Goal: Task Accomplishment & Management: Complete application form

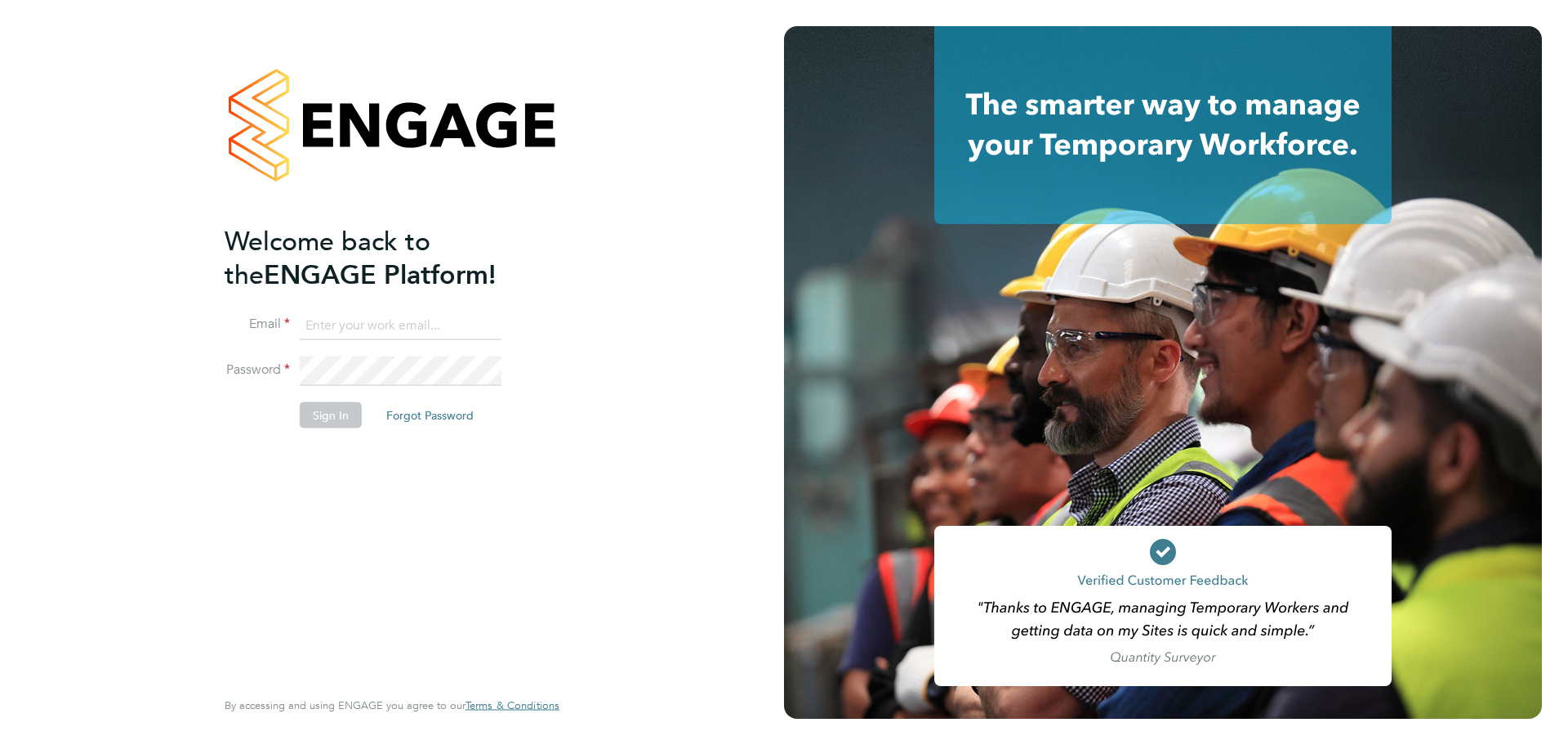
type input "Federico.Hale-Perez@vistry.co.uk"
drag, startPoint x: 666, startPoint y: 336, endPoint x: 550, endPoint y: 352, distance: 117.1
click at [666, 336] on div "Welcome back to the ENGAGE Platform! Email Federico.Hale-Perez@vistry.co.uk Pas…" at bounding box center [392, 372] width 784 height 745
click at [341, 404] on button "Sign In" at bounding box center [331, 415] width 62 height 26
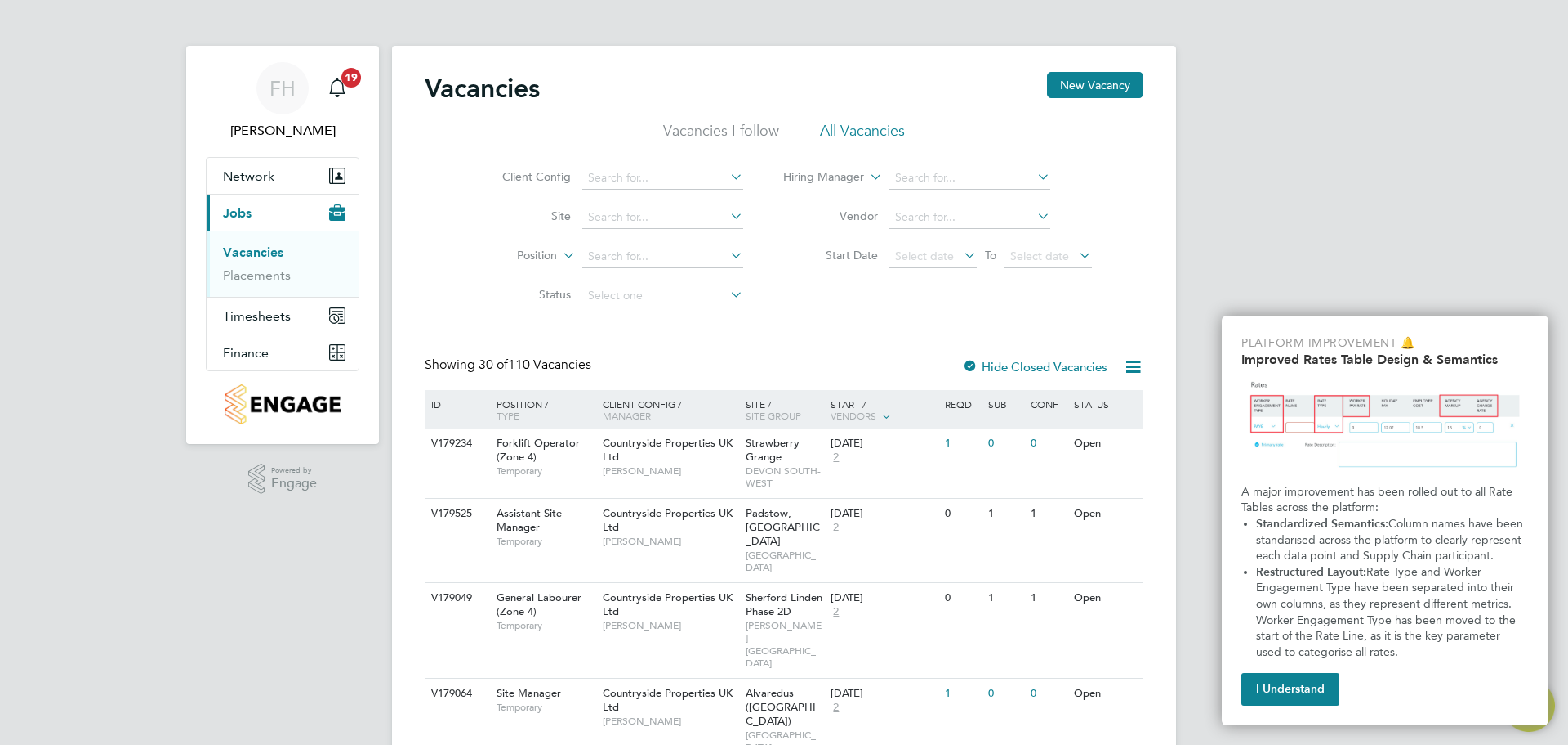
click at [1111, 82] on button "New Vacancy" at bounding box center [1095, 85] width 97 height 26
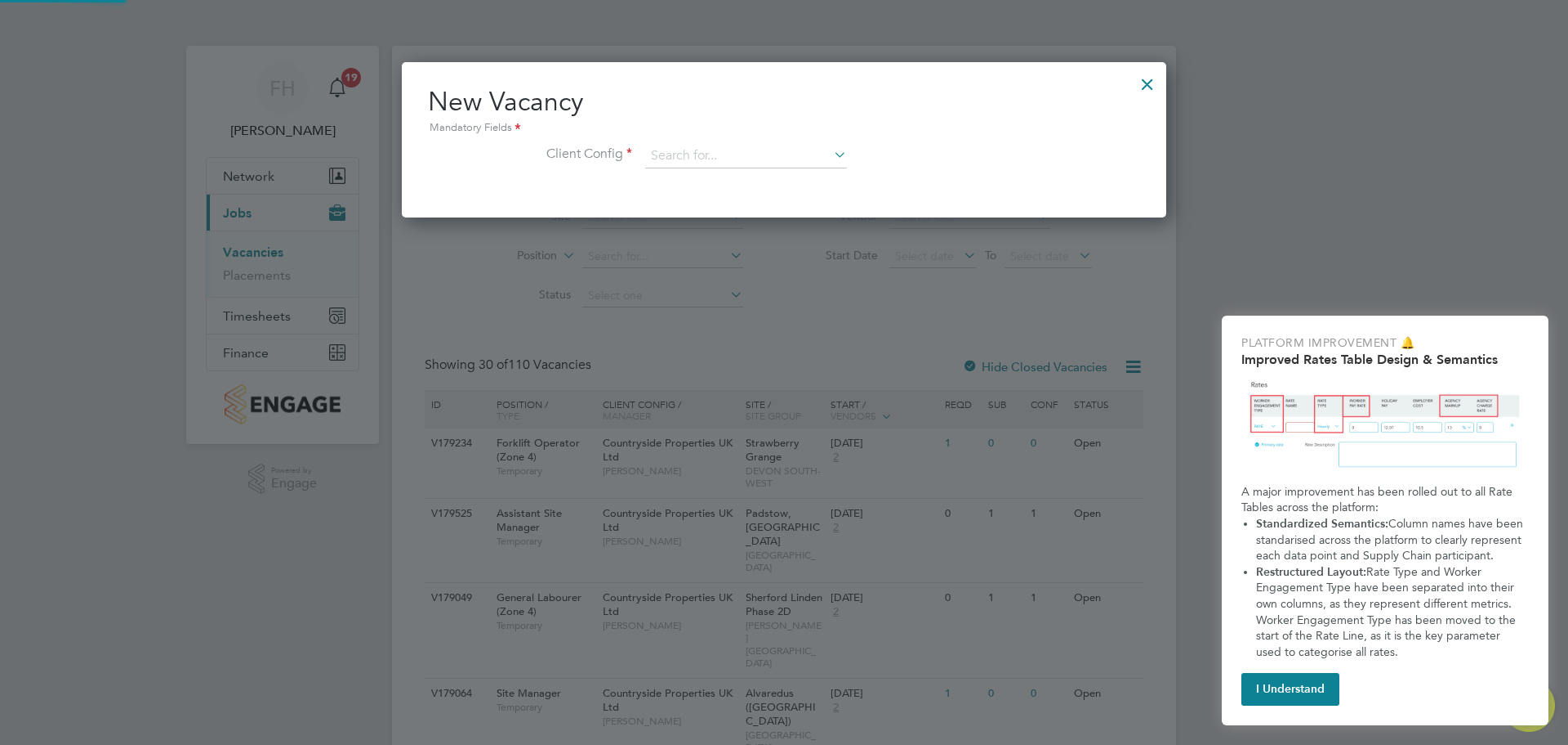
scroll to position [156, 766]
click at [797, 156] on input at bounding box center [746, 156] width 202 height 24
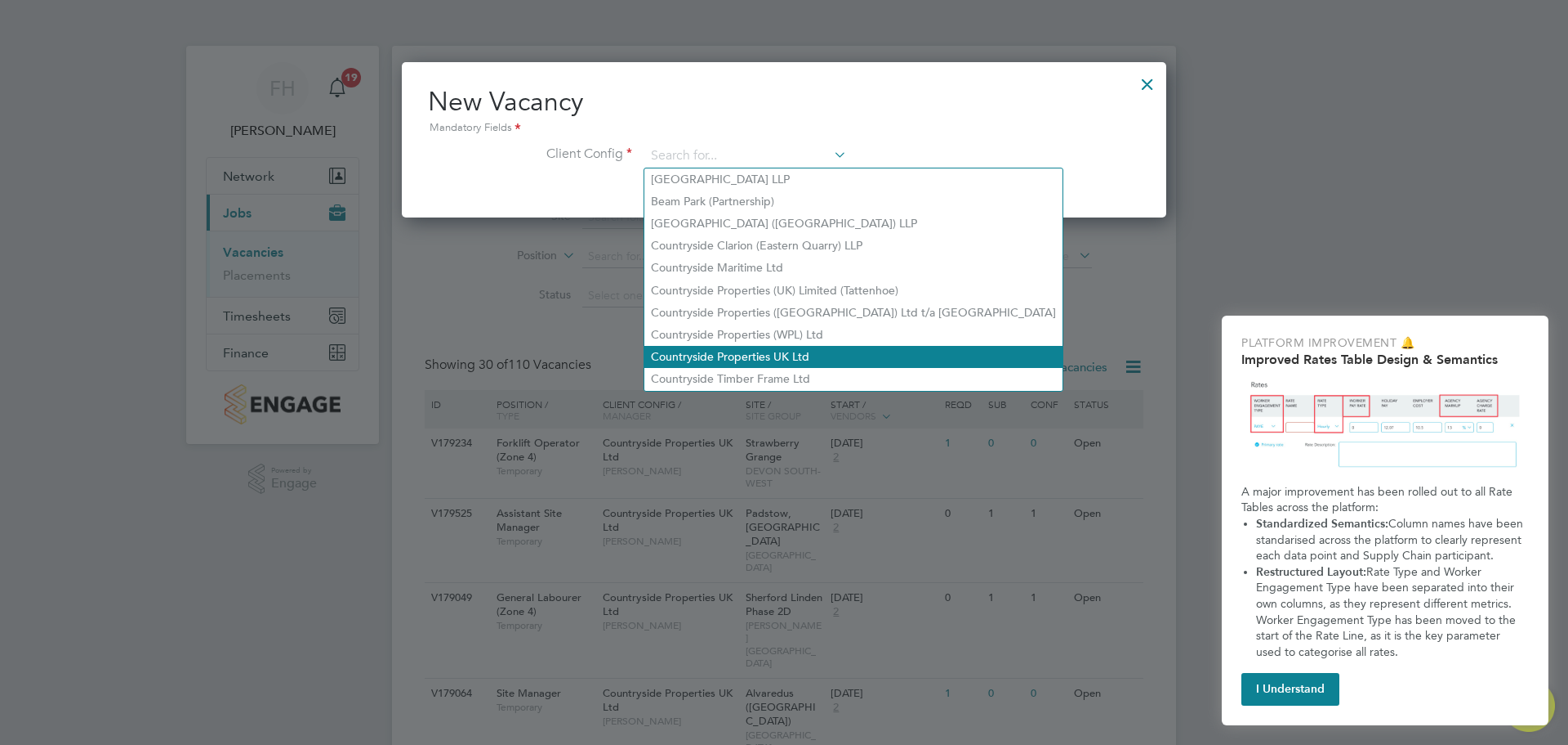
click at [759, 350] on li "Countryside Properties UK Ltd" at bounding box center [854, 357] width 418 height 22
type input "Countryside Properties UK Ltd"
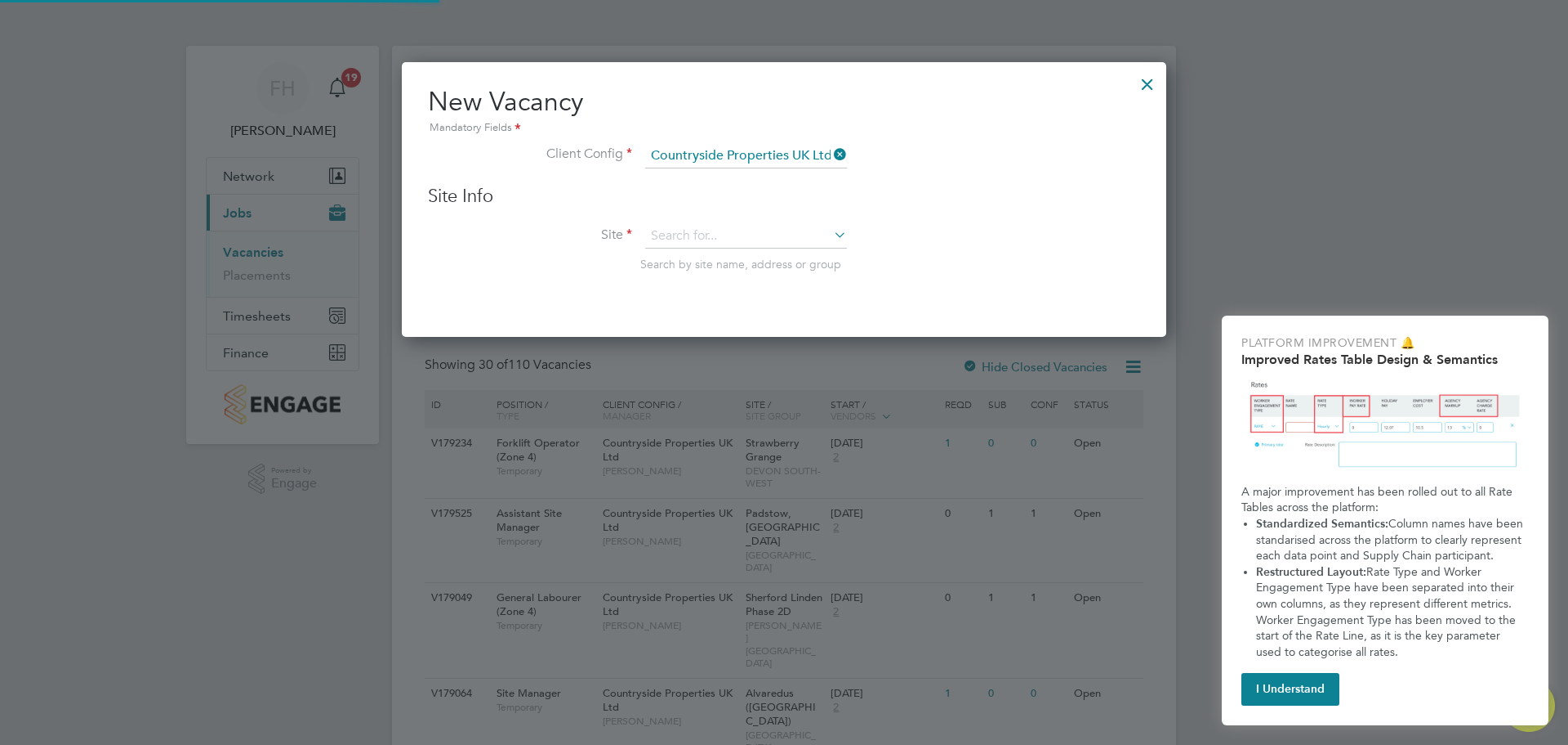
scroll to position [277, 766]
click at [831, 235] on icon at bounding box center [831, 234] width 0 height 23
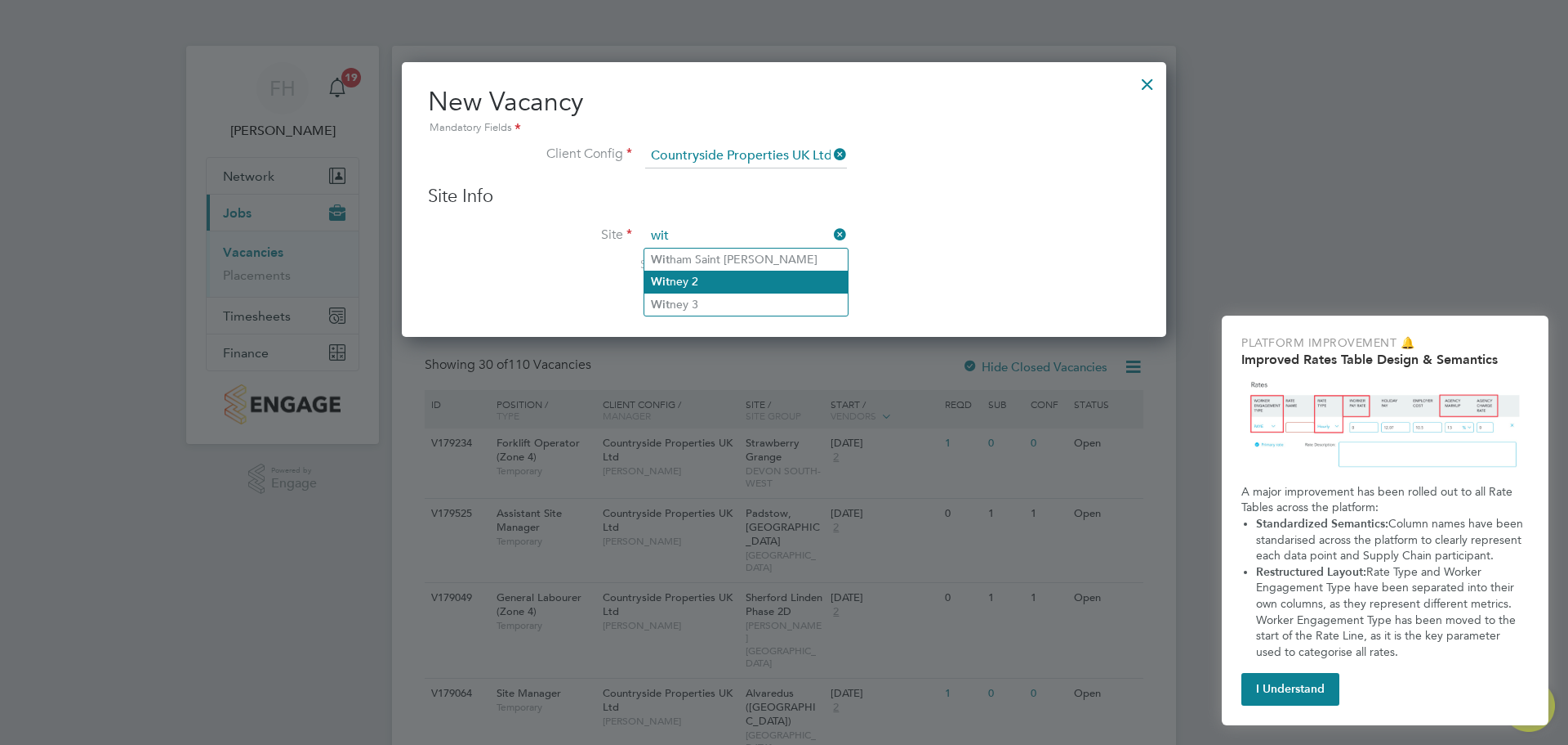
click at [767, 274] on li "Wit ney 2" at bounding box center [746, 282] width 203 height 22
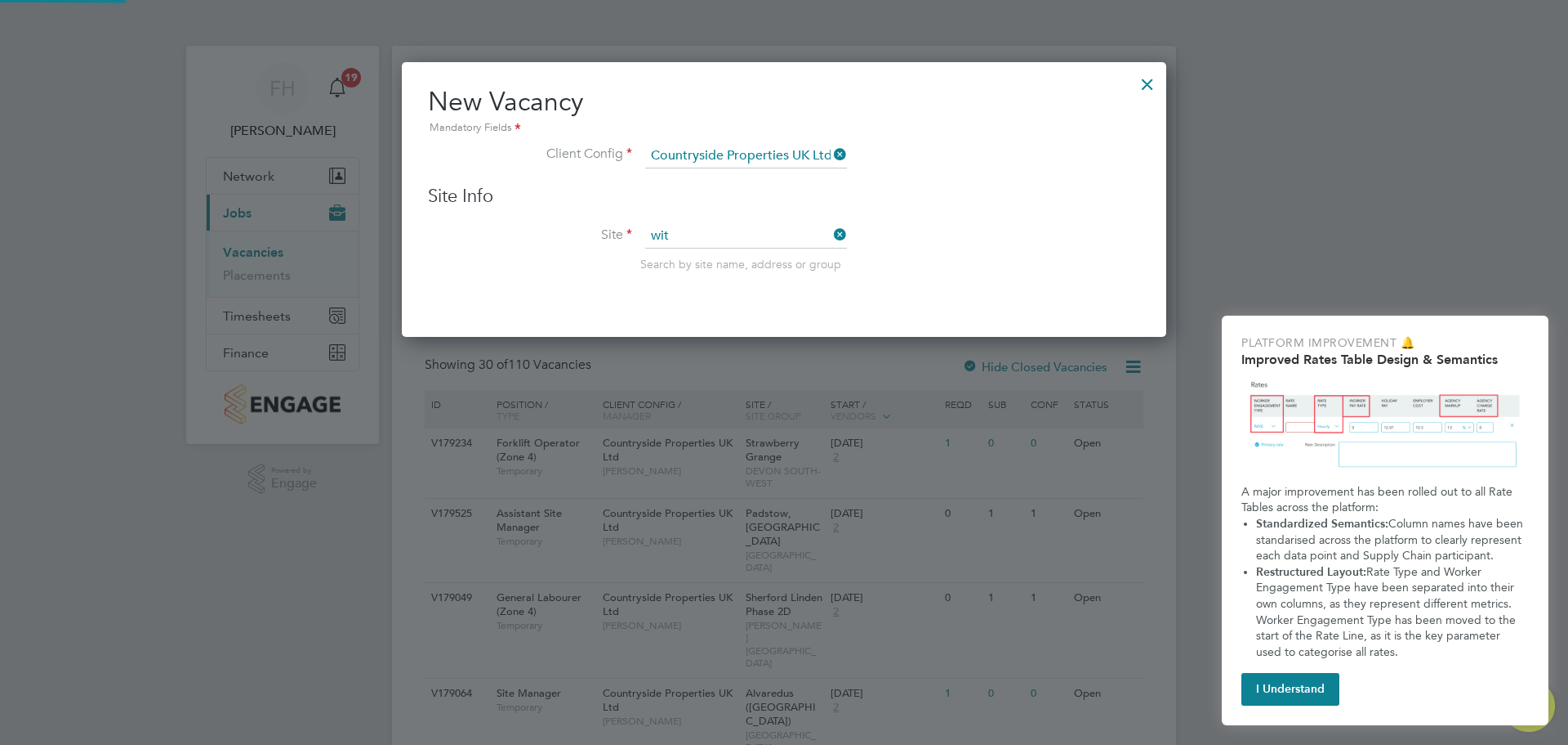
type input "Witney 2"
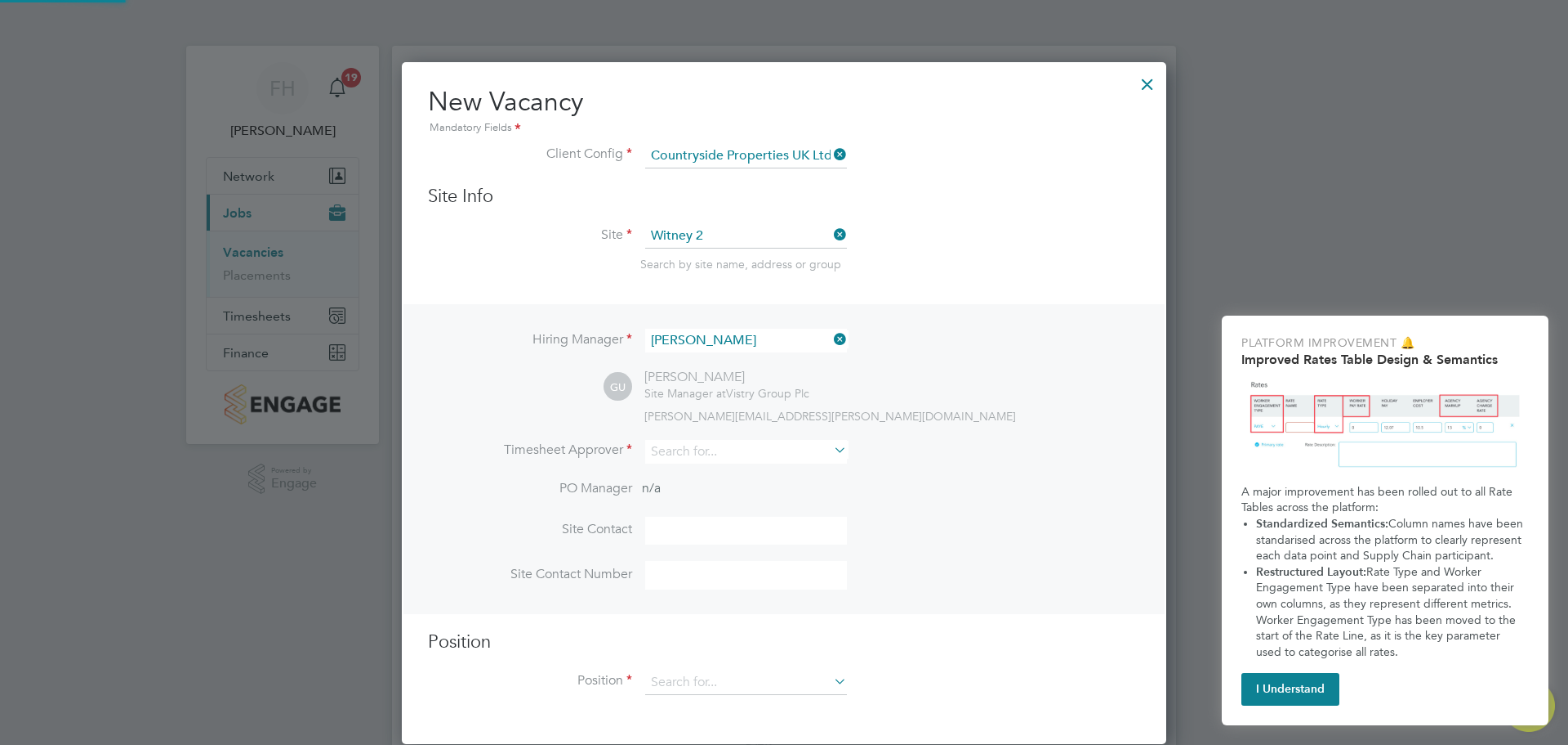
scroll to position [684, 766]
click at [755, 449] on input at bounding box center [746, 452] width 202 height 24
click at [727, 470] on li "[PERSON_NAME]" at bounding box center [746, 475] width 203 height 22
type input "[PERSON_NAME]"
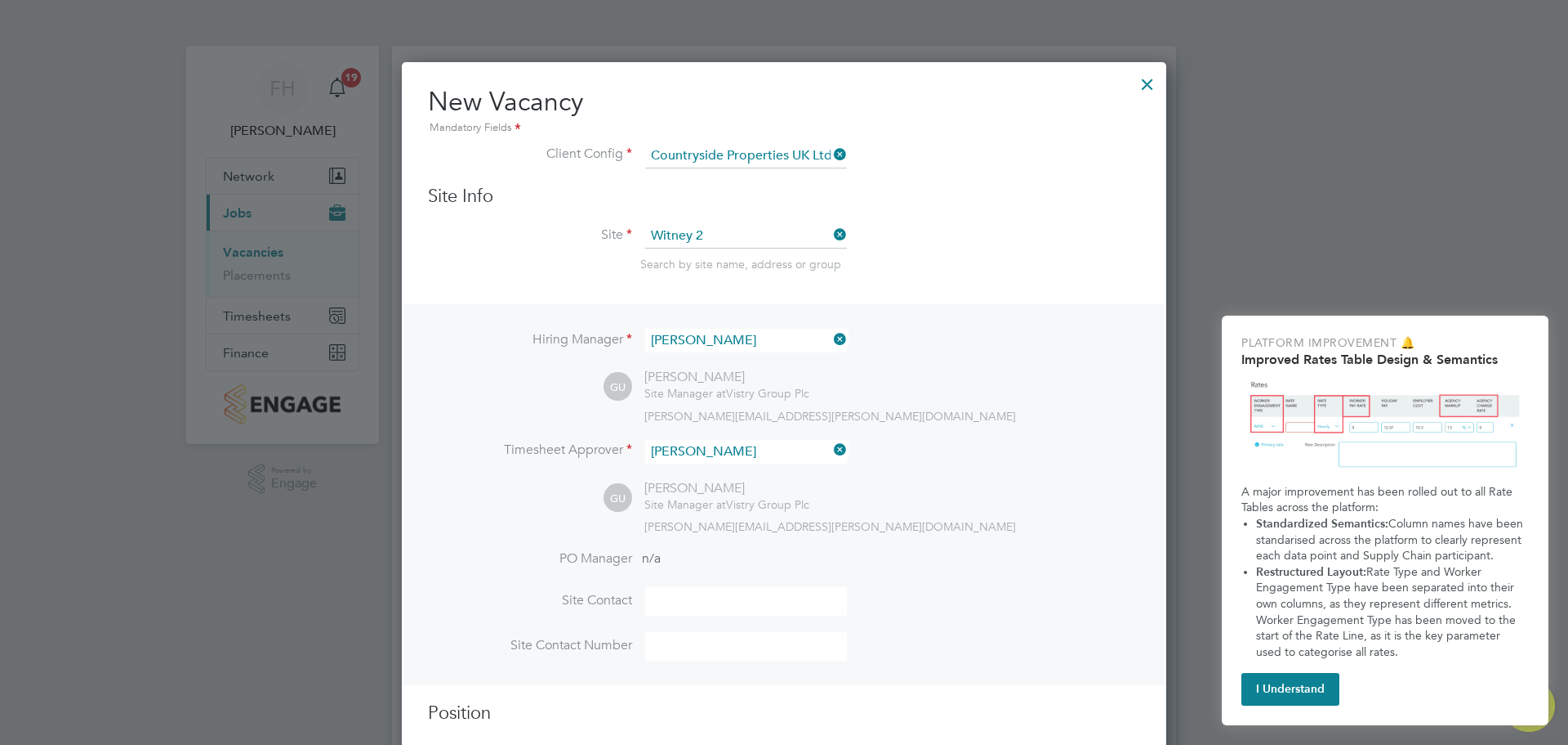
click at [704, 590] on input at bounding box center [746, 601] width 202 height 29
type input "[PERSON_NAME]"
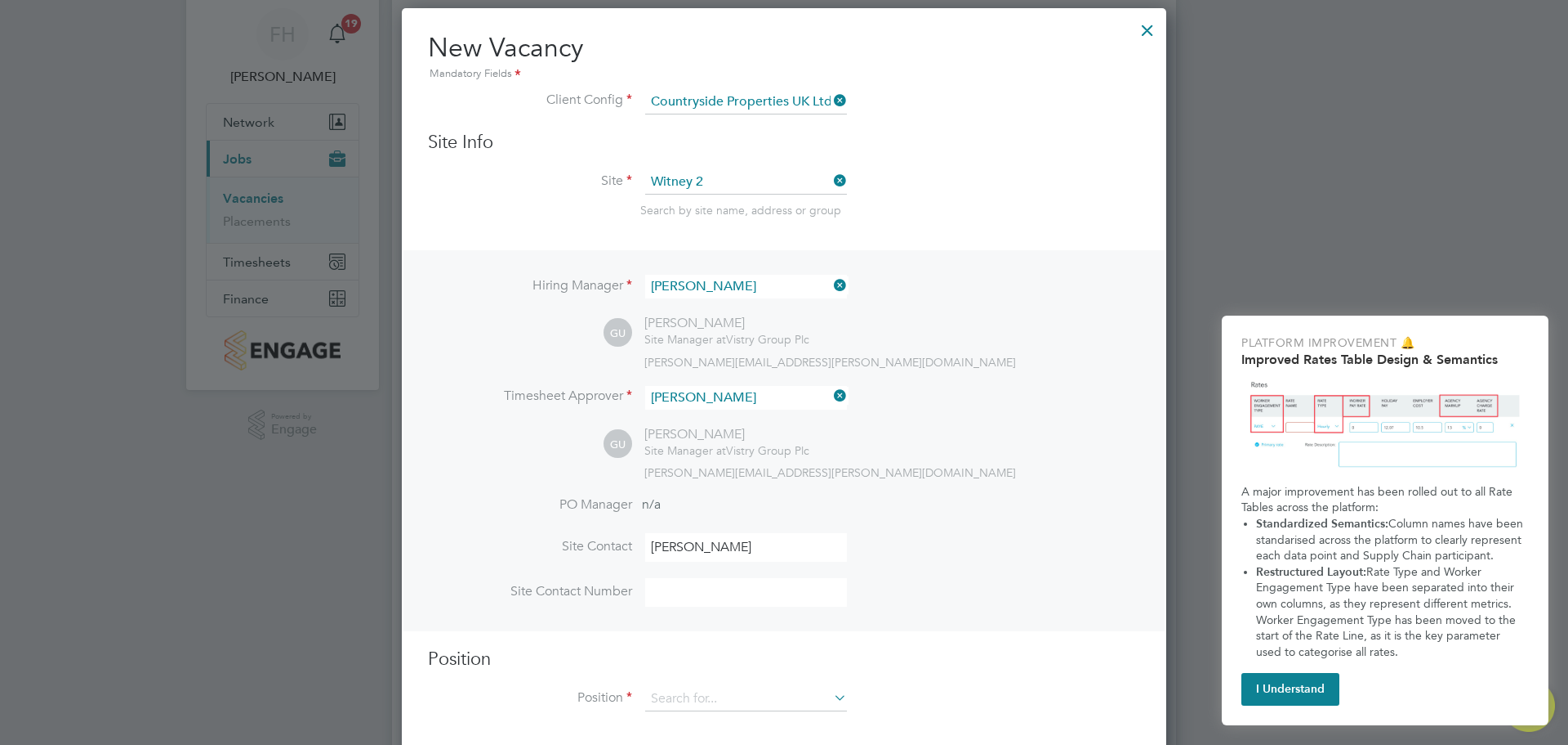
scroll to position [82, 0]
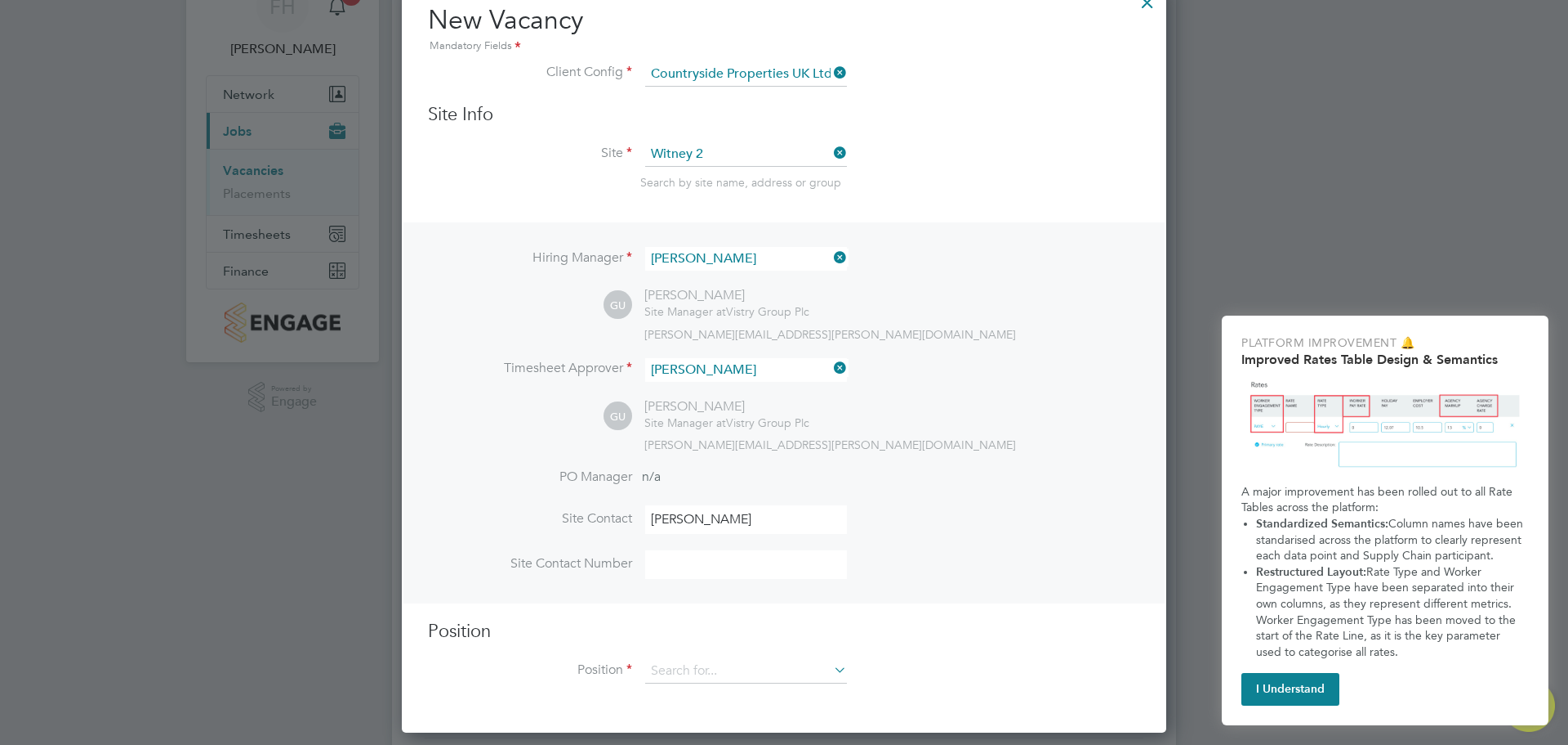
click at [761, 567] on input at bounding box center [746, 564] width 202 height 29
click at [997, 514] on li "Site Contact [PERSON_NAME]" at bounding box center [784, 527] width 713 height 45
click at [684, 568] on input at bounding box center [746, 564] width 202 height 29
paste input "07936 966213"
type input "07936 966213"
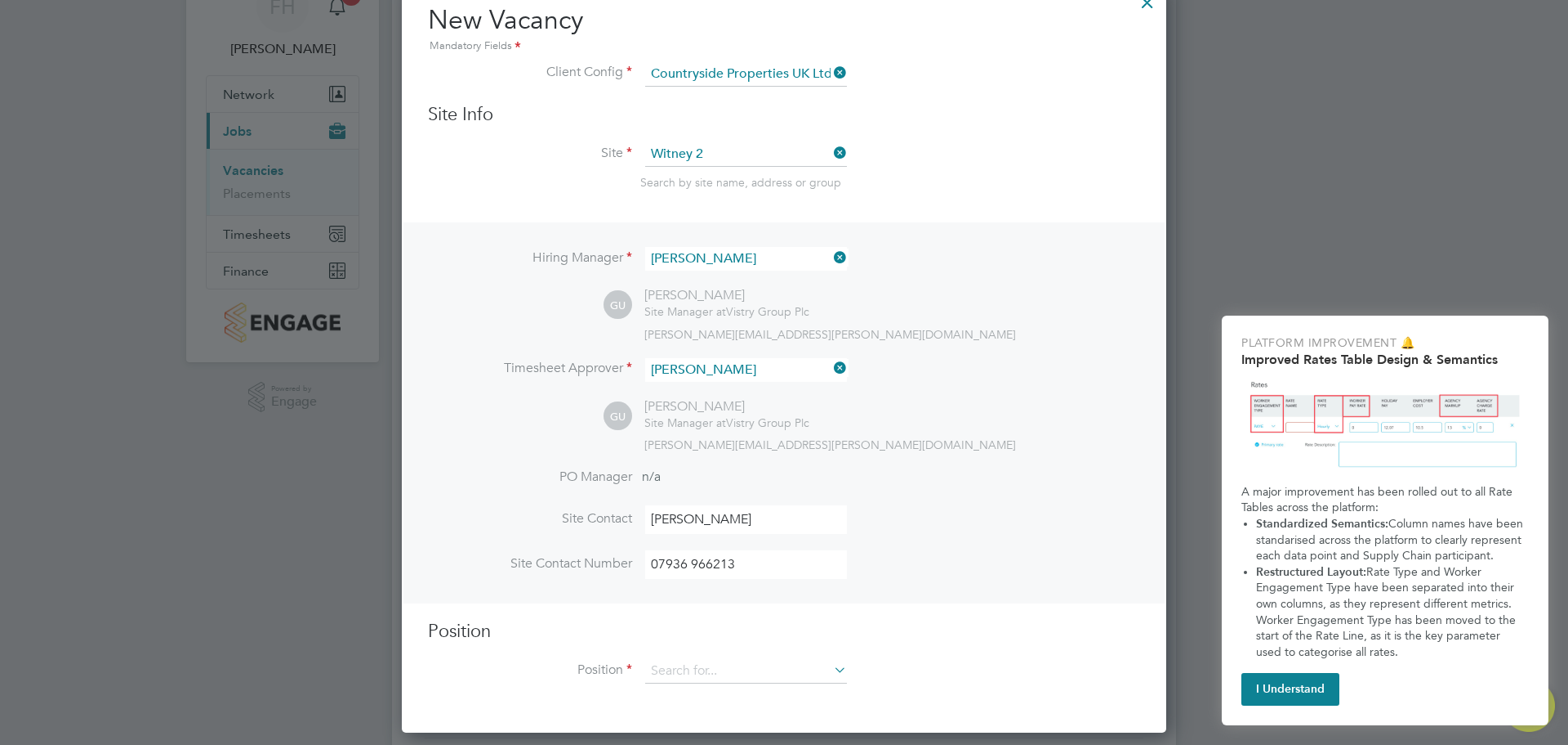
click at [985, 479] on li "PO Manager n/a" at bounding box center [784, 487] width 713 height 37
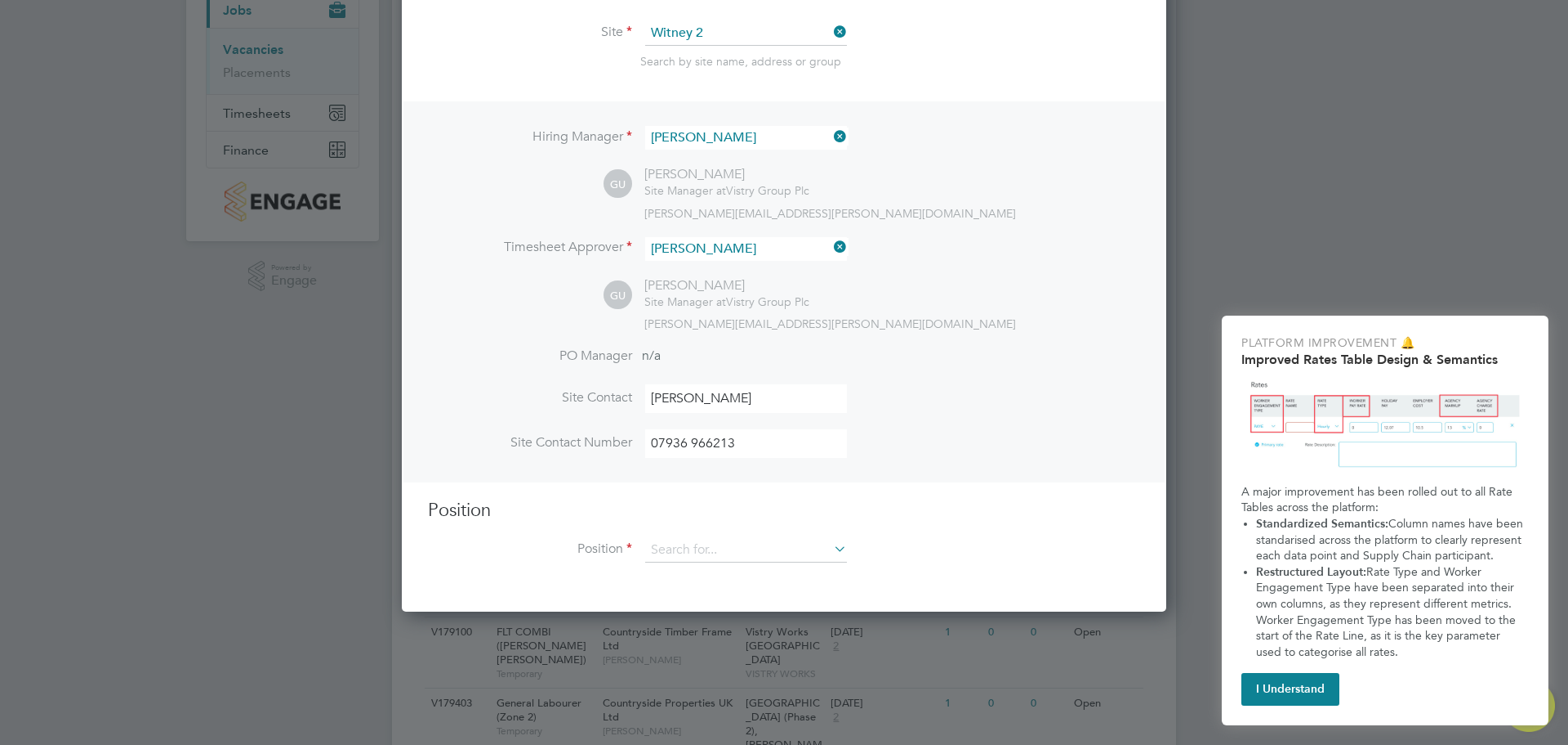
scroll to position [327, 0]
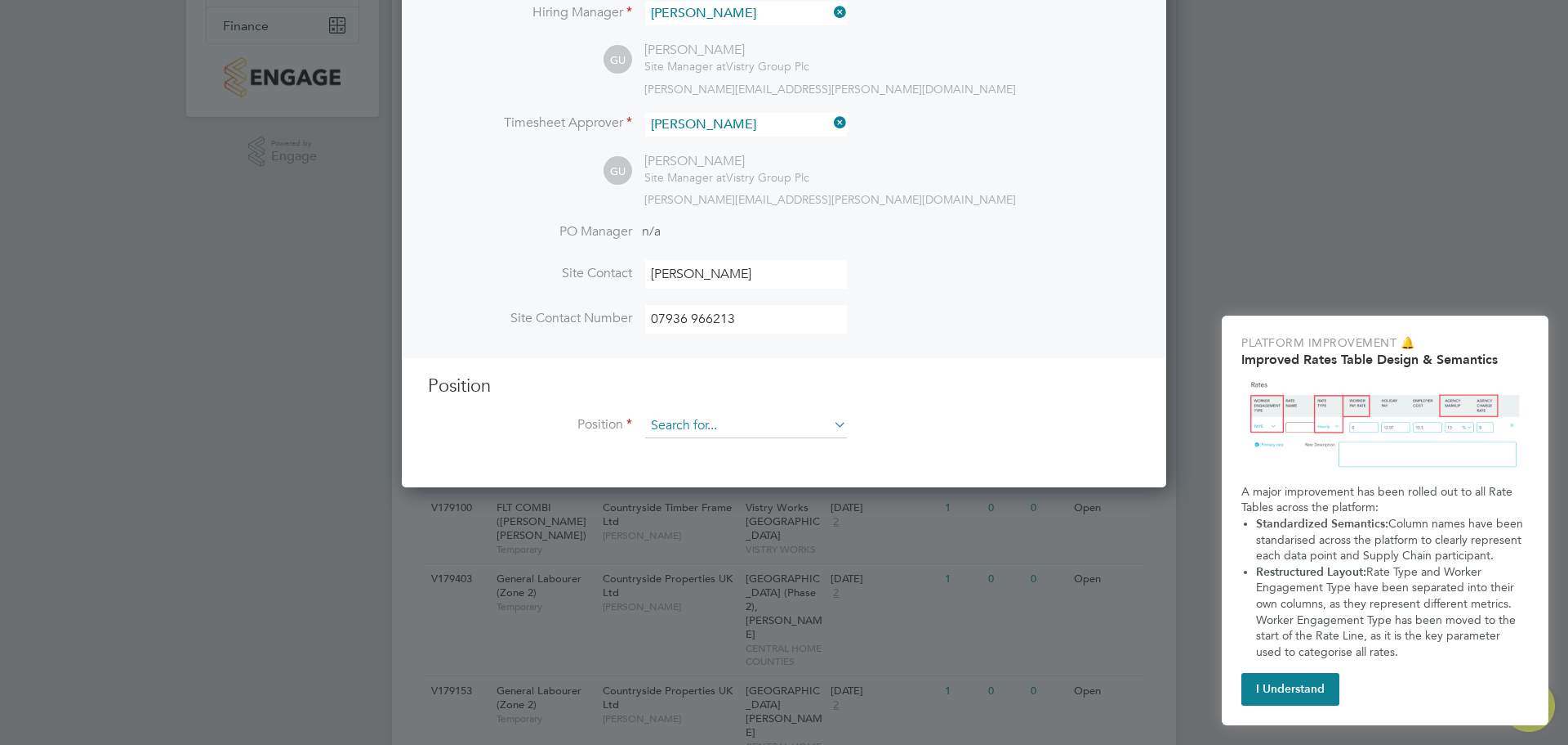
click at [758, 427] on input at bounding box center [746, 425] width 202 height 24
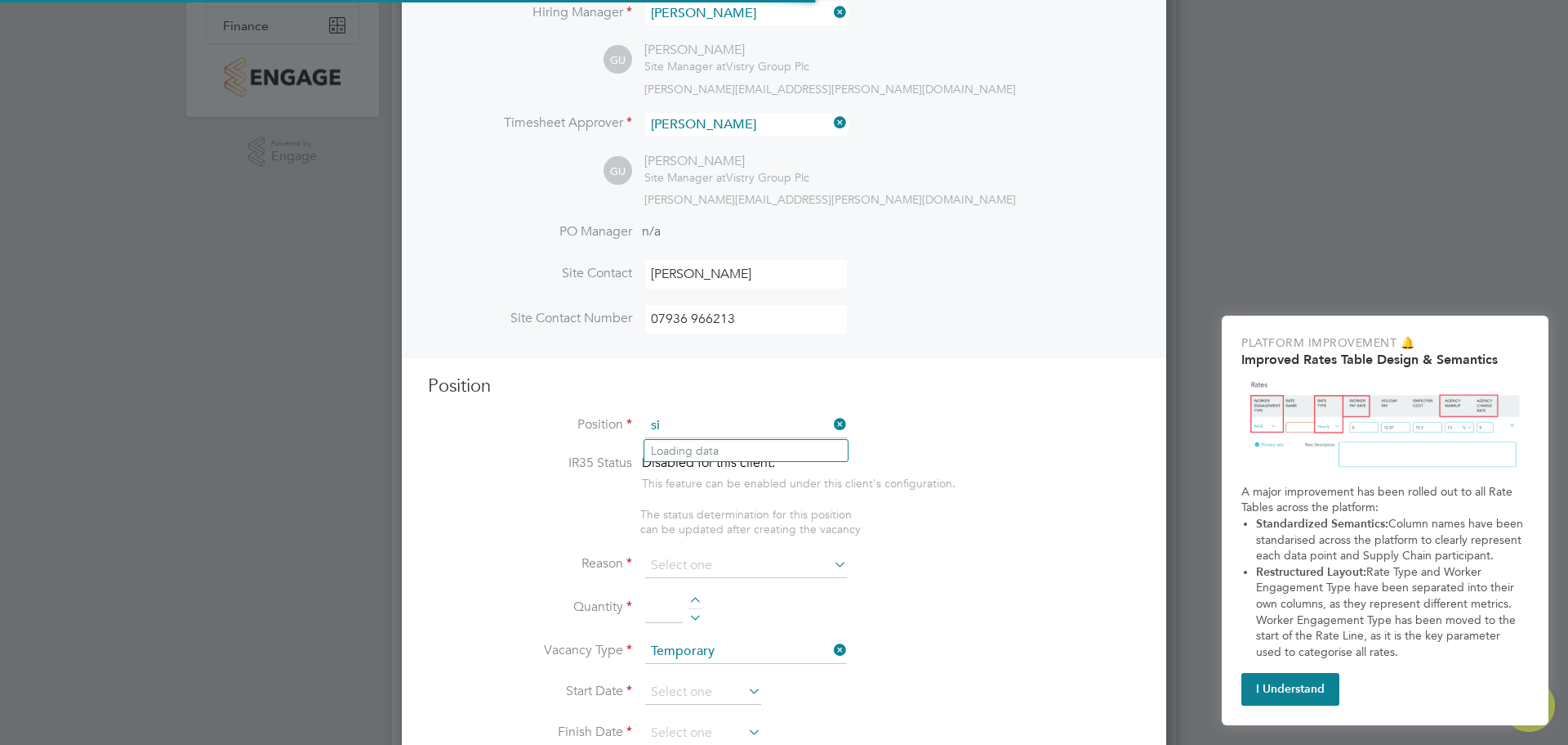
scroll to position [2357, 766]
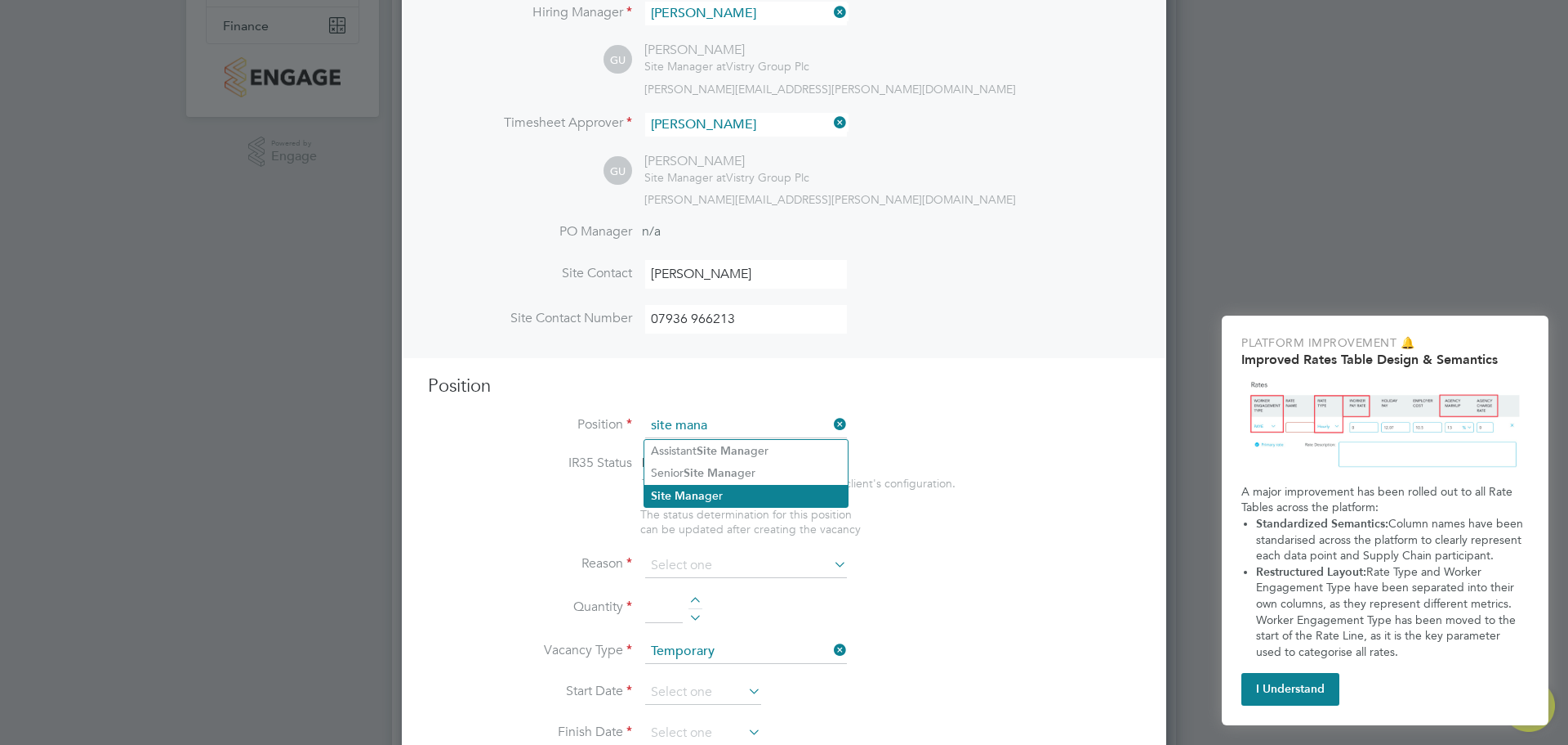
click at [707, 487] on li "Site Mana ger" at bounding box center [746, 495] width 203 height 22
type input "Site Manager"
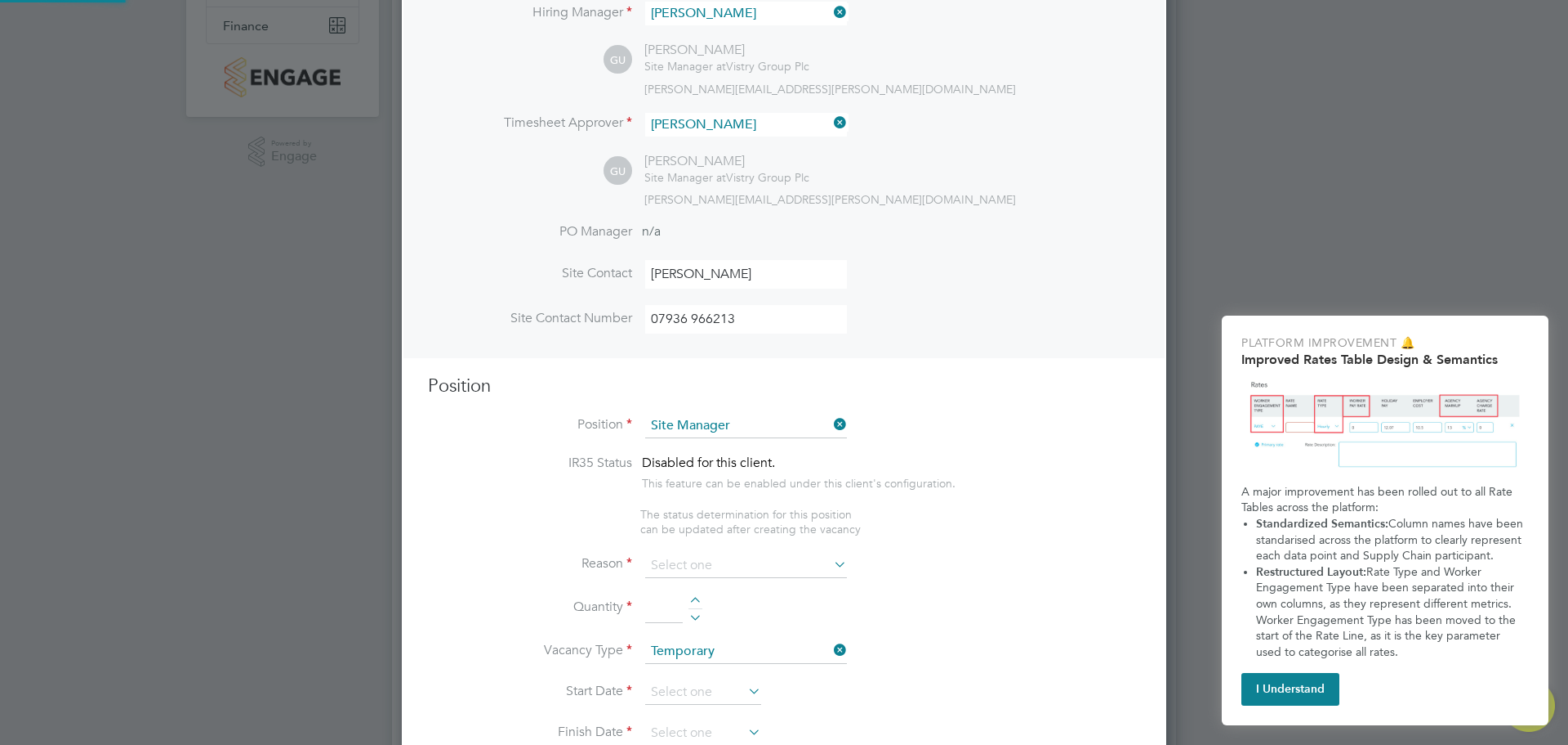
type textarea "• Loremip dolo sitam con adipisc eli se doeiusmodt inci utl etdolore magnaaliqu…"
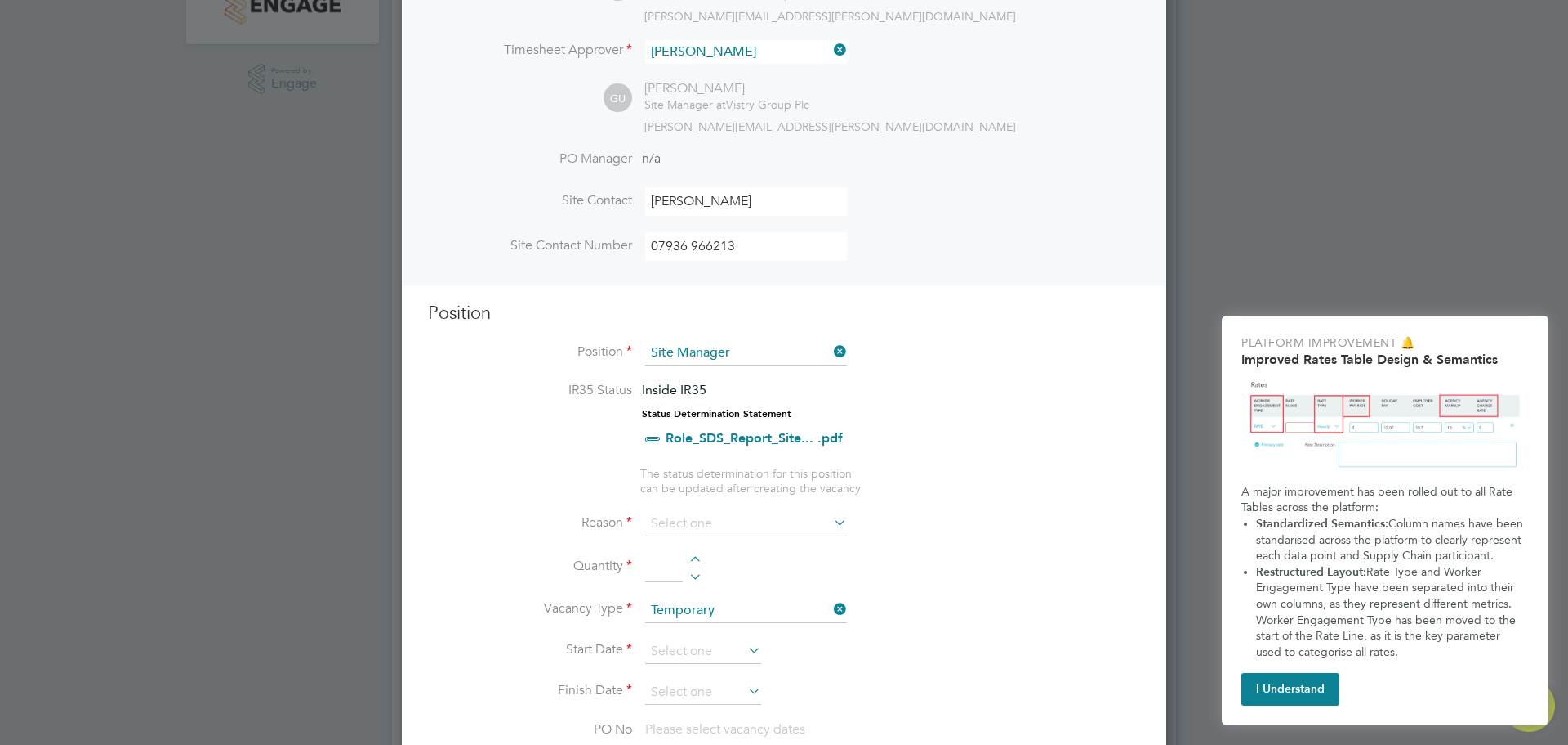
scroll to position [490, 0]
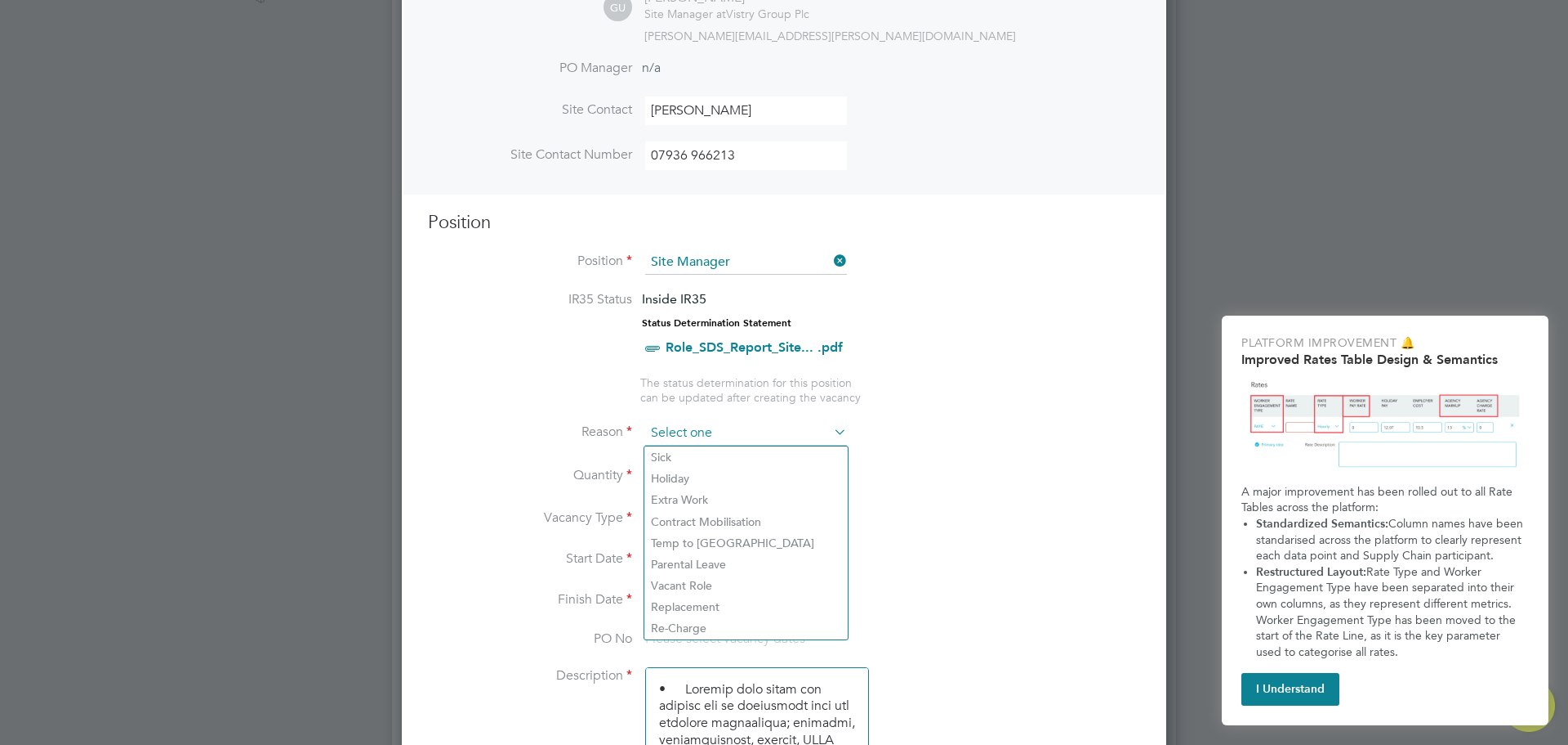
click at [778, 425] on input at bounding box center [746, 433] width 202 height 24
click at [716, 471] on li "Holiday" at bounding box center [746, 478] width 203 height 21
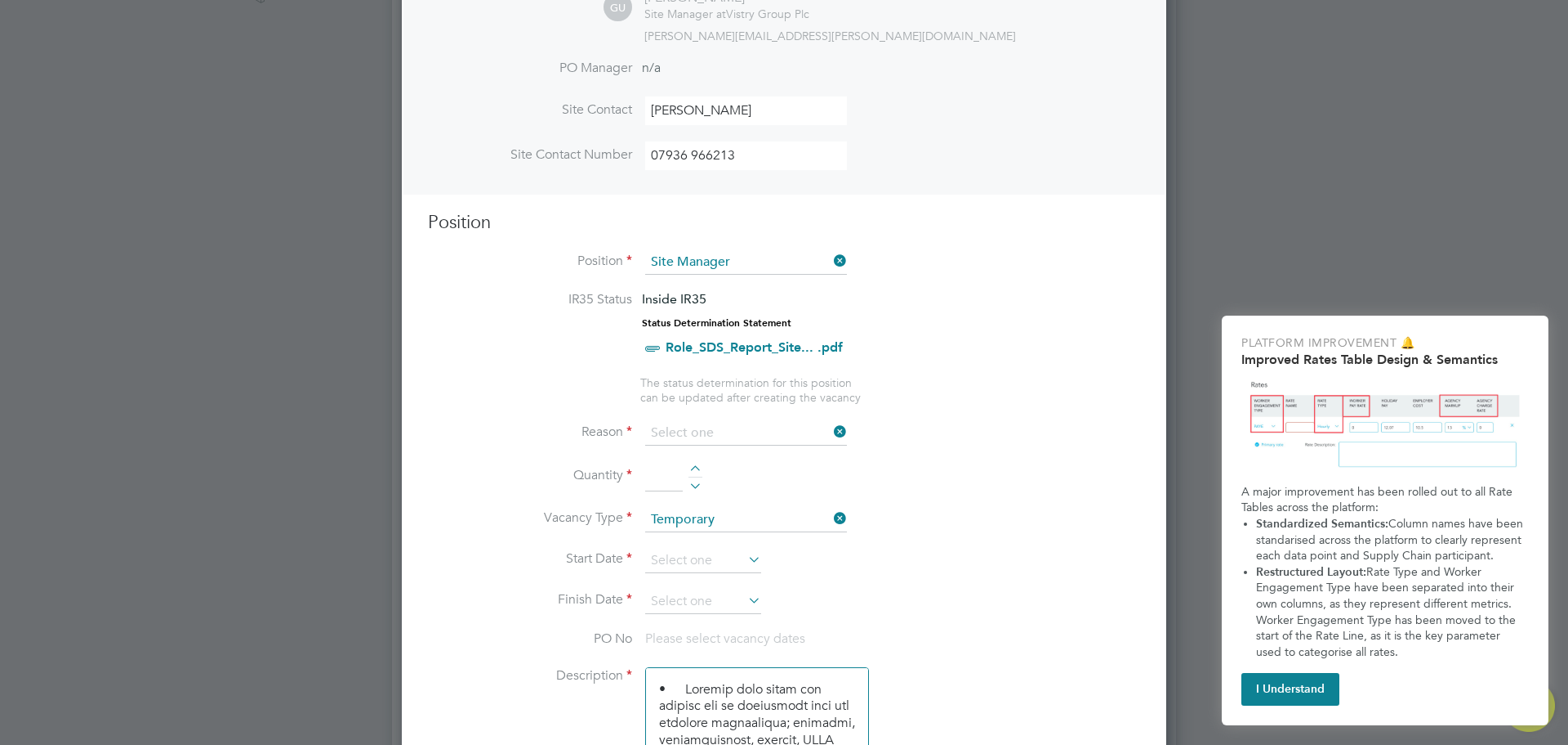
type input "Holiday"
click at [696, 460] on li "Reason Holiday" at bounding box center [784, 441] width 713 height 41
click at [690, 469] on div at bounding box center [695, 471] width 14 height 12
type input "1"
click at [1024, 473] on li "Quantity 1" at bounding box center [784, 484] width 713 height 45
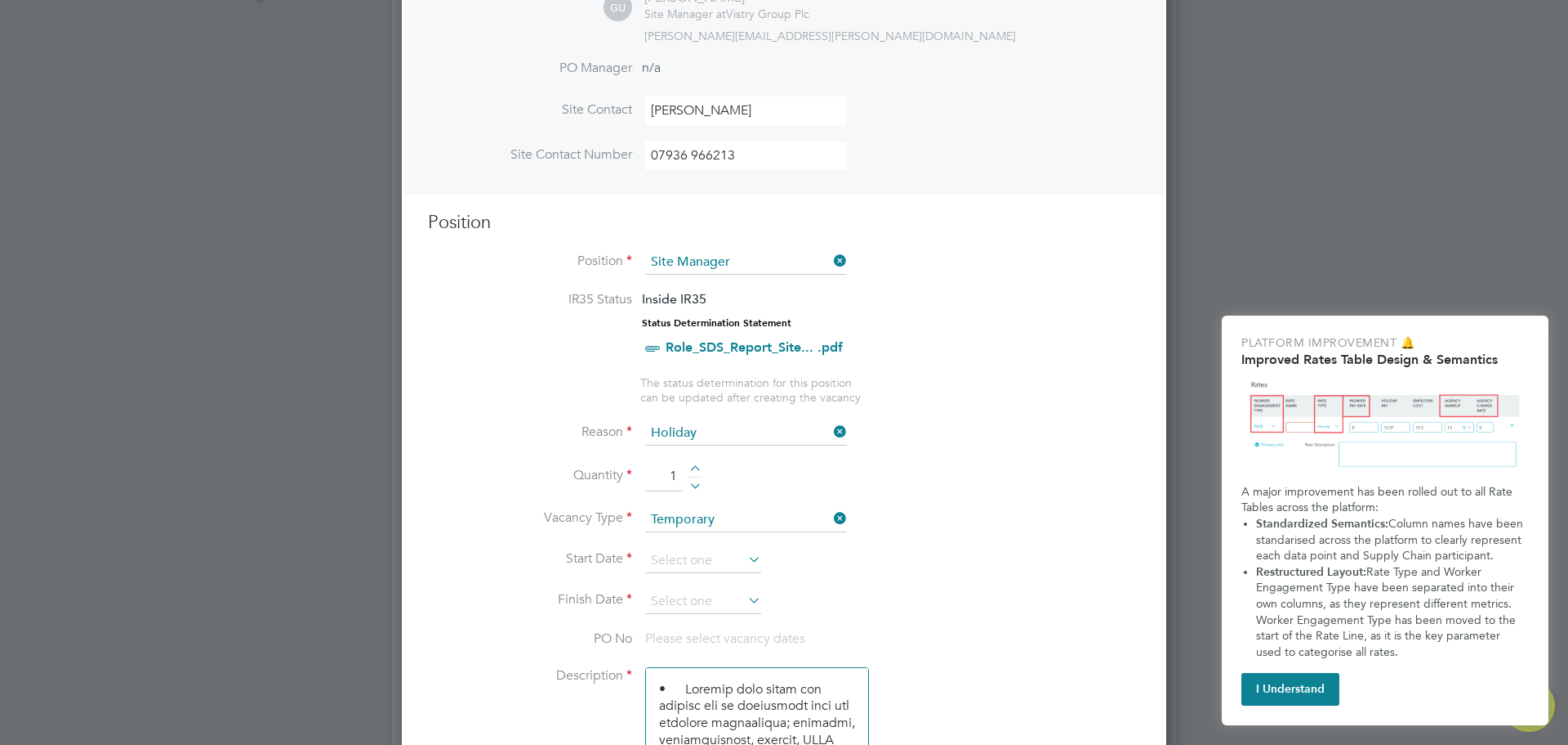
scroll to position [736, 0]
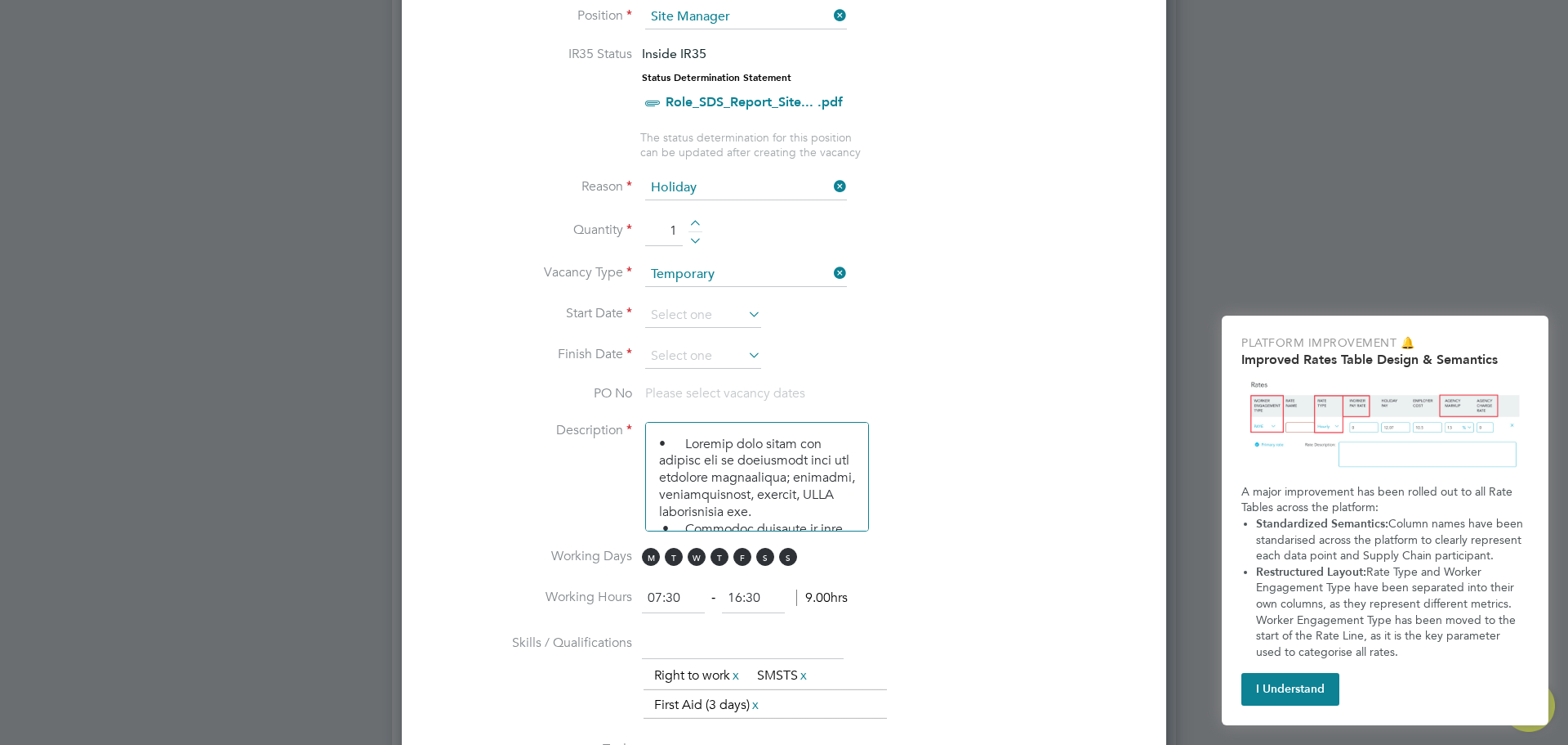
click at [745, 313] on icon at bounding box center [745, 314] width 0 height 23
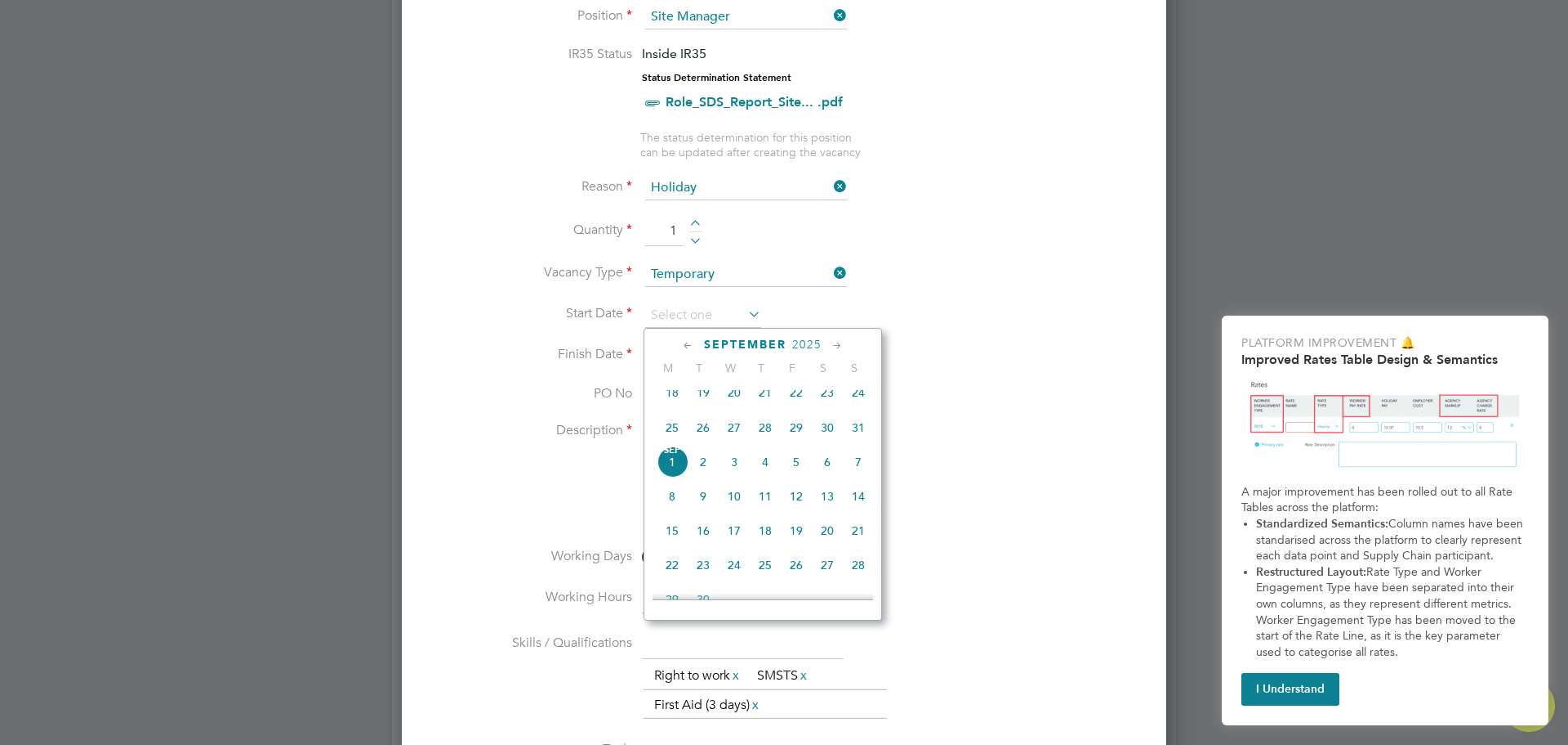
click at [839, 339] on icon at bounding box center [838, 346] width 15 height 18
click at [798, 397] on span "3" at bounding box center [796, 388] width 31 height 31
type input "[DATE]"
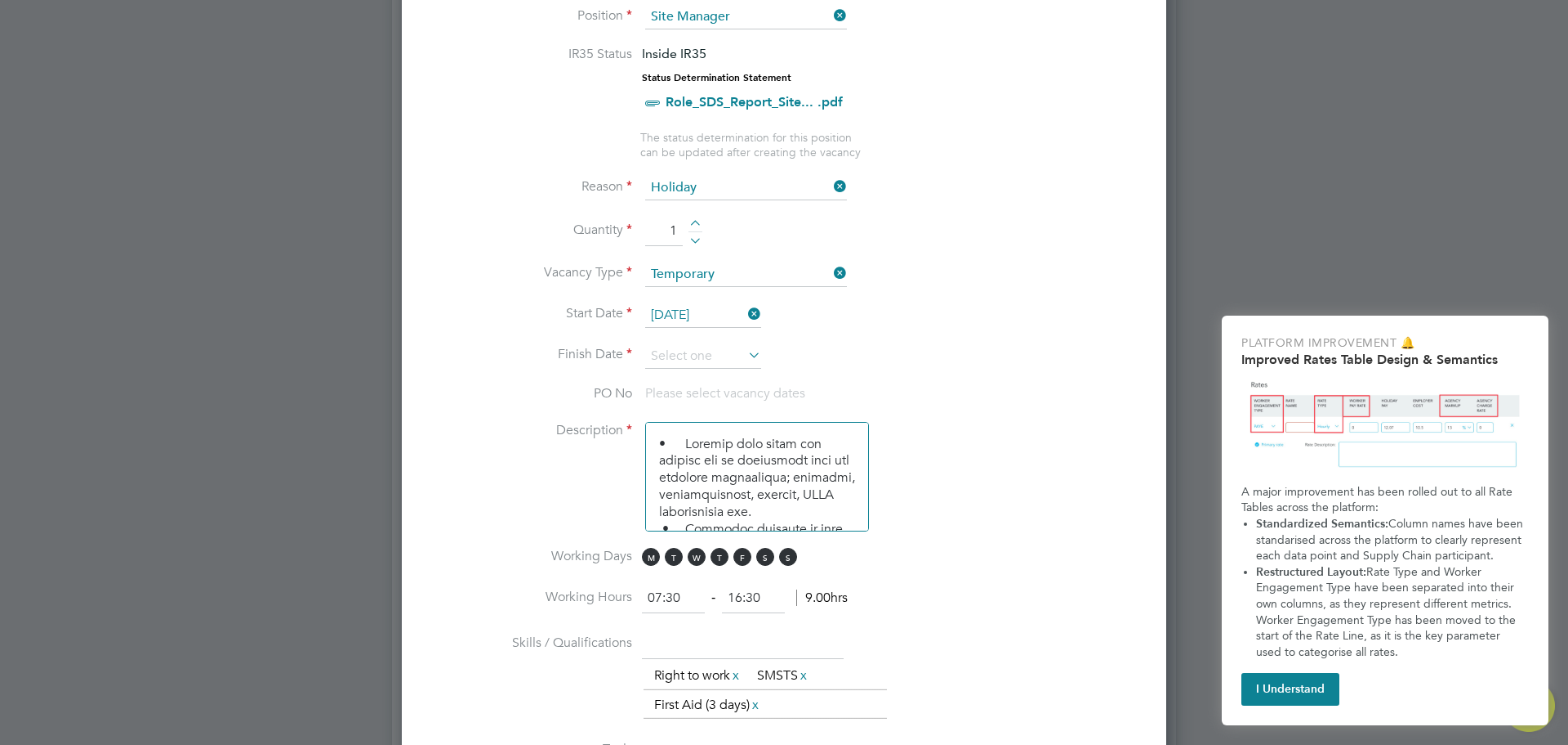
click at [745, 355] on icon at bounding box center [745, 354] width 0 height 23
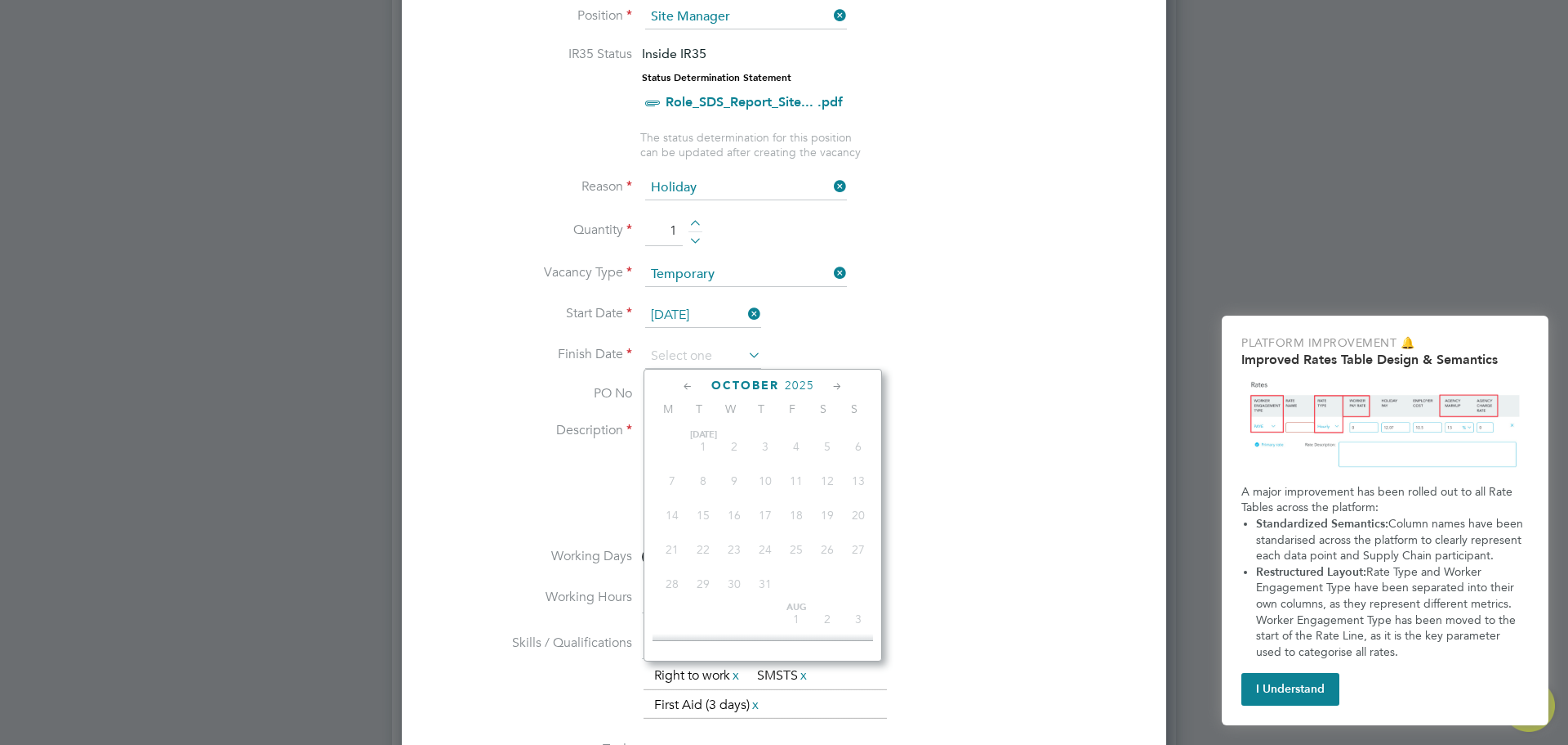
scroll to position [460, 0]
click at [672, 574] on span "13" at bounding box center [672, 572] width 31 height 31
type input "[DATE]"
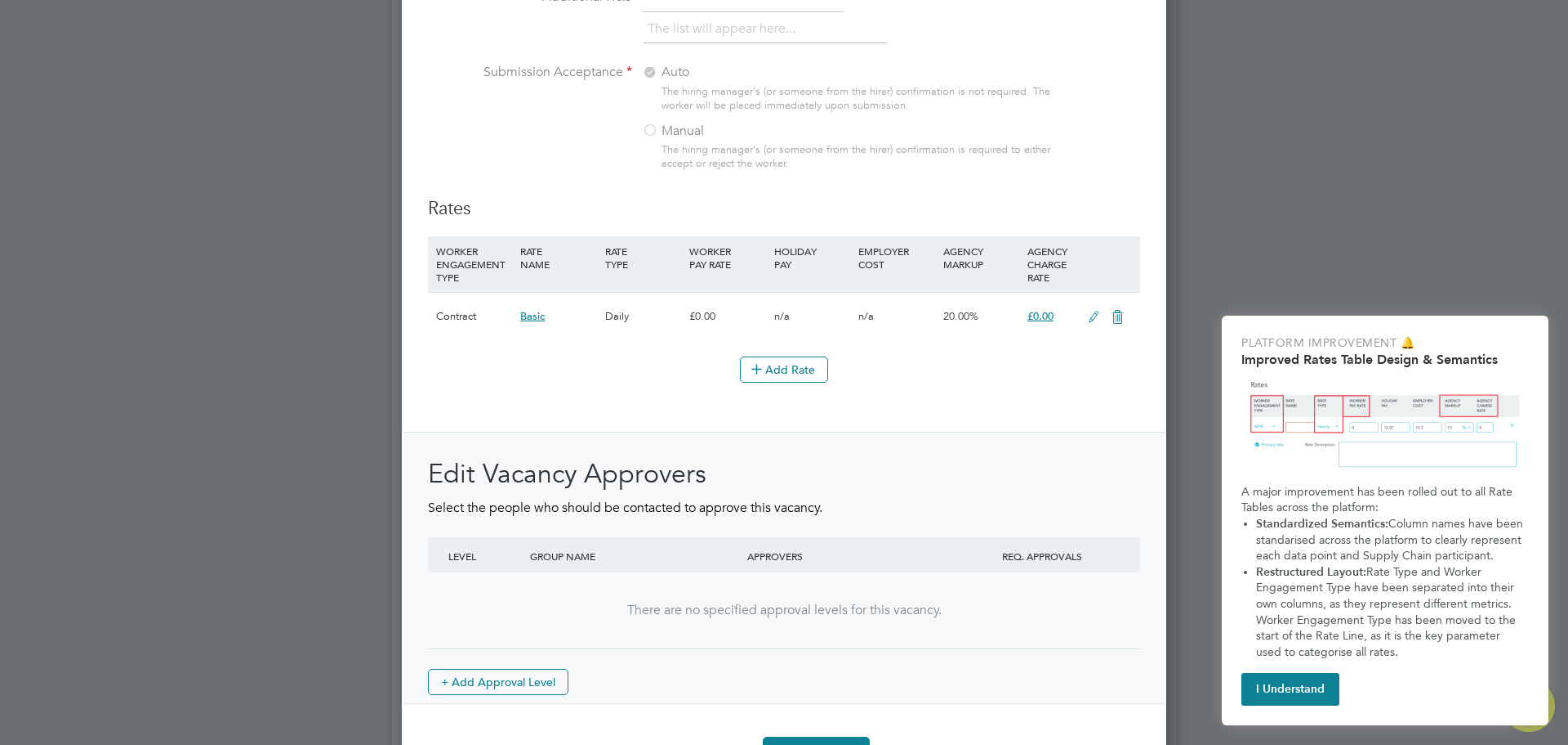
scroll to position [1817, 0]
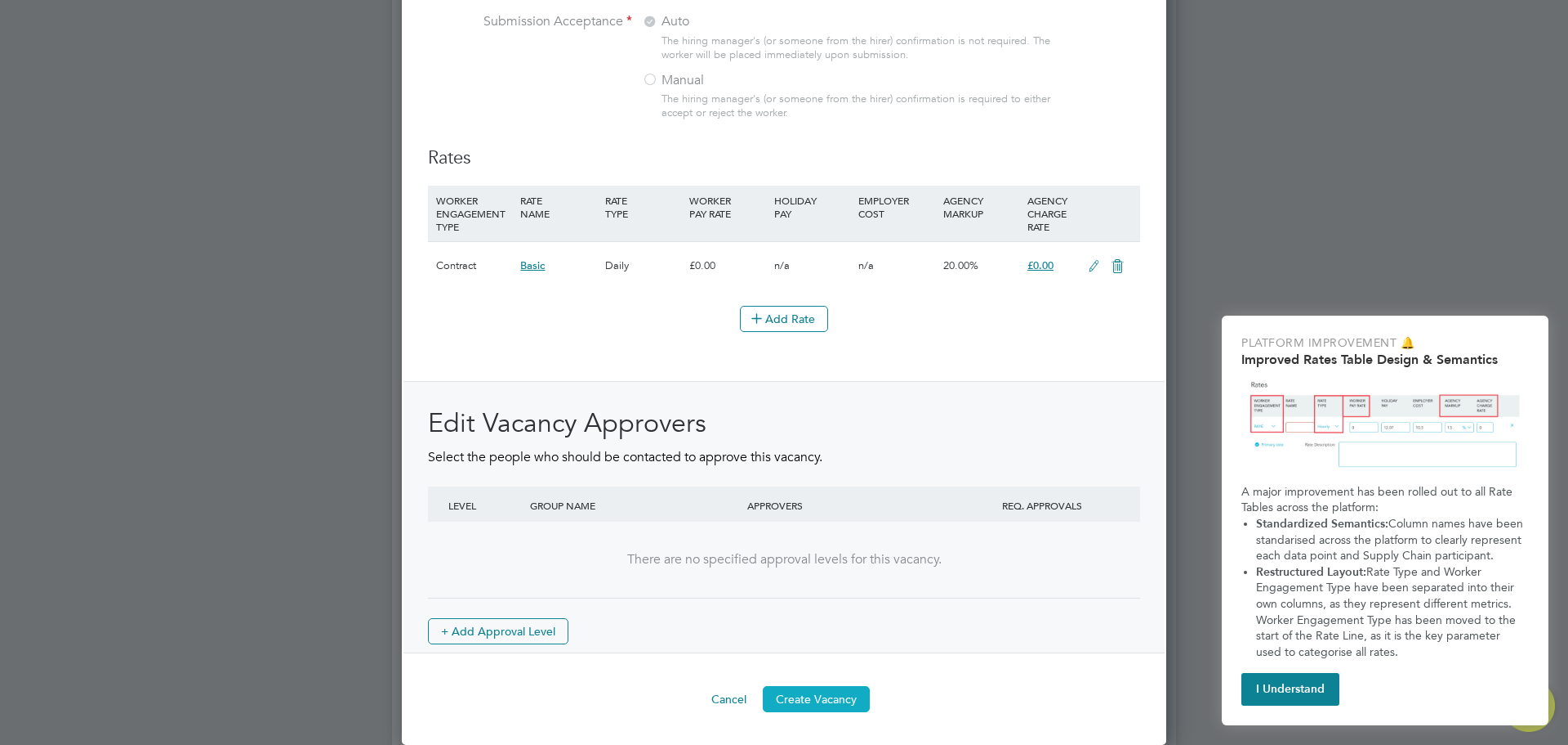
click at [822, 698] on button "Create Vacancy" at bounding box center [816, 699] width 107 height 26
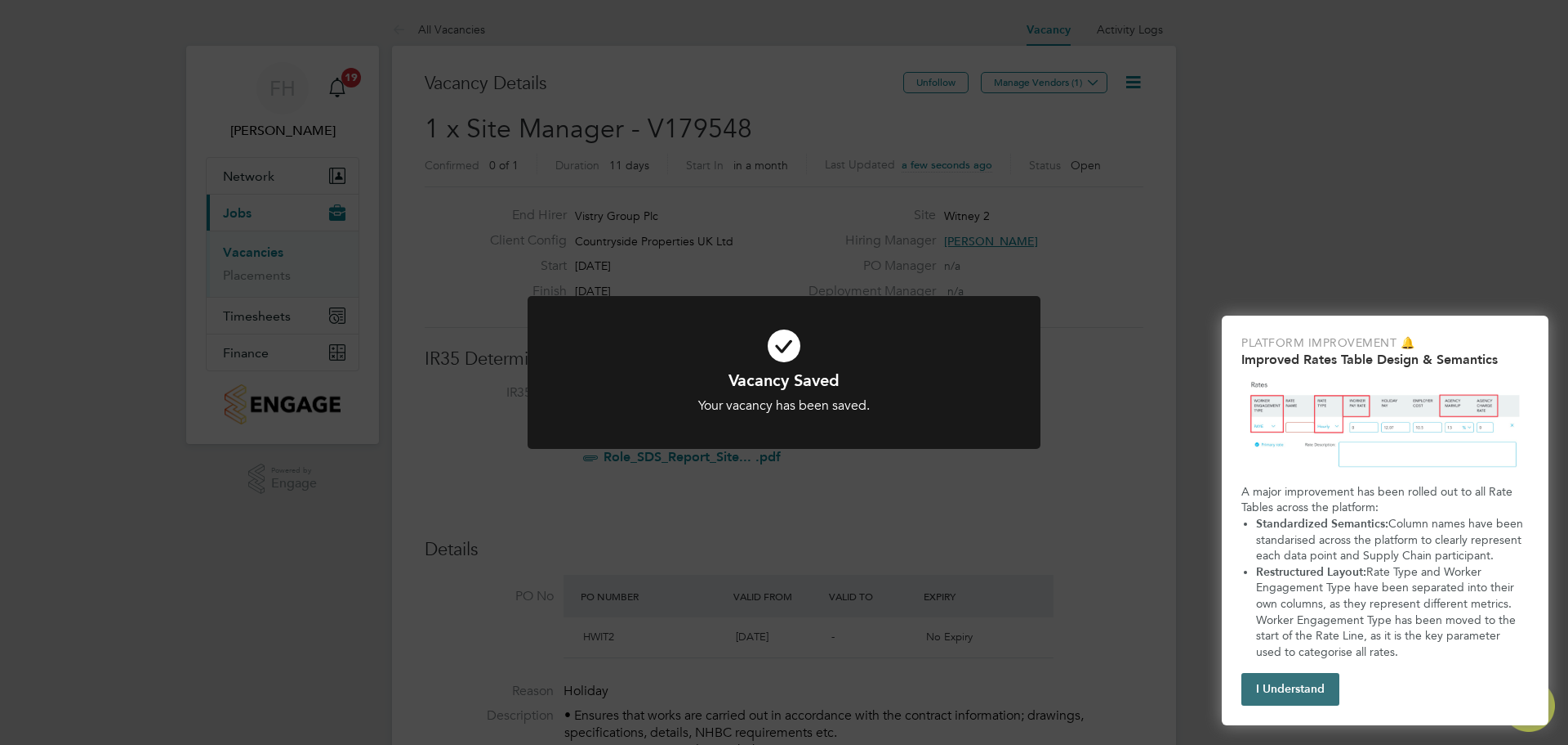
click at [1308, 684] on button "I Understand" at bounding box center [1291, 689] width 98 height 33
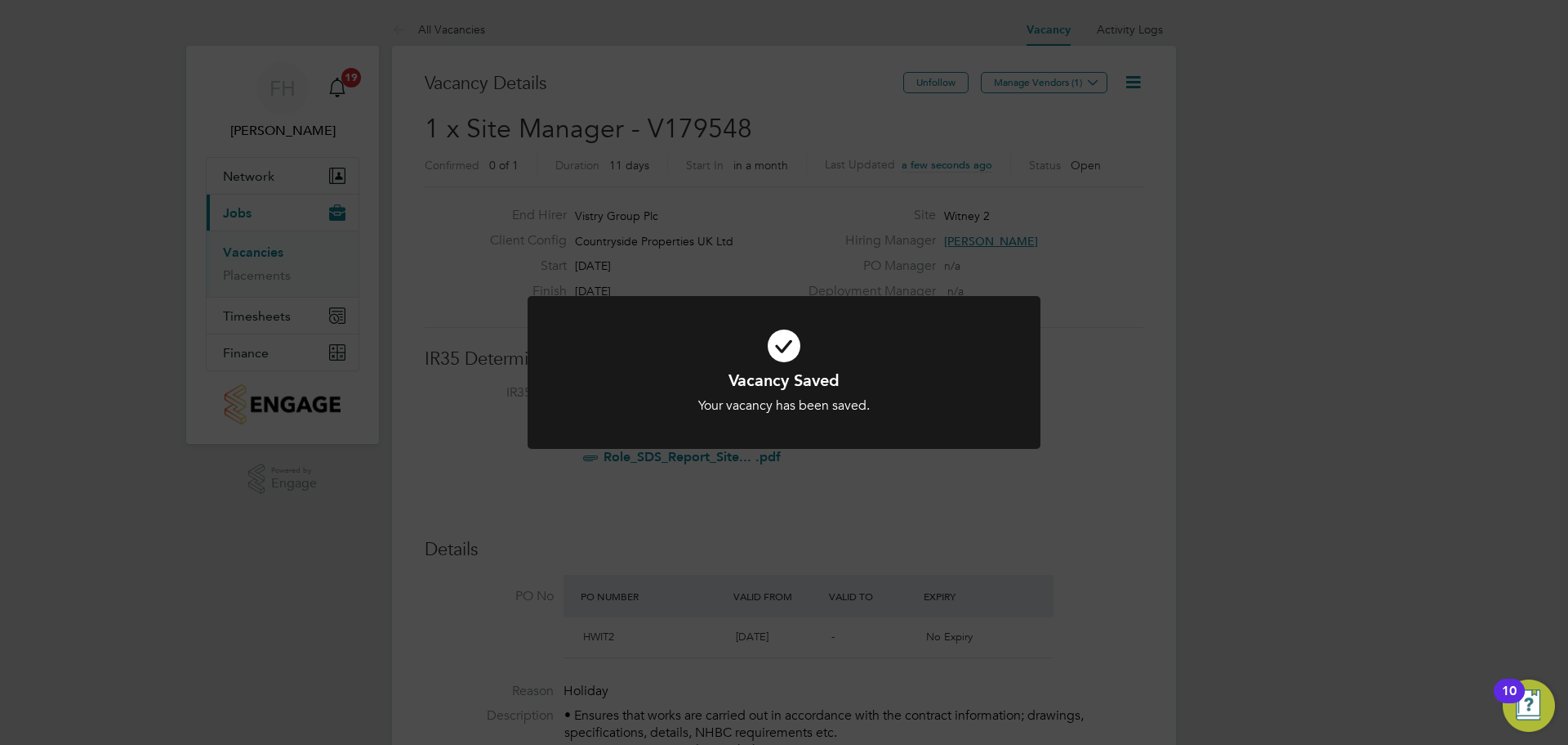
click at [1011, 445] on div at bounding box center [784, 372] width 513 height 153
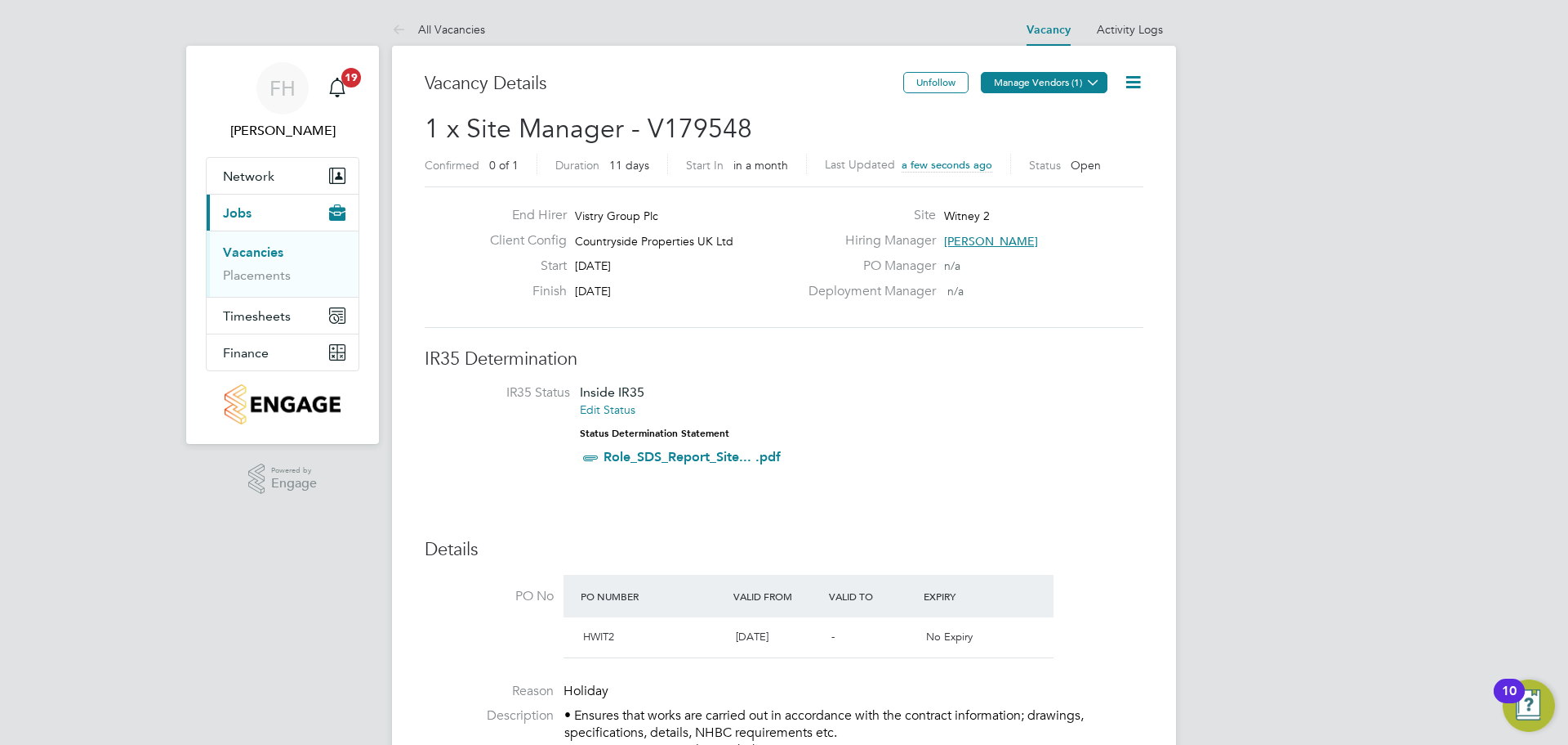
click at [1021, 86] on button "Manage Vendors (1)" at bounding box center [1044, 82] width 127 height 21
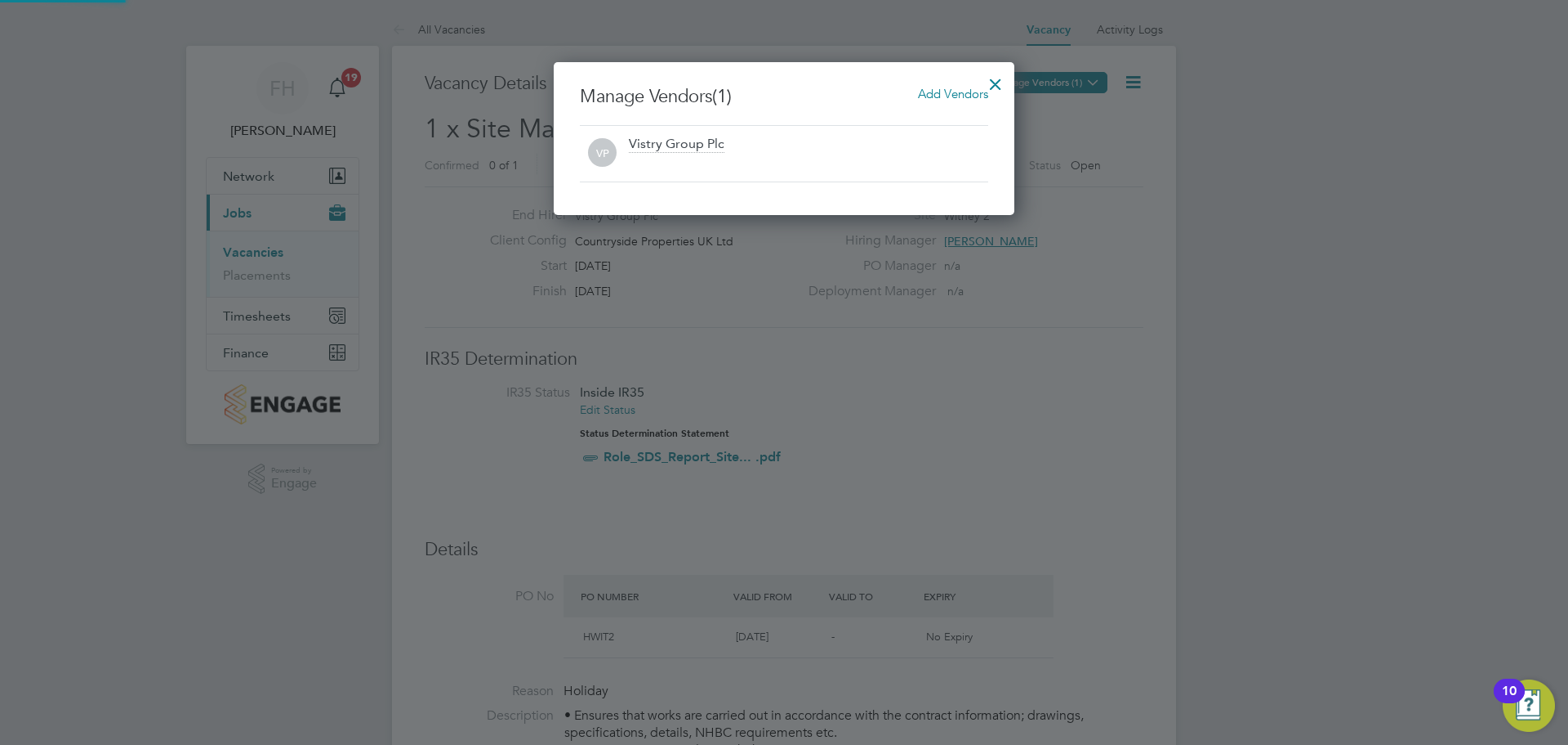
scroll to position [8, 8]
click at [955, 99] on span "Add Vendors" at bounding box center [954, 93] width 71 height 15
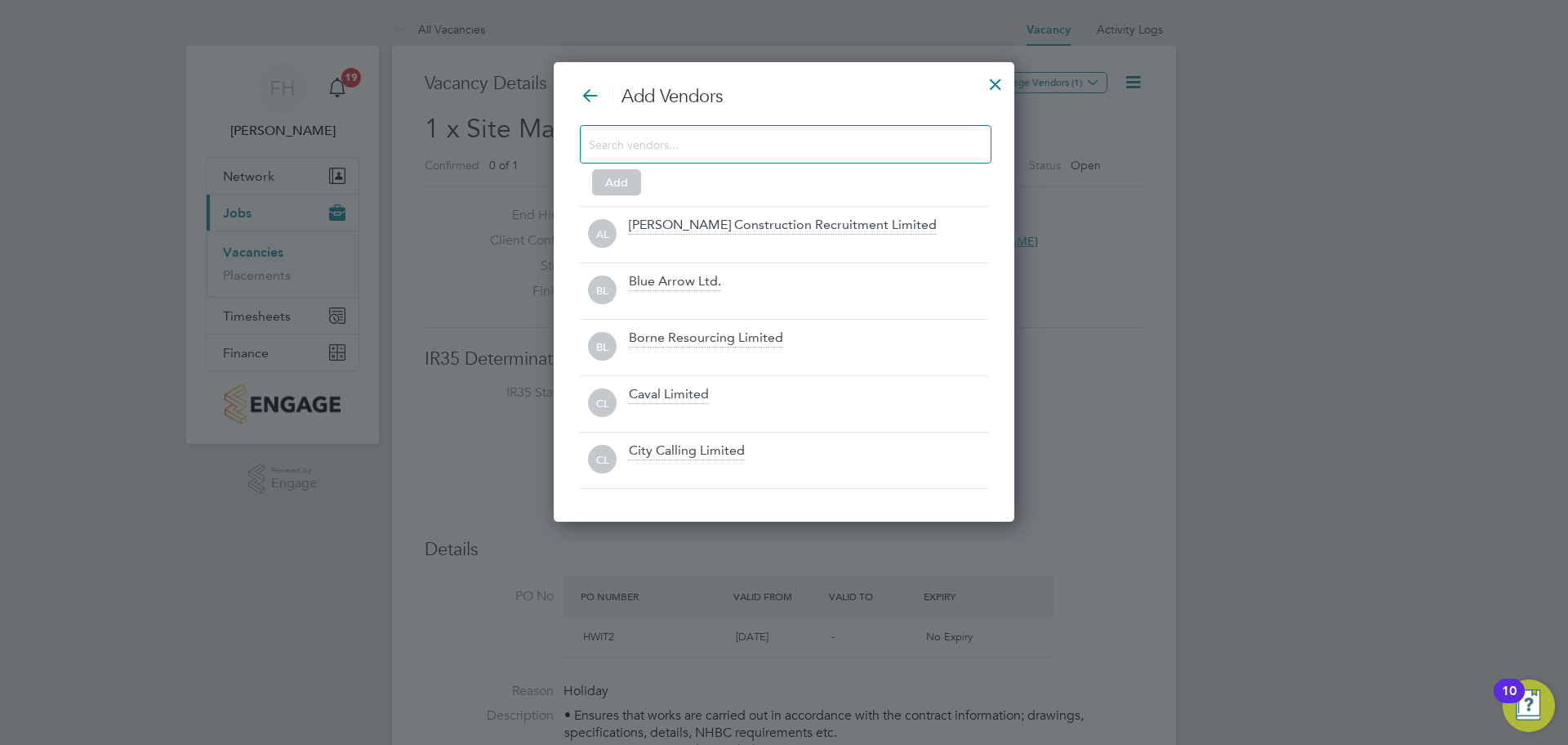
click at [755, 145] on input at bounding box center [772, 143] width 367 height 21
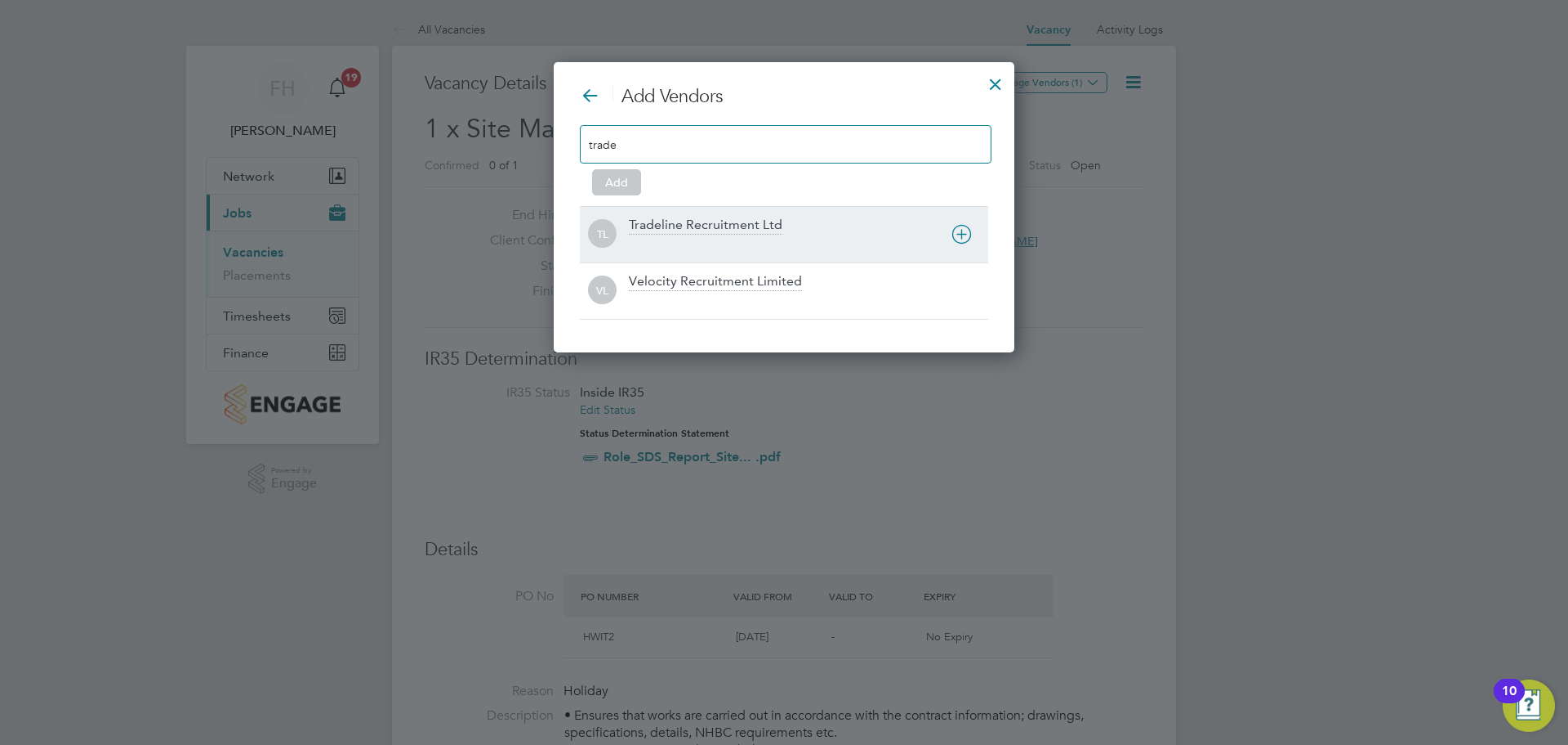
type input "trade"
click at [775, 219] on div "Tradeline Recruitment Ltd" at bounding box center [706, 225] width 154 height 18
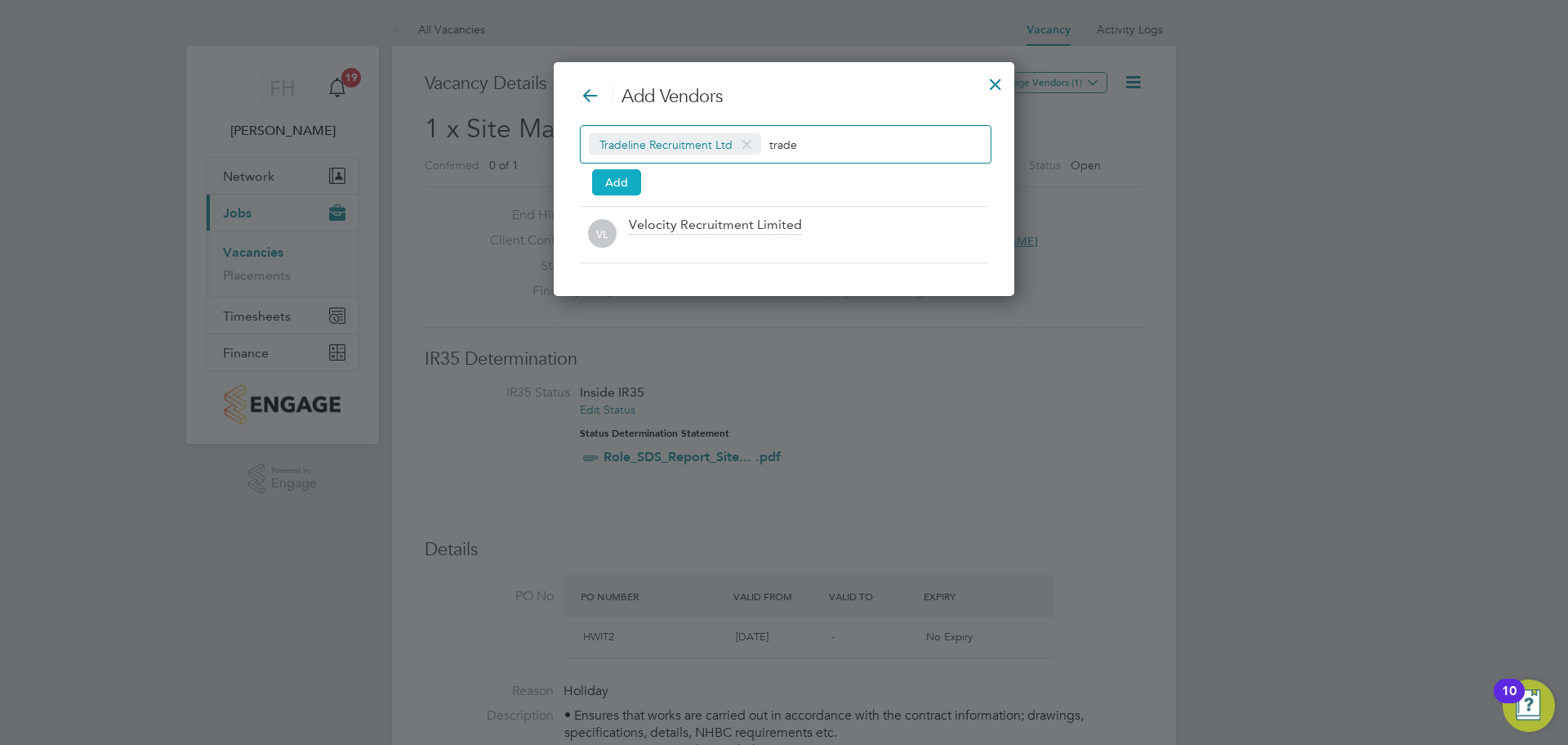
click at [630, 177] on button "Add" at bounding box center [617, 182] width 49 height 26
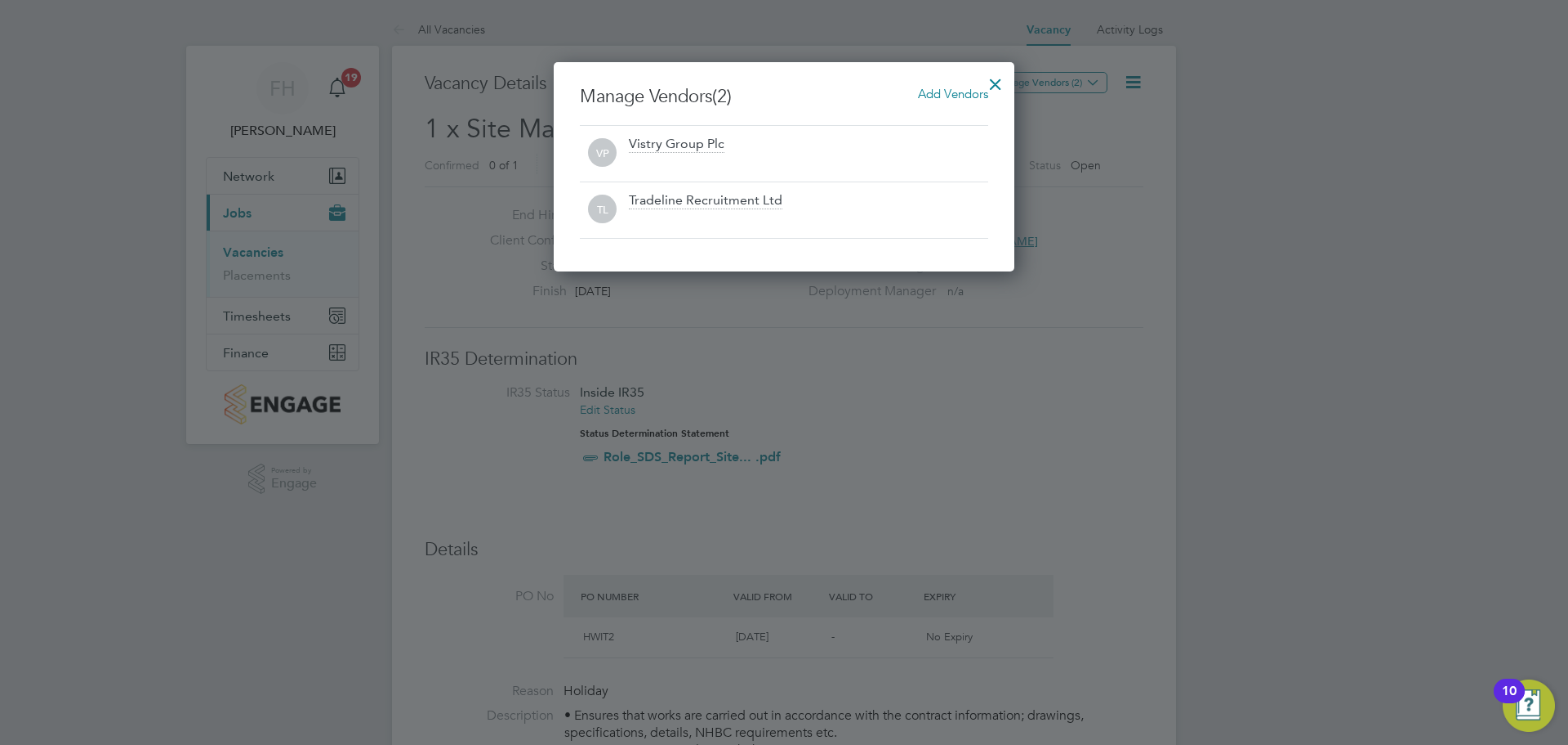
click at [949, 93] on span "Add Vendors" at bounding box center [954, 93] width 71 height 15
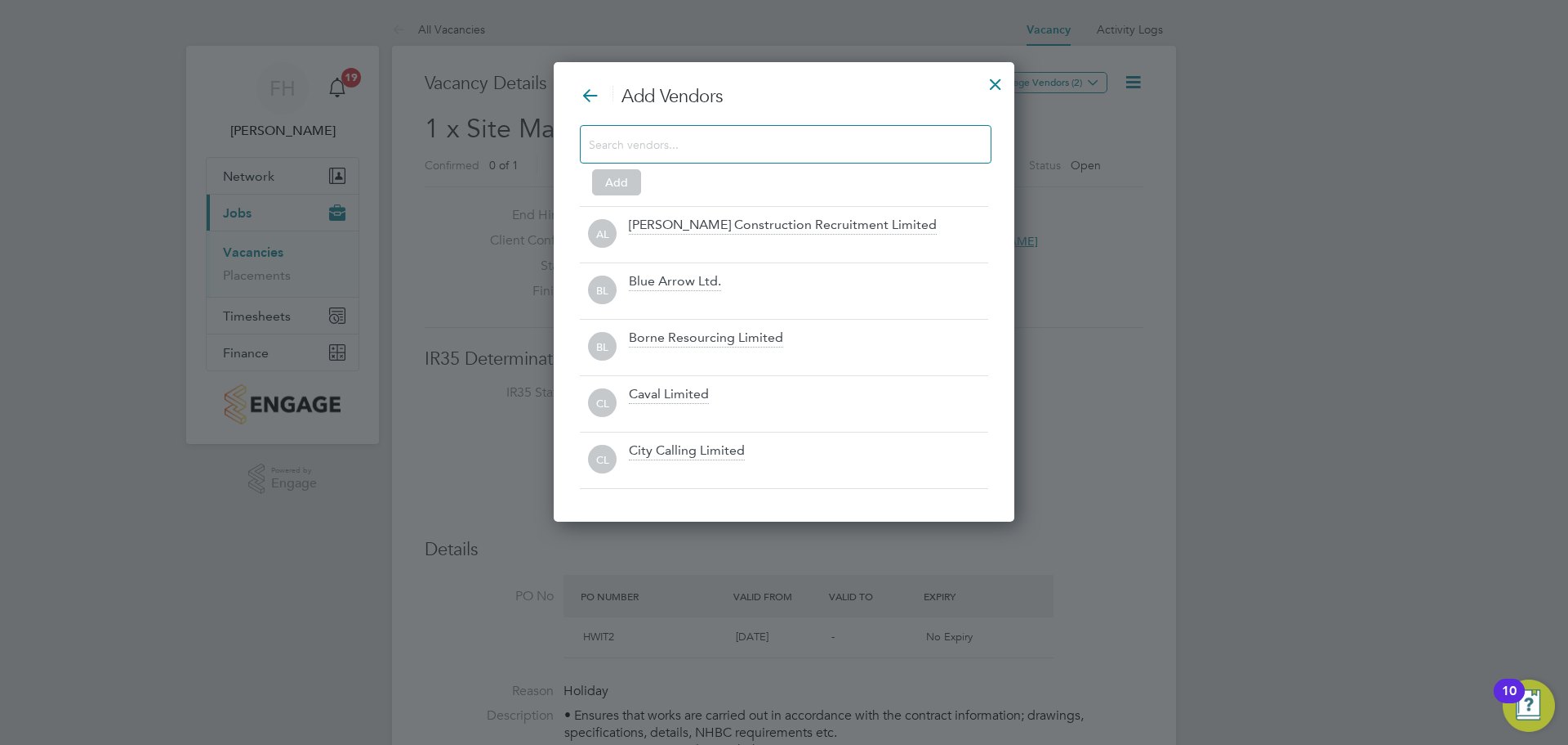
click at [715, 147] on input at bounding box center [772, 143] width 367 height 21
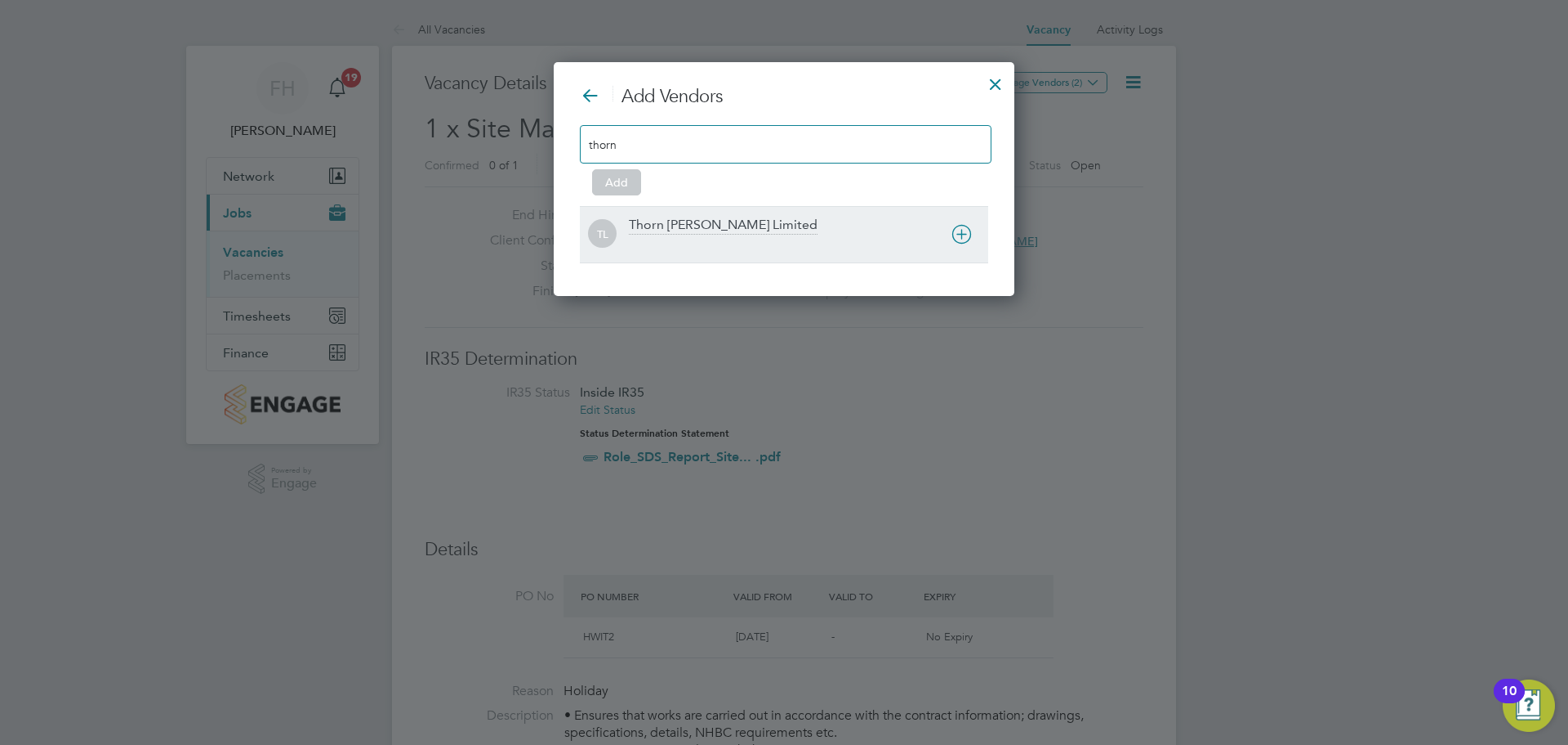
type input "thorn"
click at [751, 225] on div "Thorn [PERSON_NAME] Limited" at bounding box center [809, 235] width 360 height 36
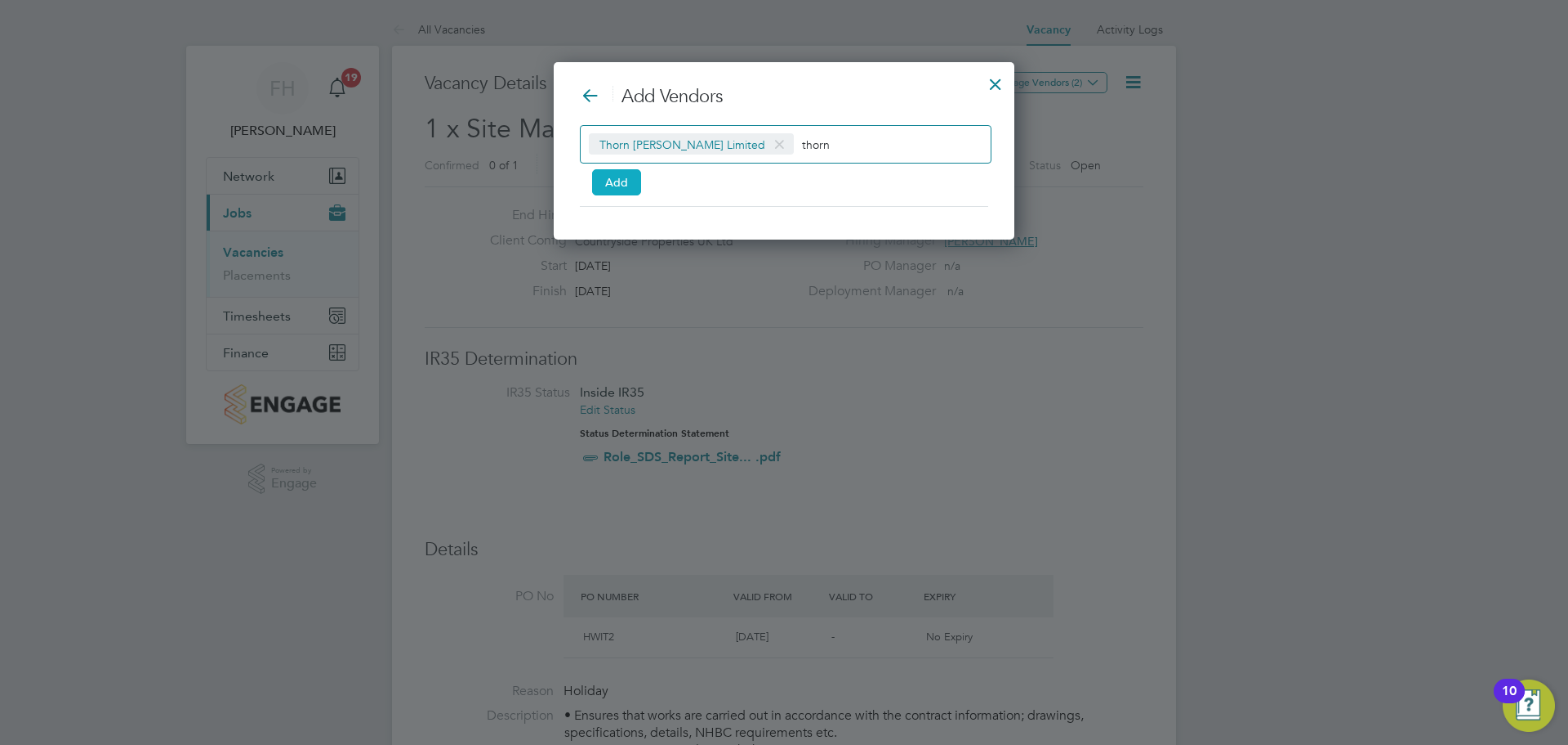
click at [618, 189] on button "Add" at bounding box center [617, 182] width 49 height 26
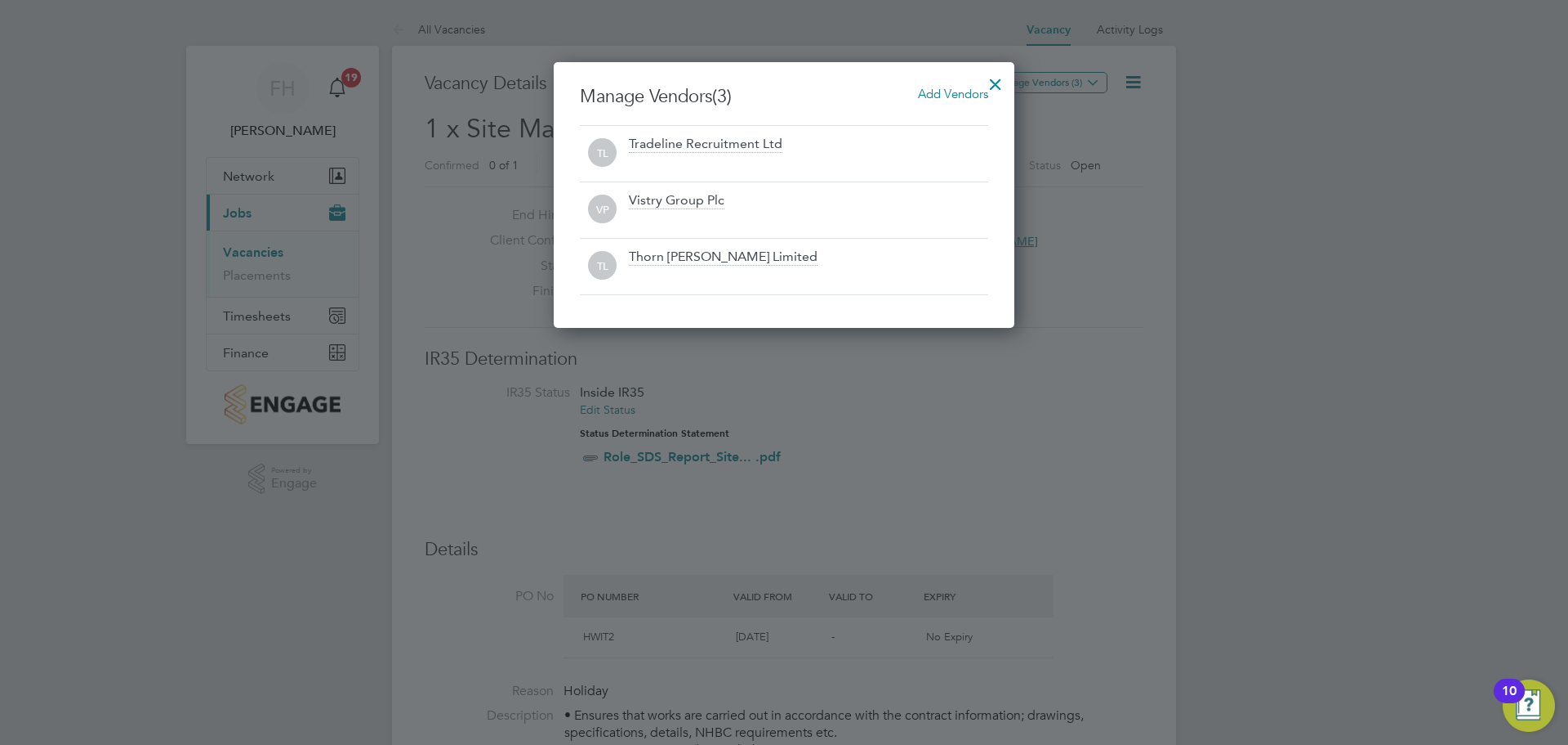
click at [931, 90] on span "Add Vendors" at bounding box center [954, 93] width 71 height 15
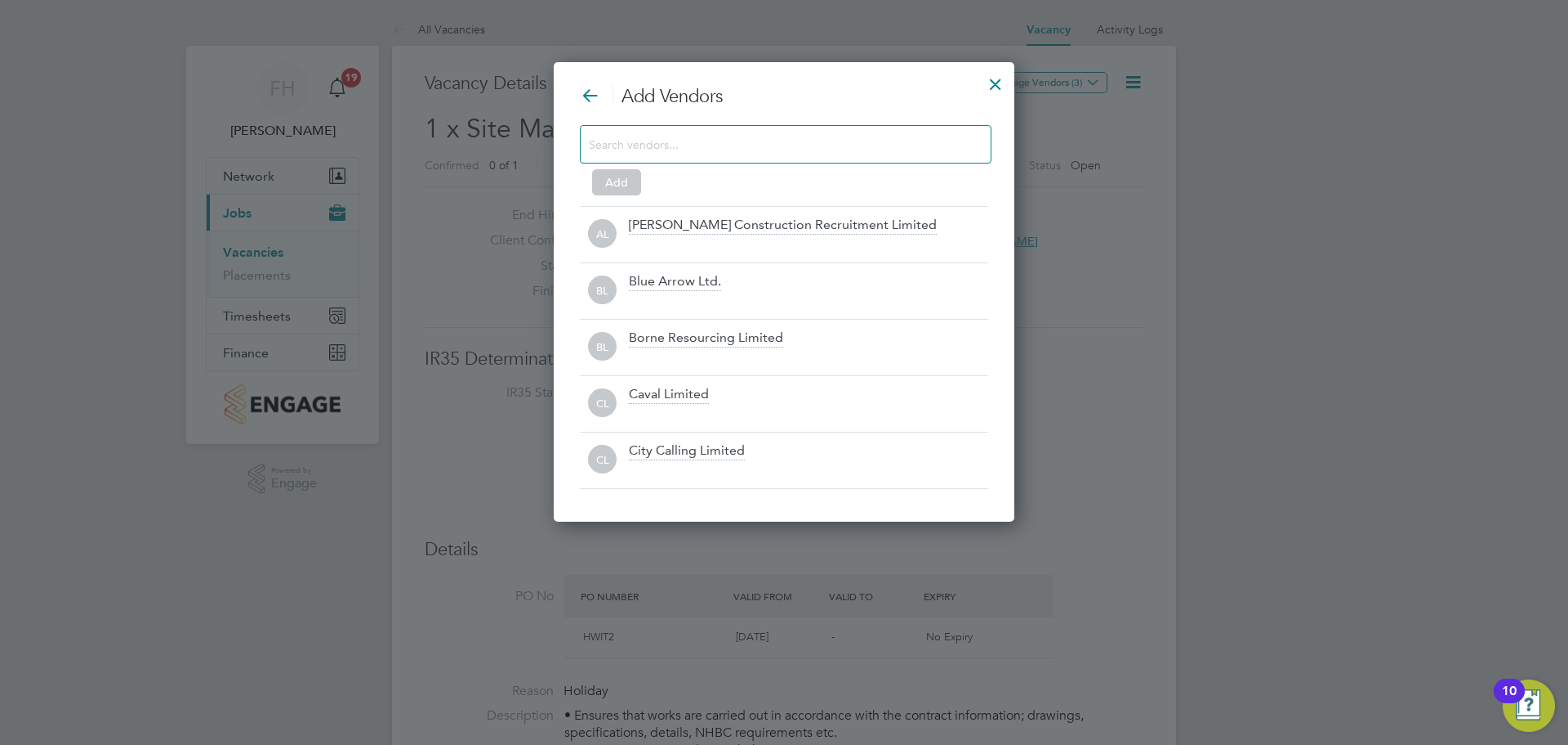
click at [768, 142] on input at bounding box center [772, 143] width 367 height 21
click at [797, 142] on input at bounding box center [772, 143] width 367 height 21
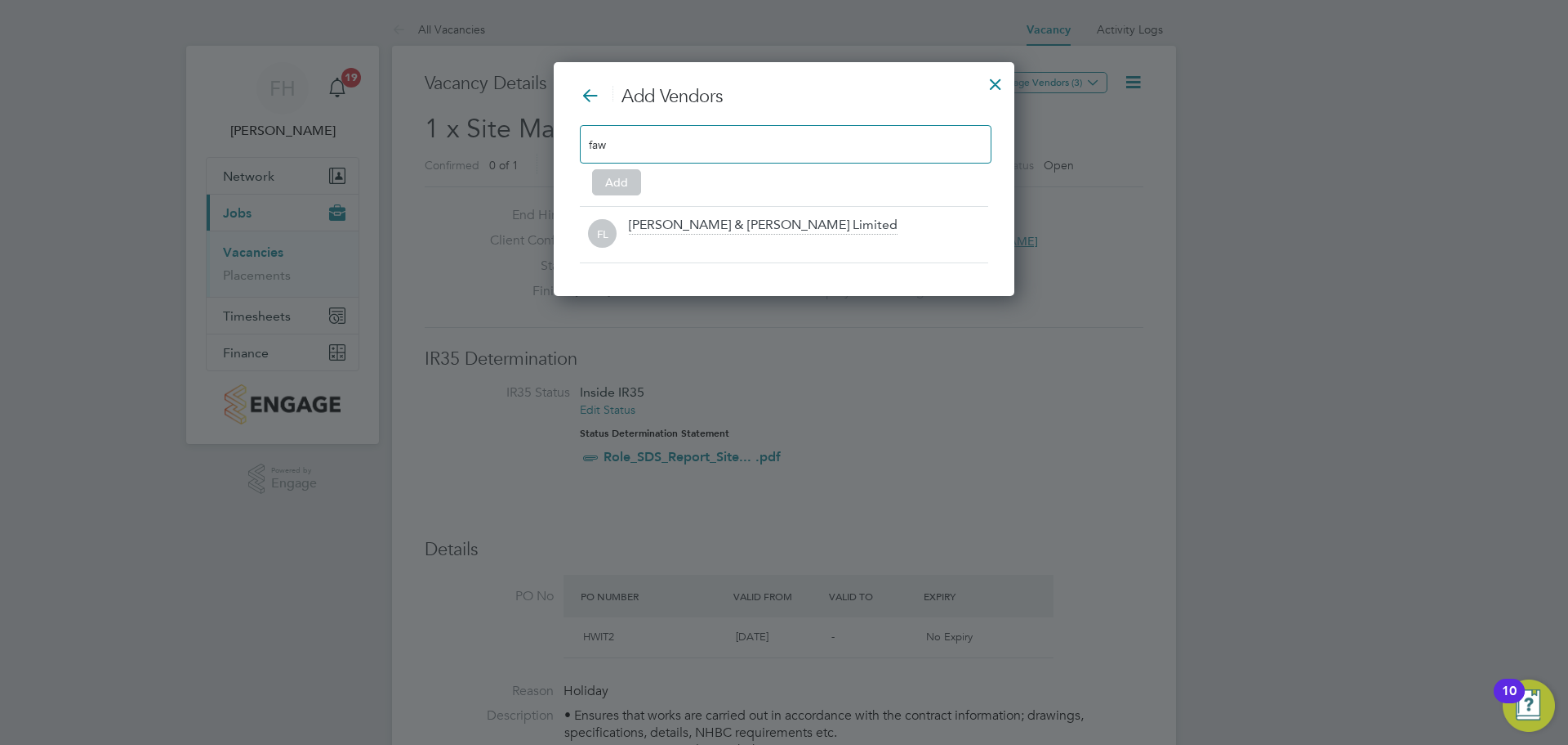
scroll to position [235, 461]
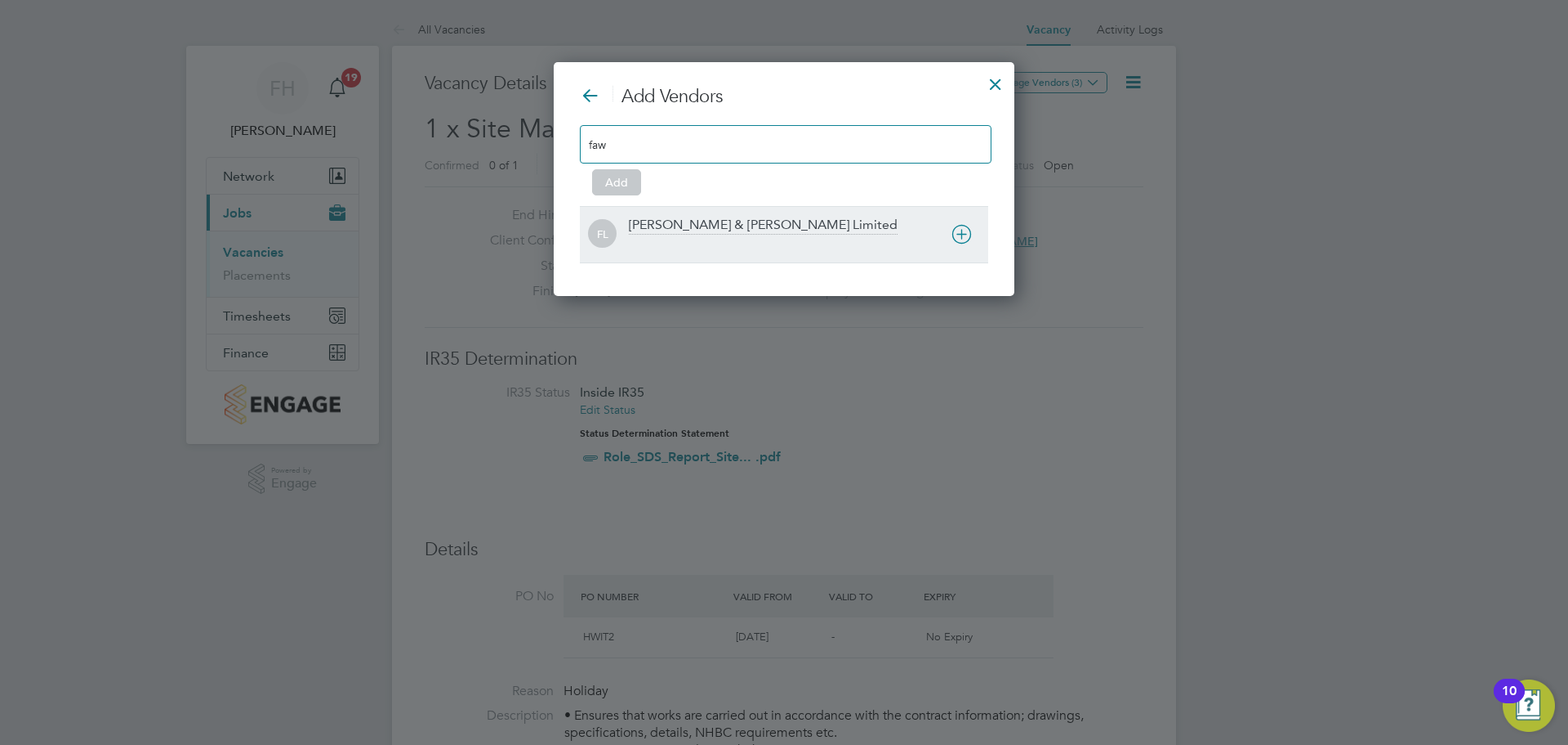
type input "faw"
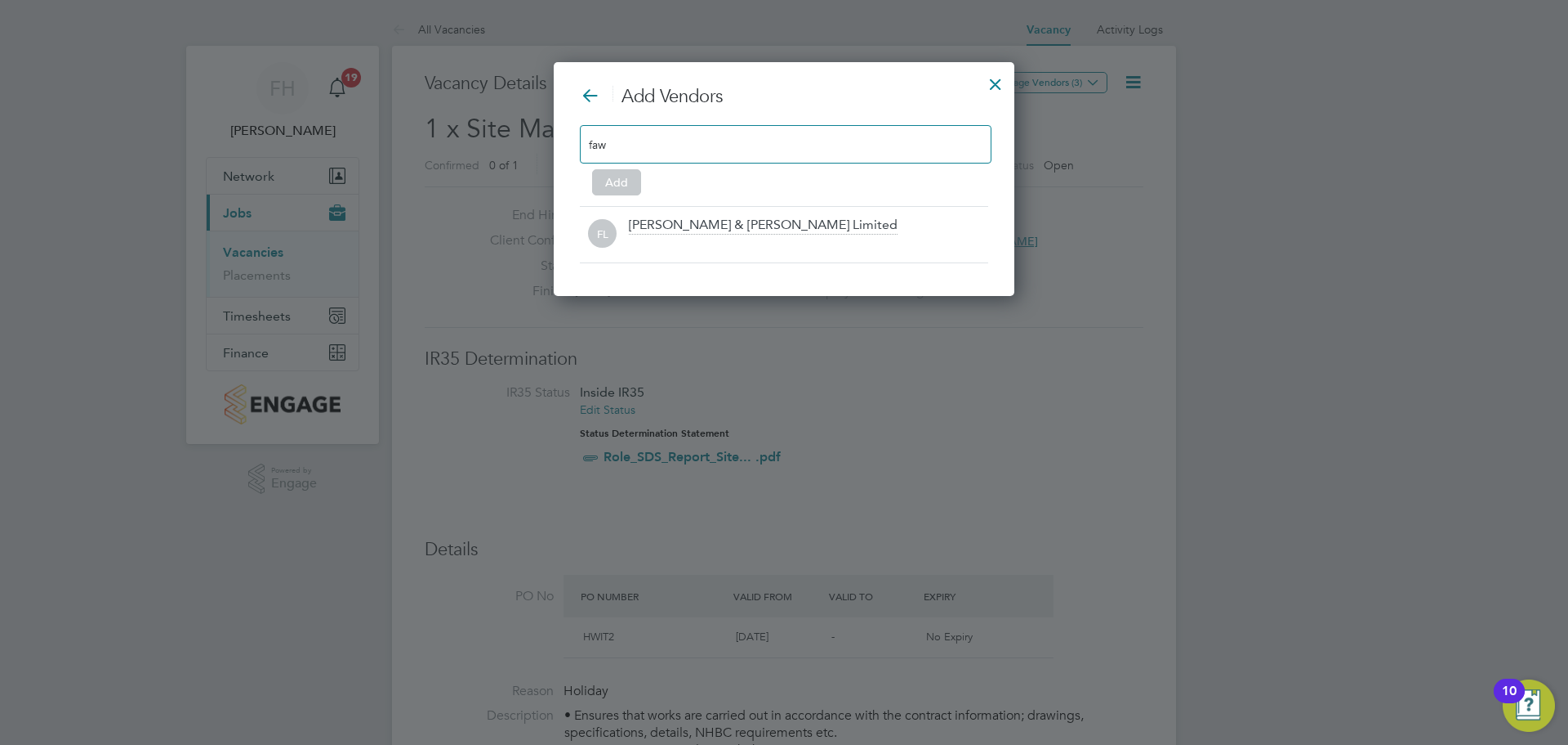
click at [692, 227] on div "[PERSON_NAME] & [PERSON_NAME] Limited" at bounding box center [764, 225] width 269 height 18
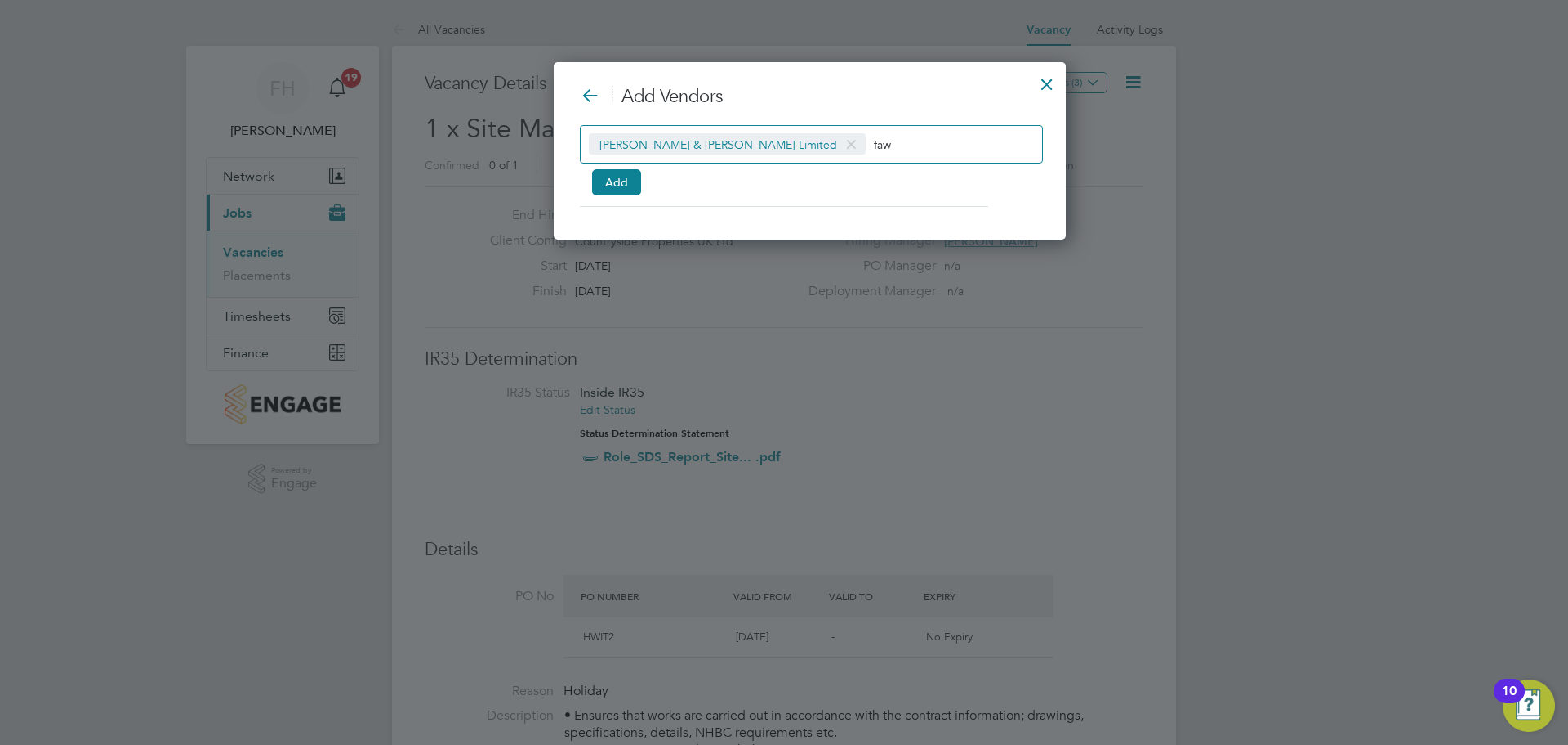
scroll to position [178, 461]
click at [604, 182] on button "Add" at bounding box center [617, 182] width 49 height 26
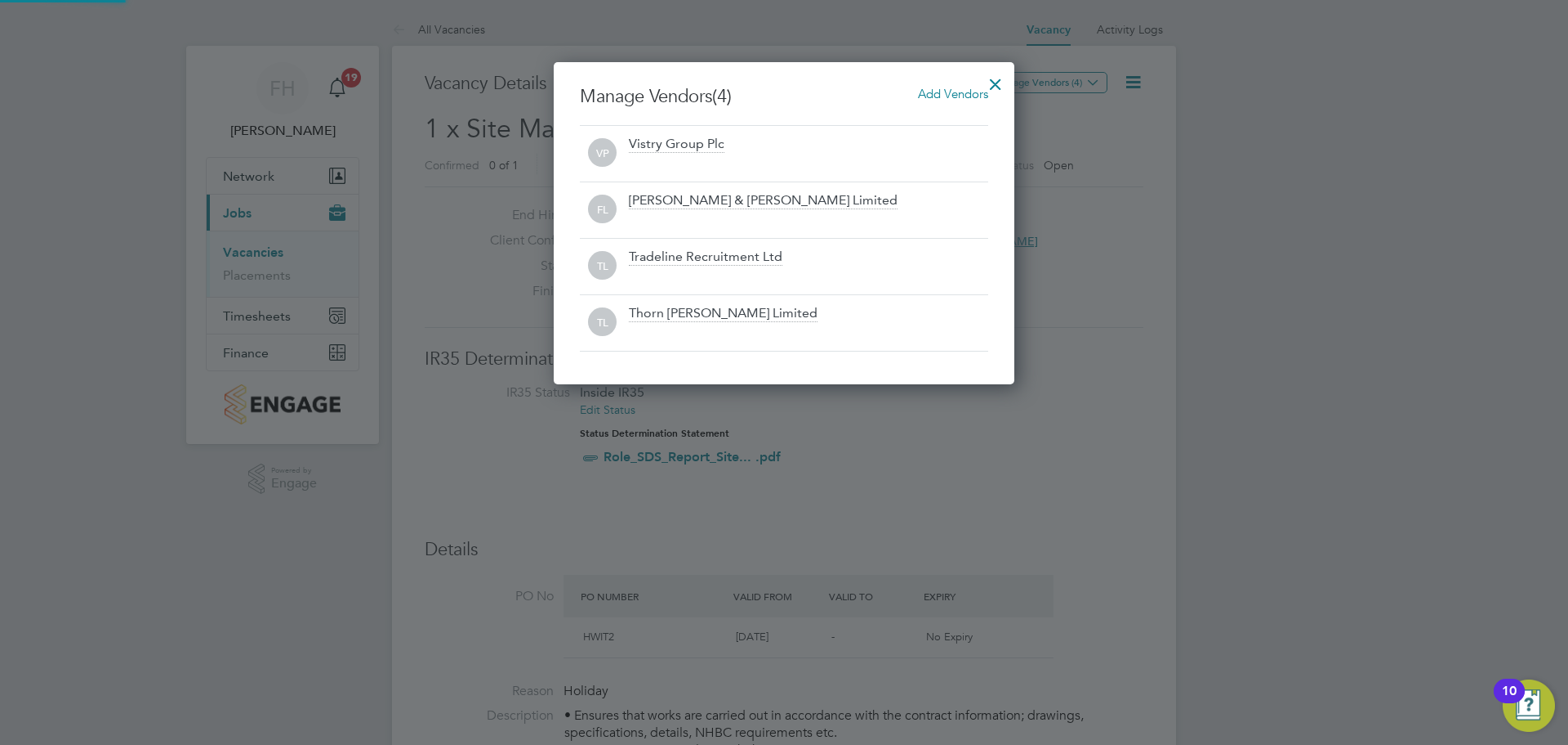
scroll to position [322, 461]
click at [993, 79] on div at bounding box center [996, 80] width 29 height 29
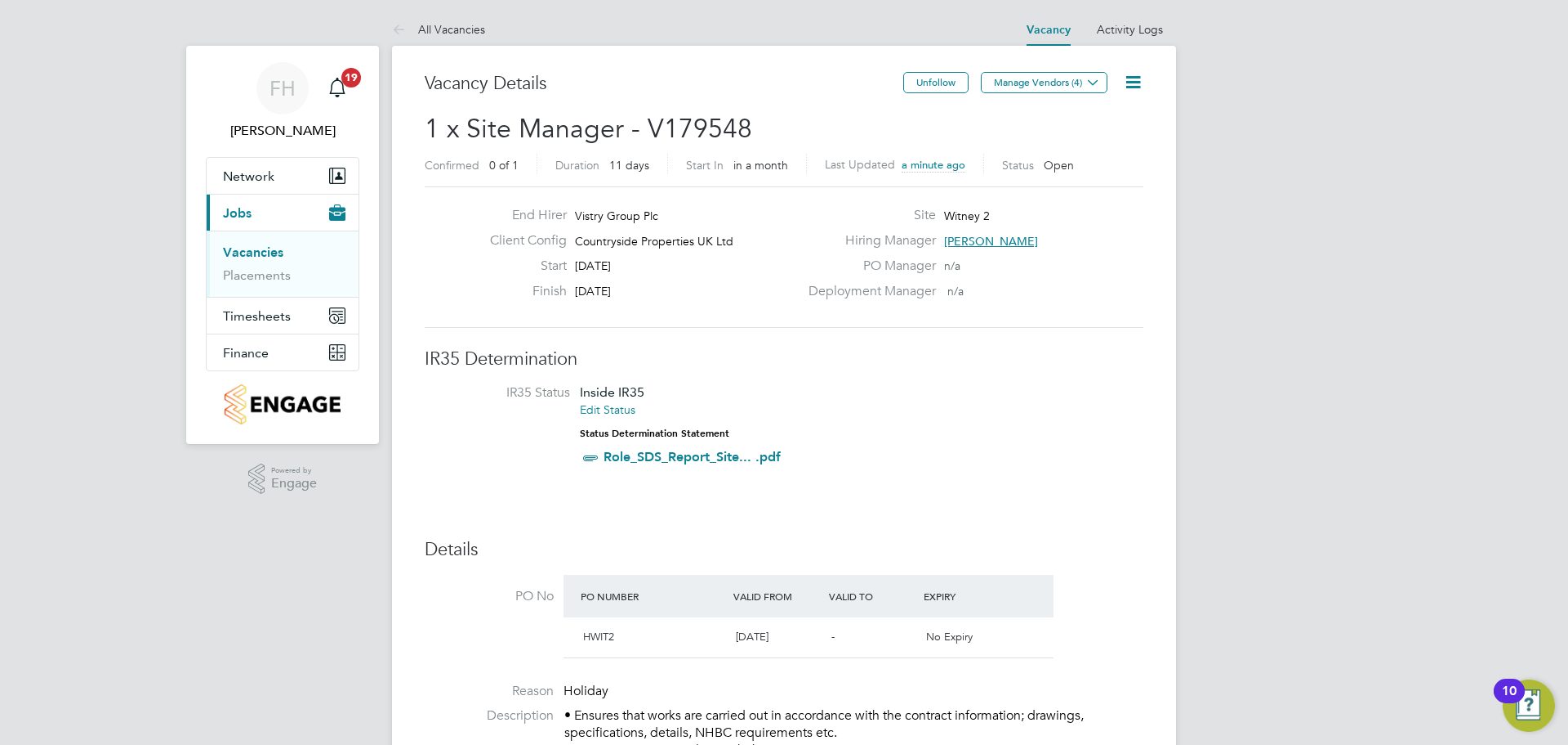
click at [1006, 436] on li "IR35 Status Inside IR35 Edit Status Status Determination Statement Role_SDS_Rep…" at bounding box center [784, 428] width 687 height 88
drag, startPoint x: 977, startPoint y: 527, endPoint x: 975, endPoint y: 510, distance: 17.1
drag, startPoint x: 264, startPoint y: 257, endPoint x: 250, endPoint y: 268, distance: 17.8
click at [264, 257] on link "Vacancies" at bounding box center [253, 252] width 61 height 15
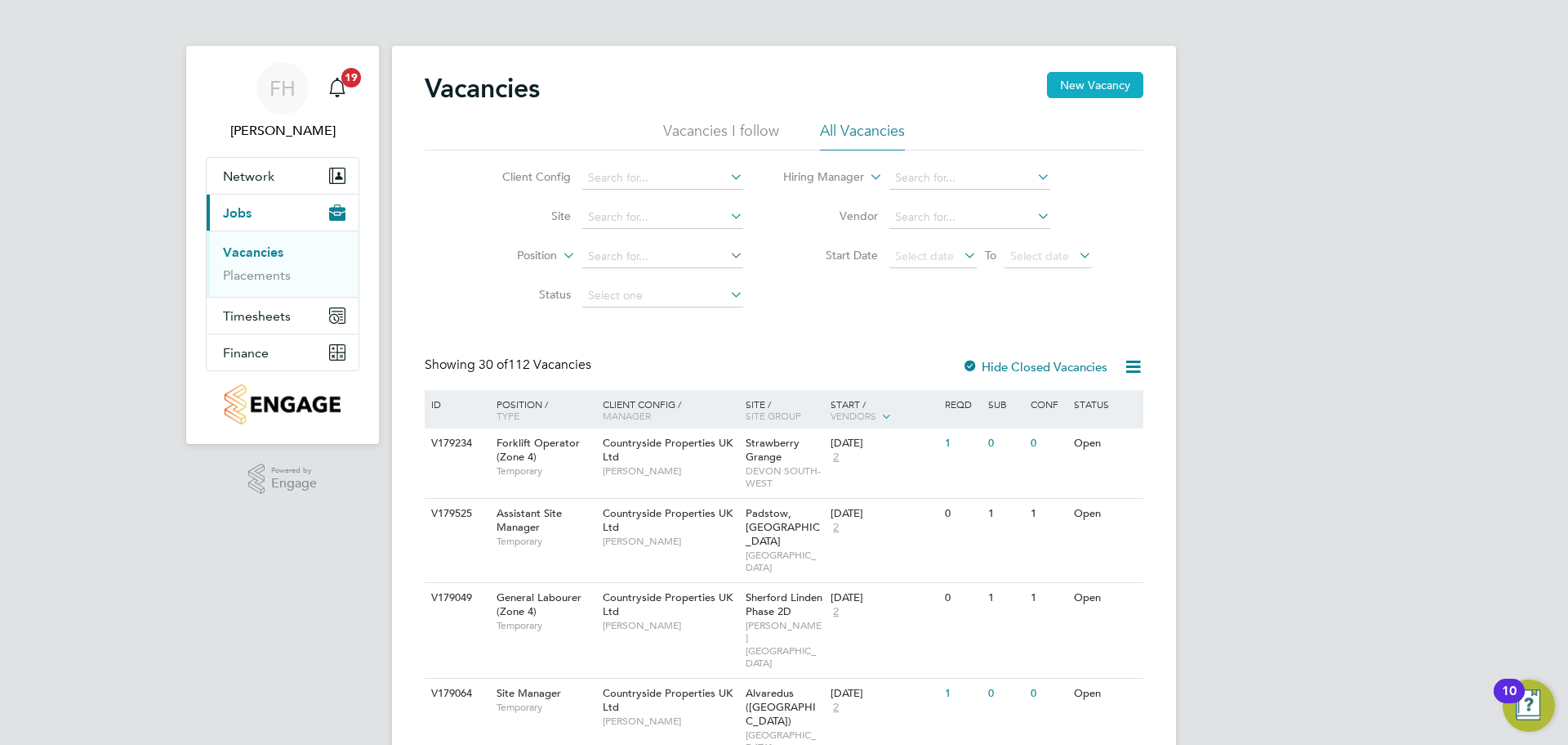
click at [1118, 93] on button "New Vacancy" at bounding box center [1095, 85] width 97 height 26
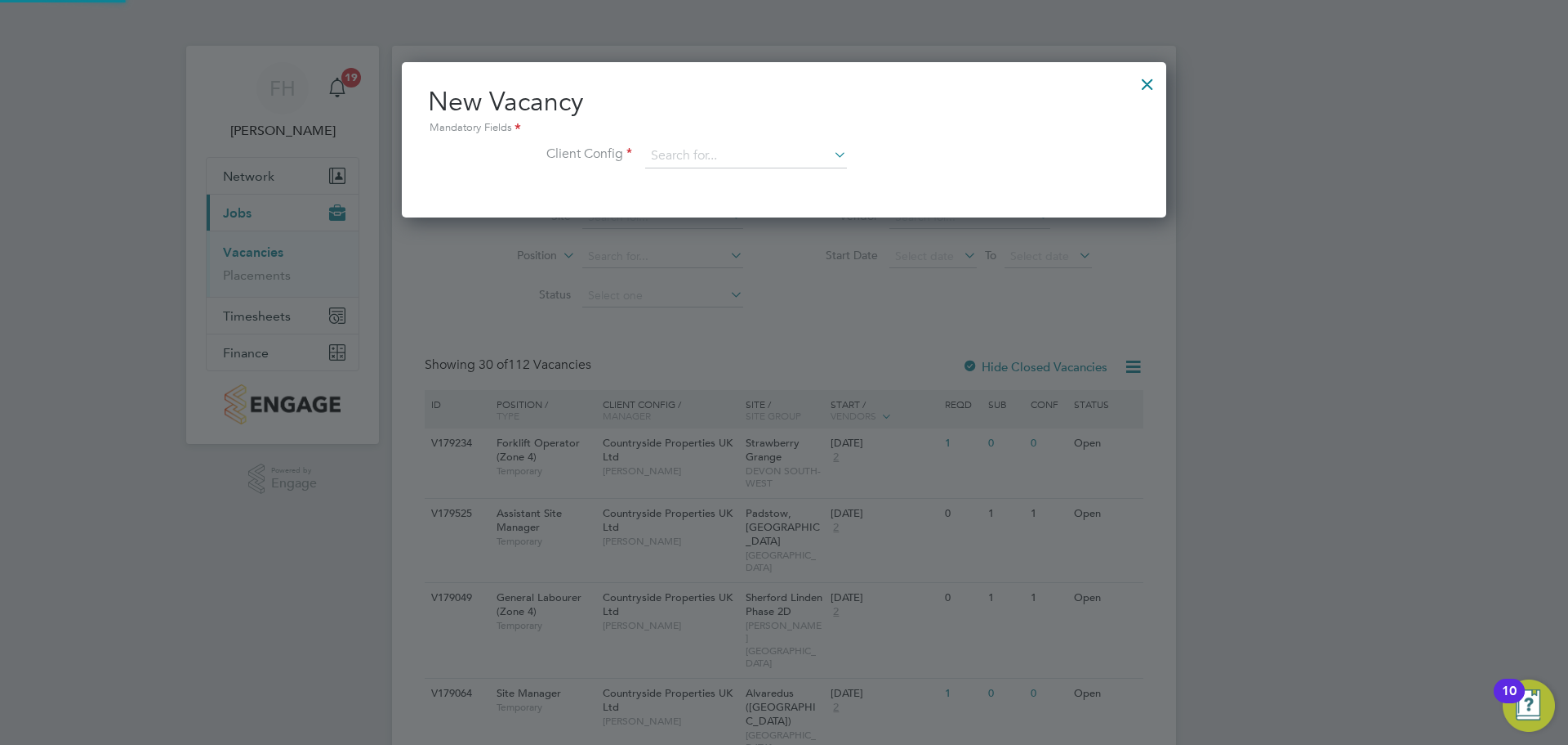
scroll to position [156, 766]
click at [691, 157] on input at bounding box center [746, 156] width 202 height 24
click at [843, 351] on li "Countryside Properties UK Ltd" at bounding box center [854, 357] width 418 height 22
type input "Countryside Properties UK Ltd"
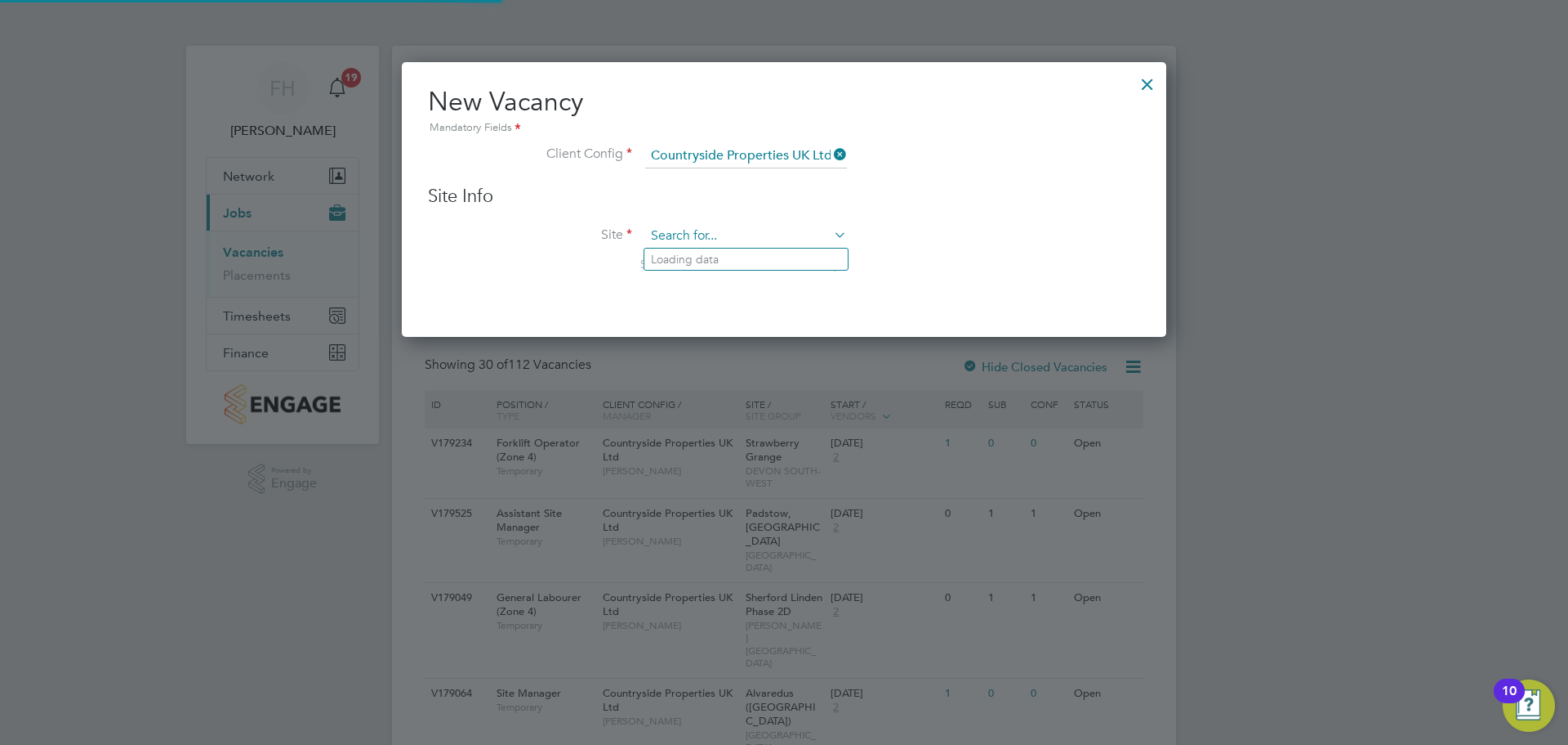
click at [786, 244] on input at bounding box center [746, 235] width 202 height 24
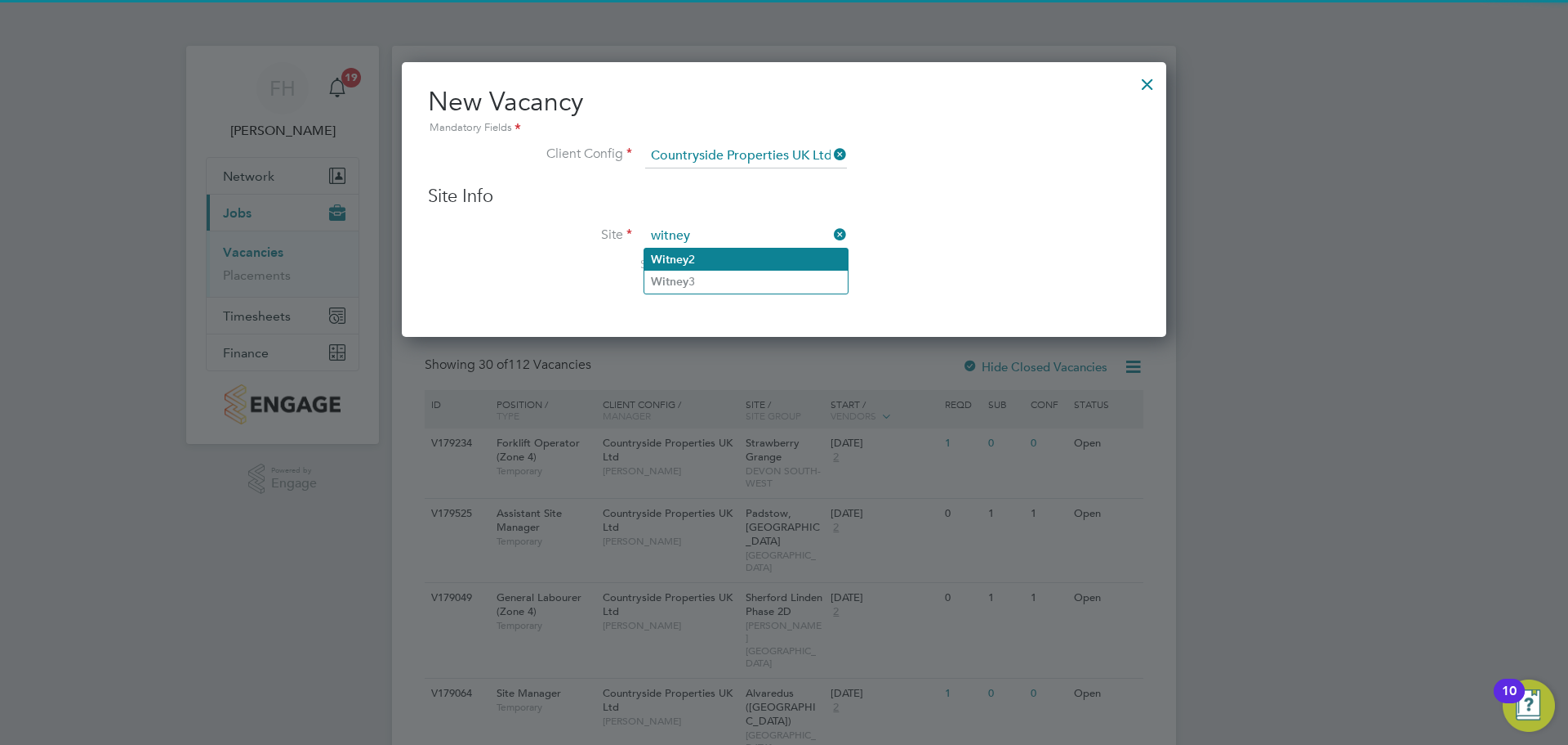
click at [772, 249] on li "Witney 2" at bounding box center [746, 260] width 203 height 22
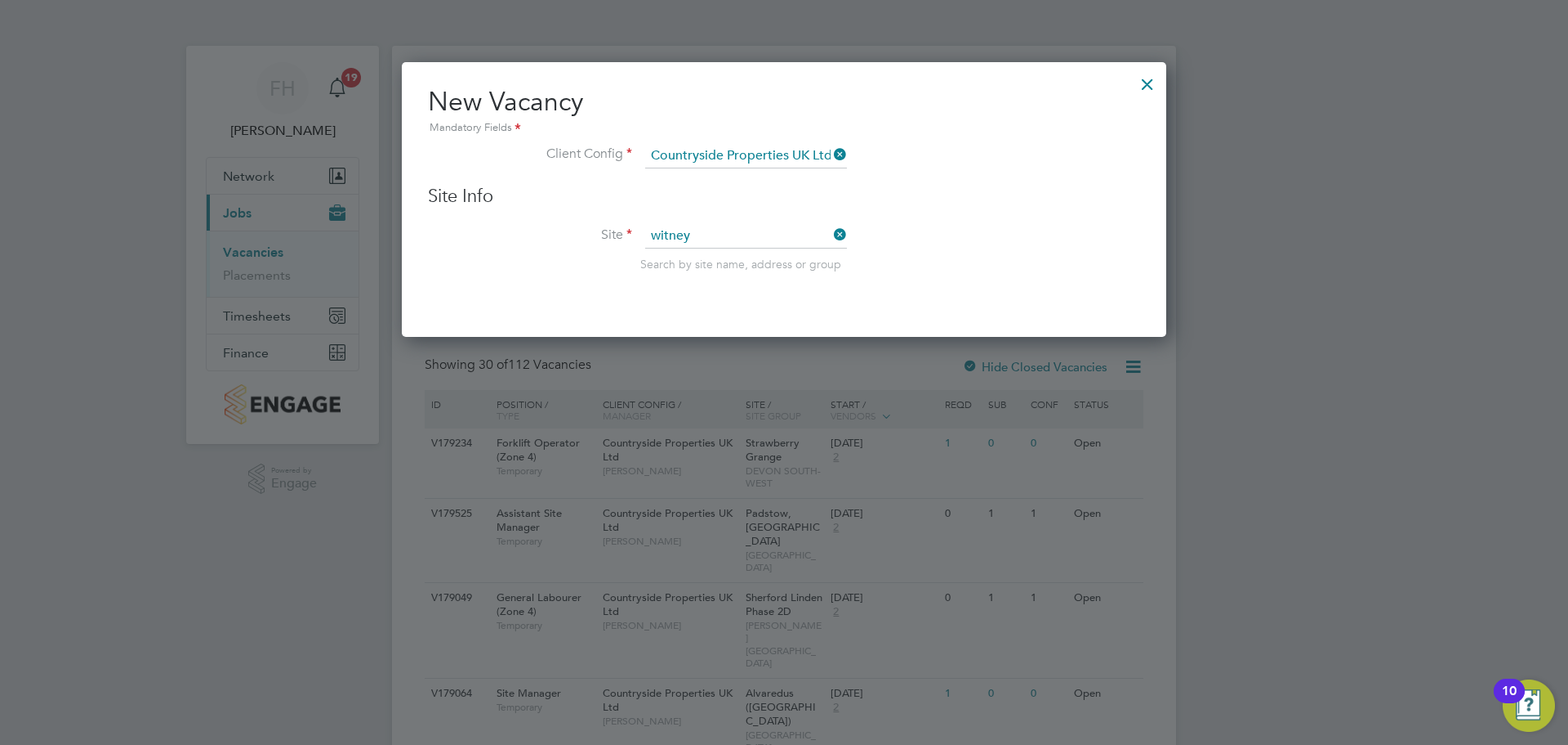
type input "Witney 2"
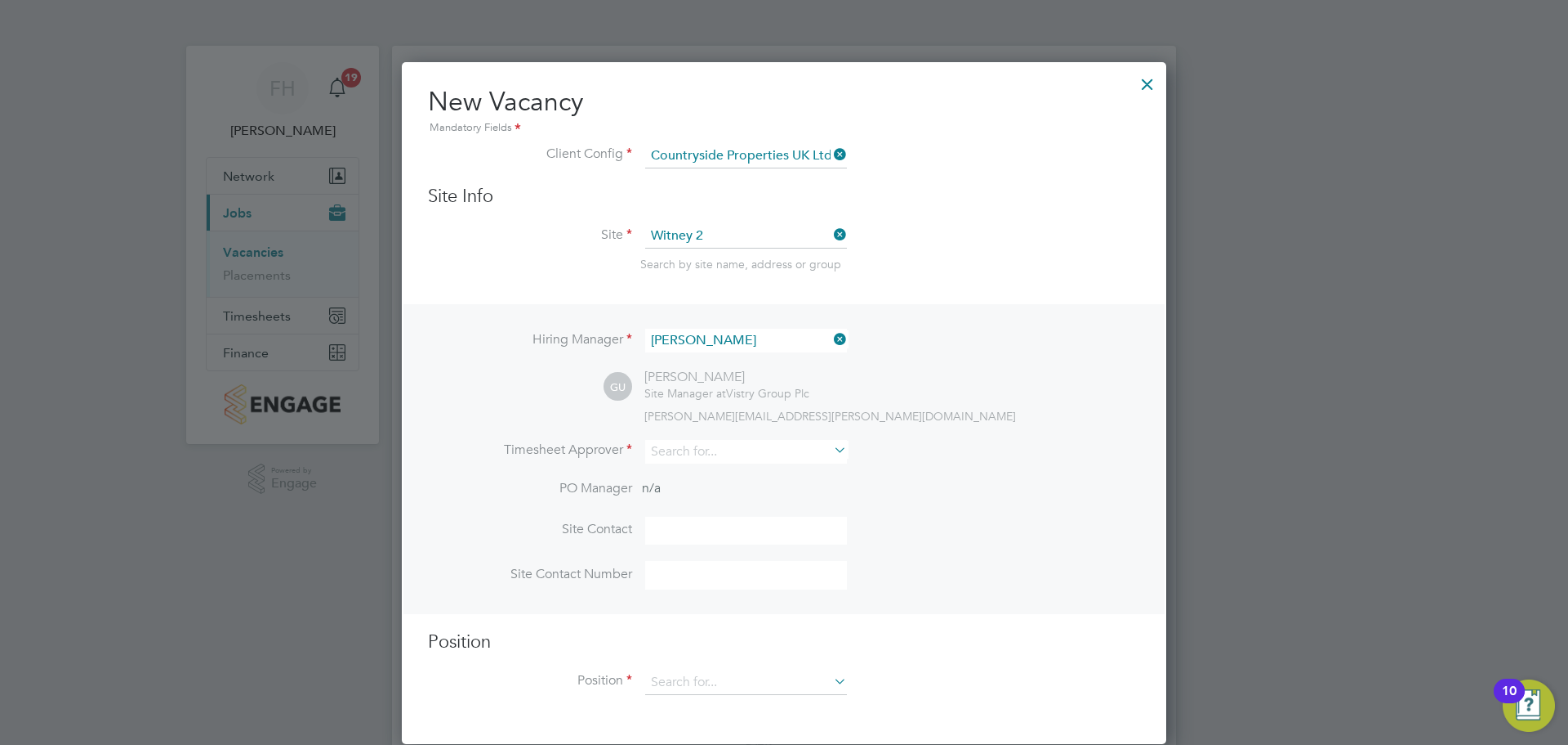
scroll to position [684, 766]
click at [703, 449] on input at bounding box center [746, 452] width 202 height 24
click at [730, 473] on li "[PERSON_NAME]" at bounding box center [746, 475] width 203 height 22
type input "[PERSON_NAME]"
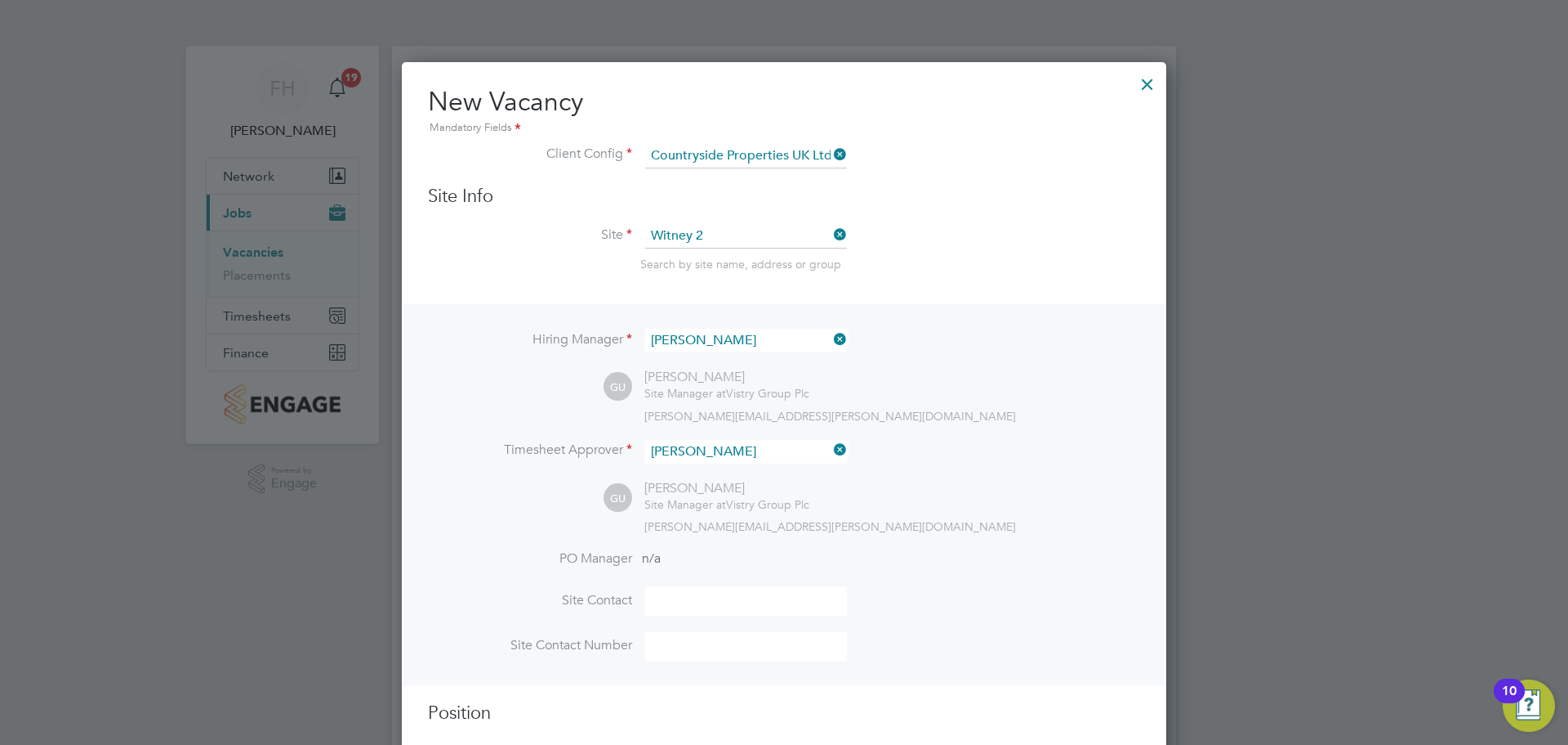
click at [739, 600] on input at bounding box center [746, 601] width 202 height 29
type input "[PERSON_NAME]"
click at [950, 596] on li "Site Contact [PERSON_NAME]" at bounding box center [784, 609] width 713 height 45
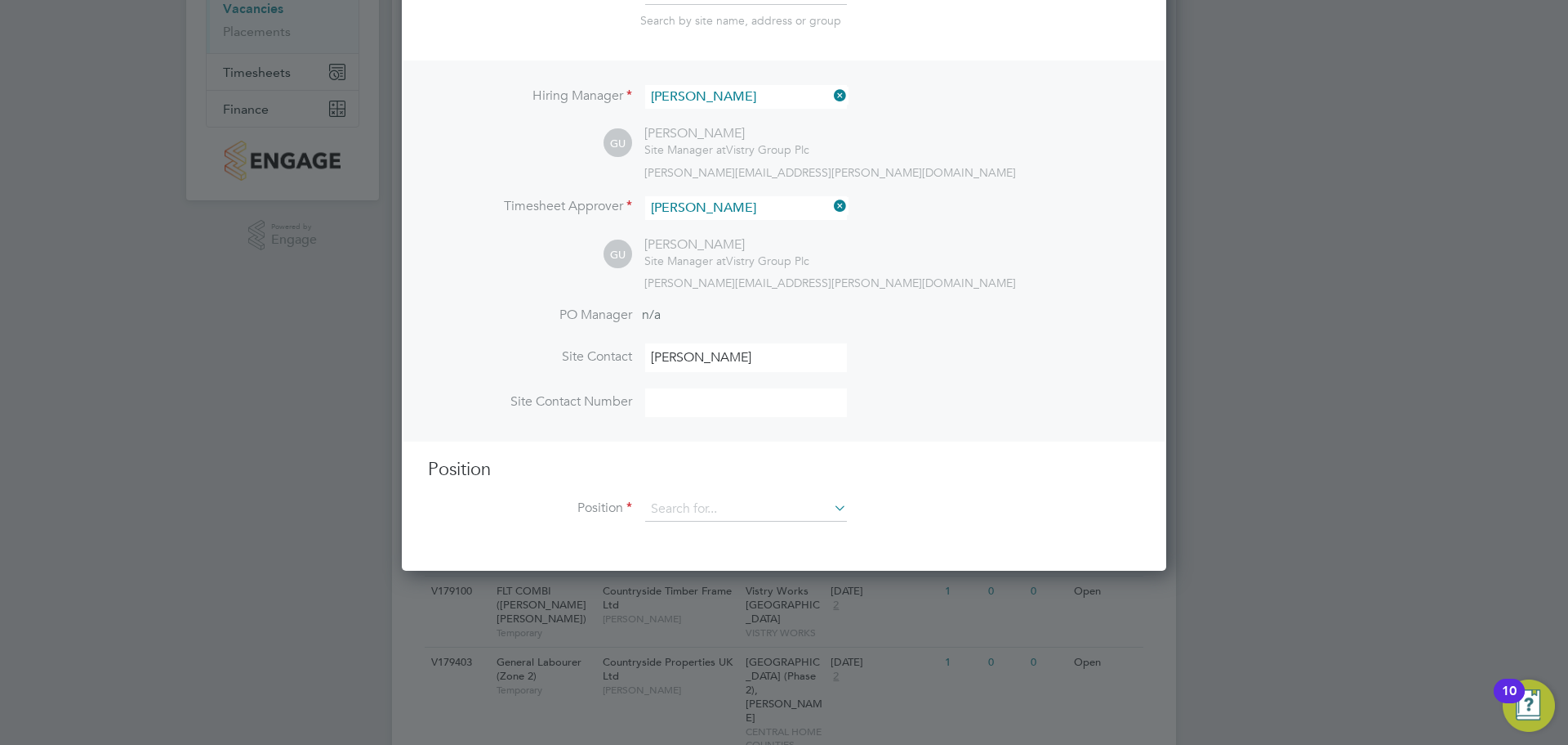
scroll to position [246, 0]
click at [769, 401] on input at bounding box center [746, 401] width 202 height 29
click at [683, 399] on input at bounding box center [746, 401] width 202 height 29
paste input "07936 966213"
type input "07936 966213"
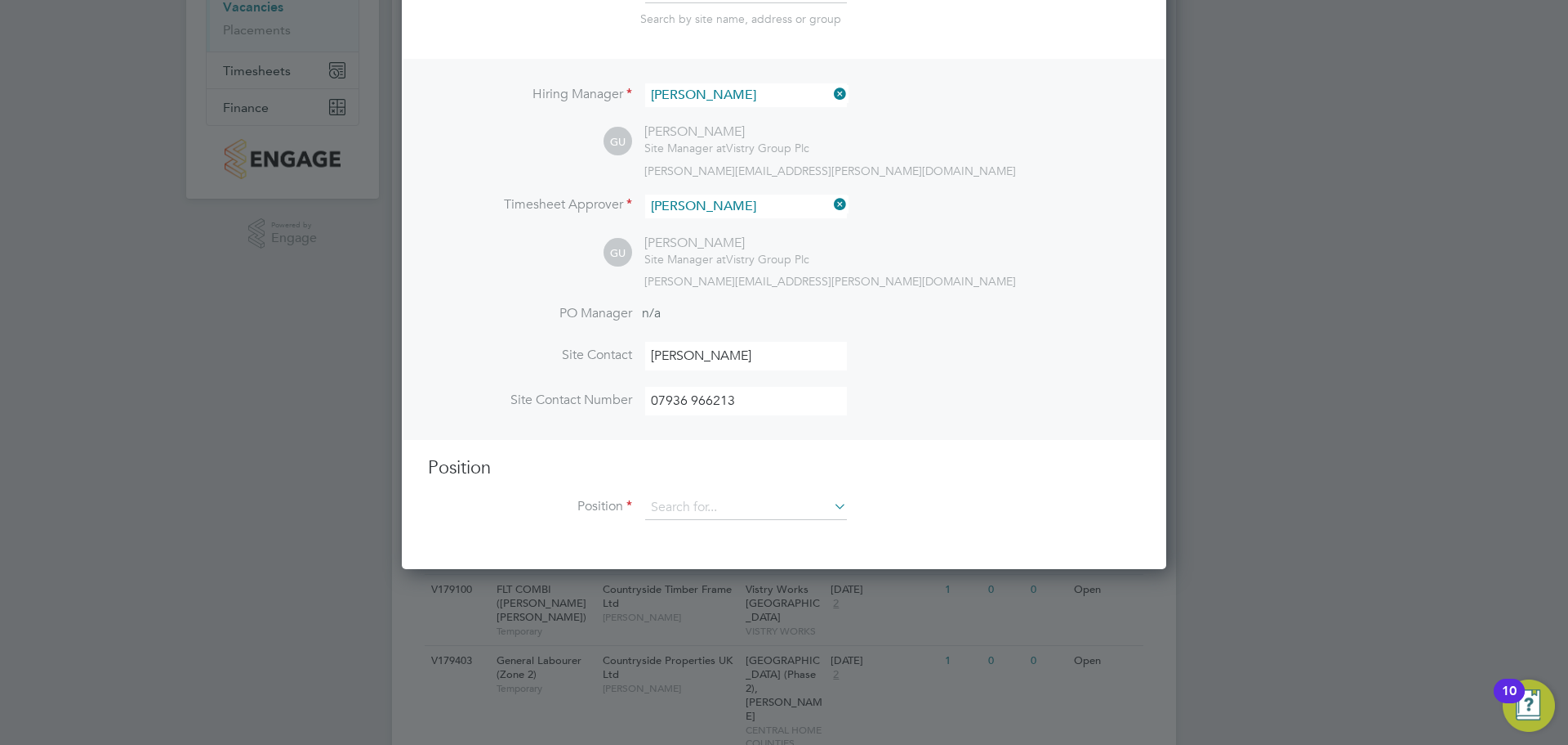
click at [878, 386] on li "Site Contact [PERSON_NAME]" at bounding box center [784, 363] width 713 height 45
click at [766, 516] on input at bounding box center [746, 507] width 202 height 24
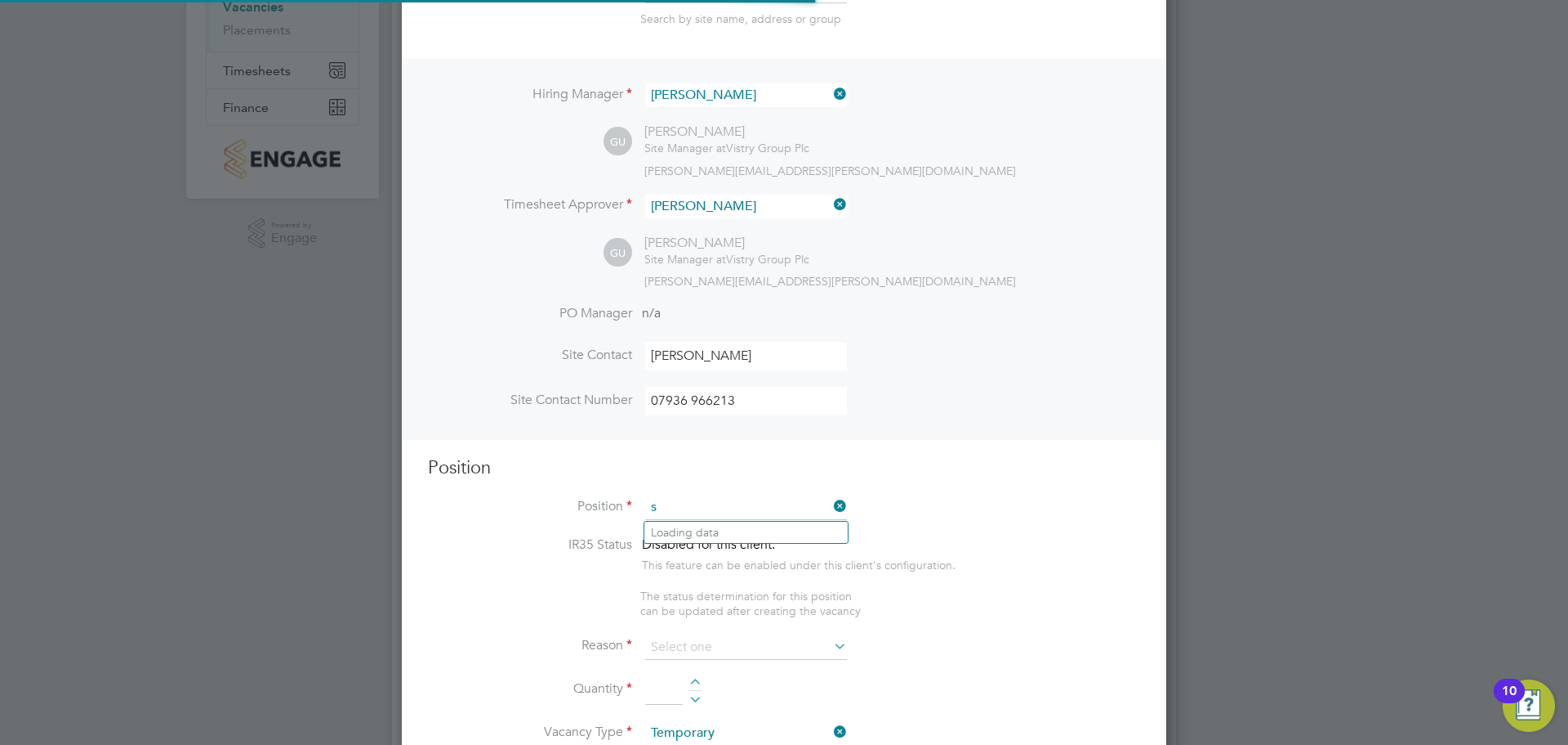
scroll to position [2357, 766]
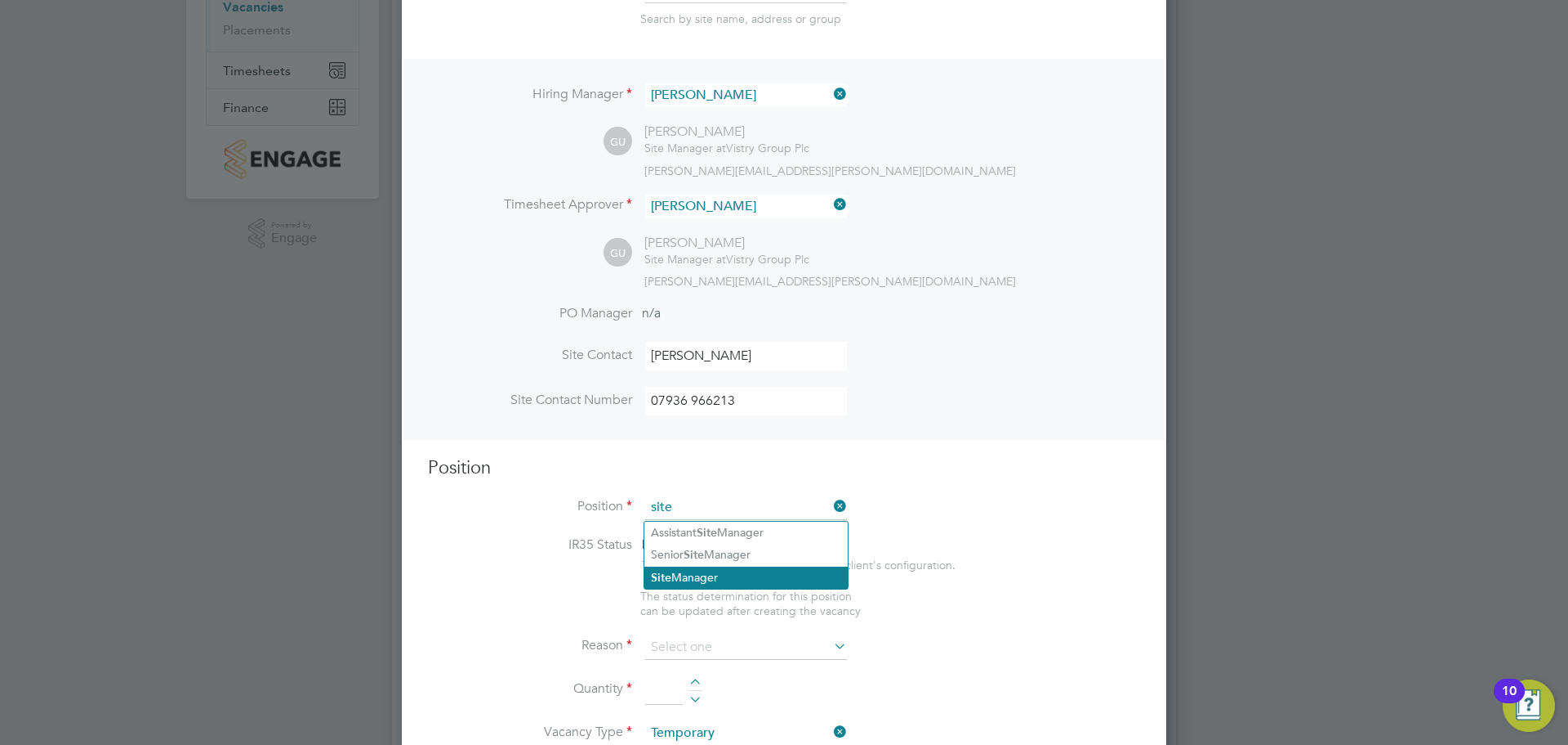
click at [726, 573] on li "Site Manager" at bounding box center [746, 578] width 203 height 22
type input "Site Manager"
type textarea "• Loremip dolo sitam con adipisc eli se doeiusmodt inci utl etdolore magnaaliqu…"
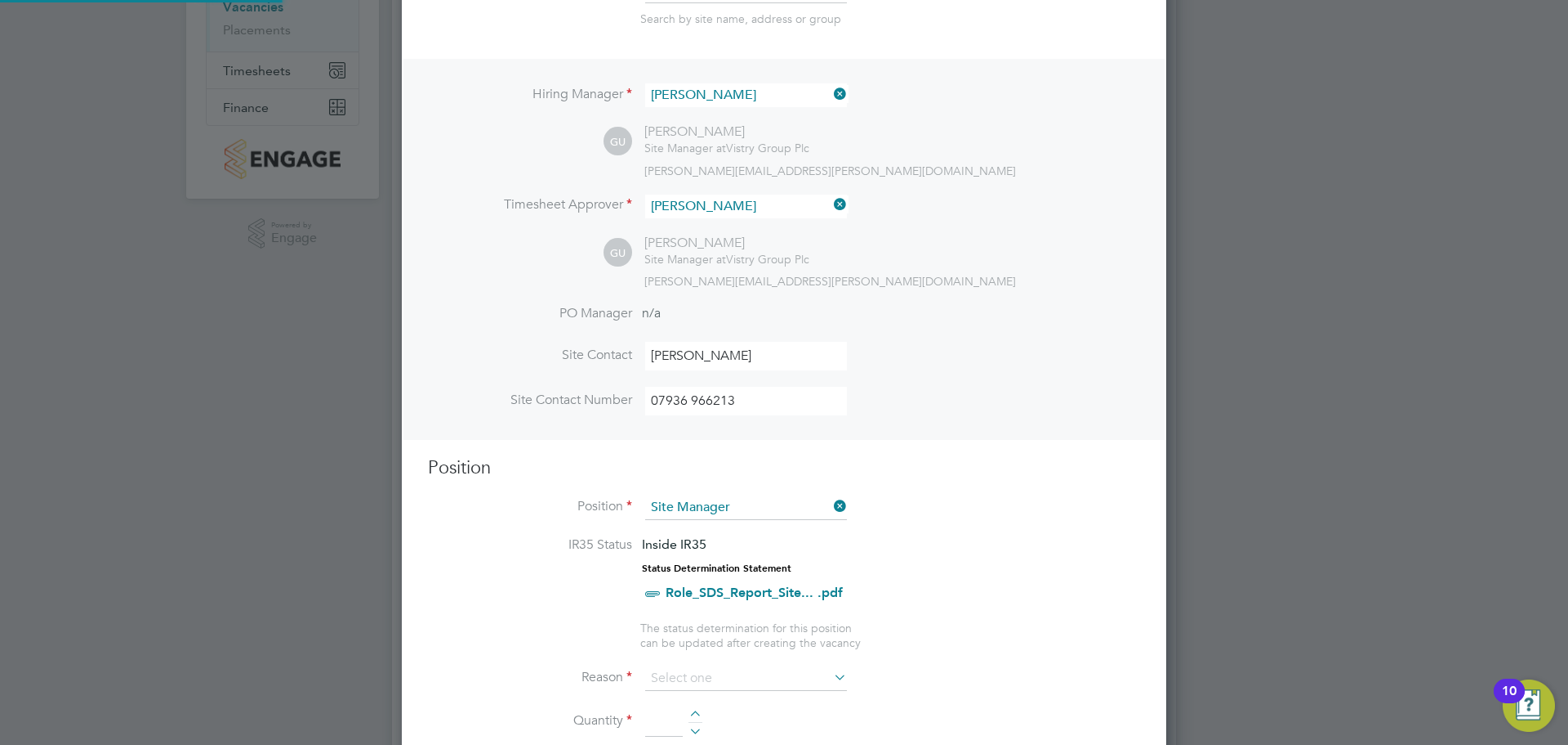
scroll to position [8, 8]
click at [991, 477] on h3 "Position" at bounding box center [784, 468] width 713 height 24
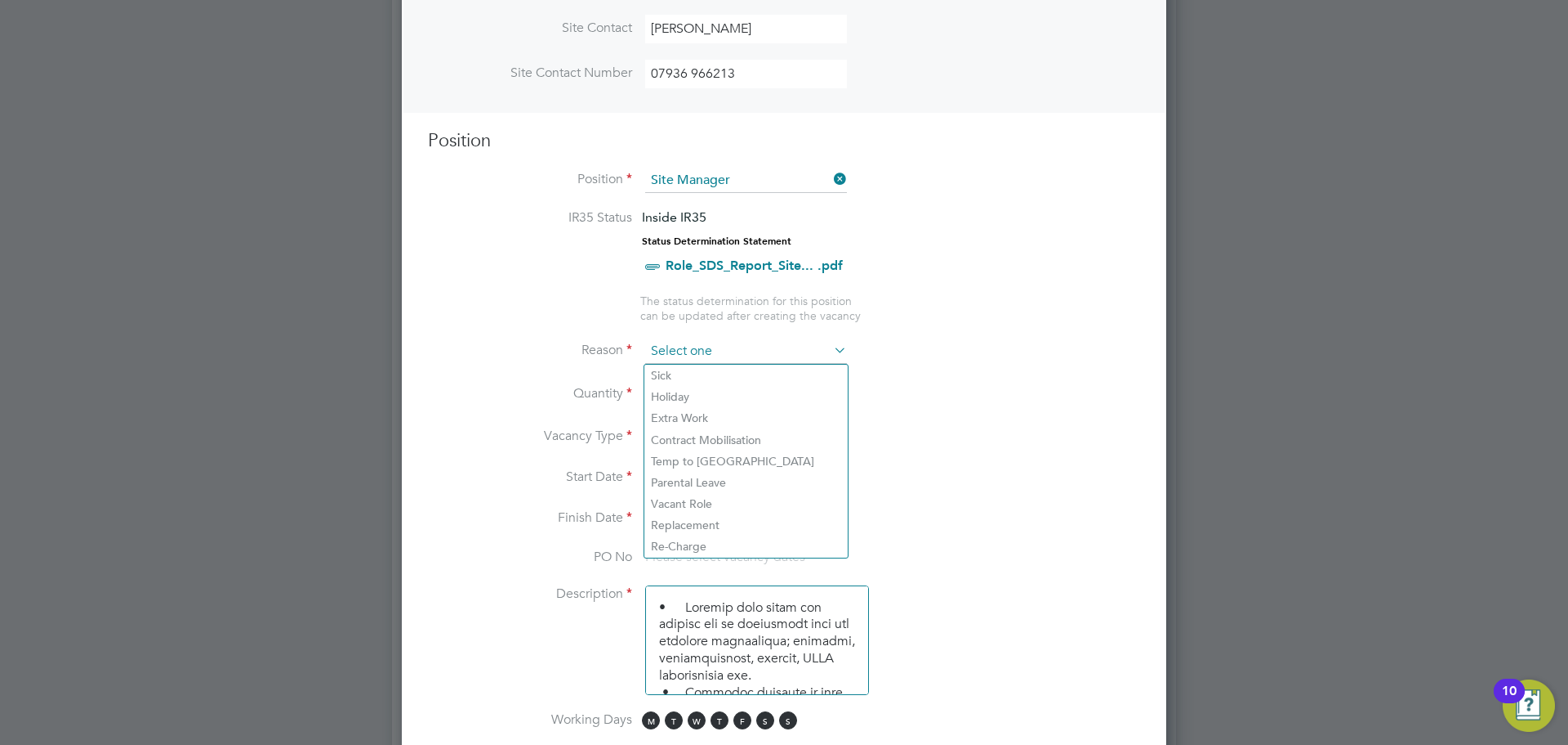
click at [797, 350] on input at bounding box center [746, 351] width 202 height 24
drag, startPoint x: 720, startPoint y: 398, endPoint x: 750, endPoint y: 396, distance: 30.1
click at [720, 399] on li "Holiday" at bounding box center [746, 396] width 203 height 21
type input "Holiday"
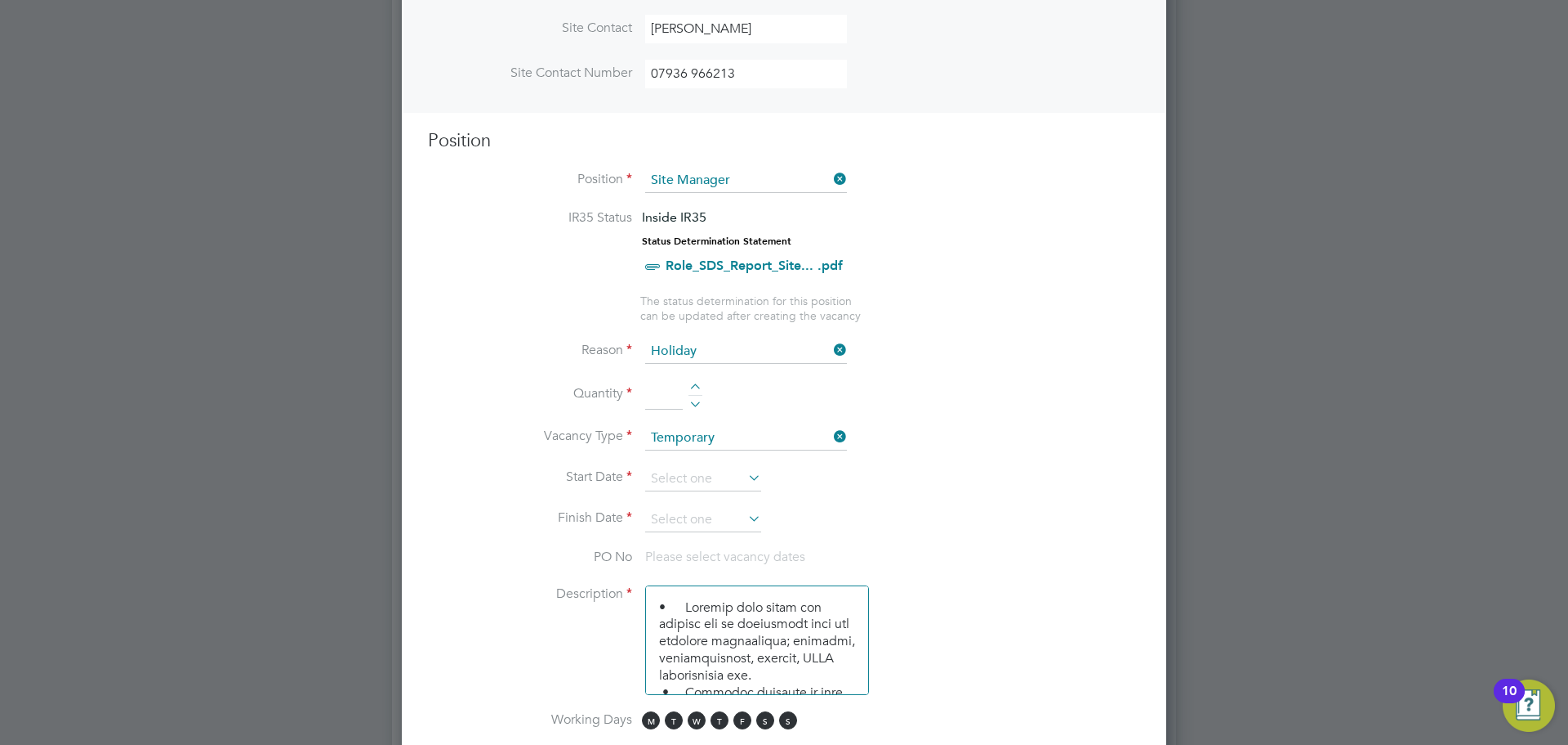
click at [945, 403] on li "Quantity" at bounding box center [784, 403] width 713 height 45
click at [693, 383] on div at bounding box center [695, 389] width 14 height 12
type input "1"
click at [1002, 434] on li "Vacancy Type Temporary" at bounding box center [784, 446] width 713 height 41
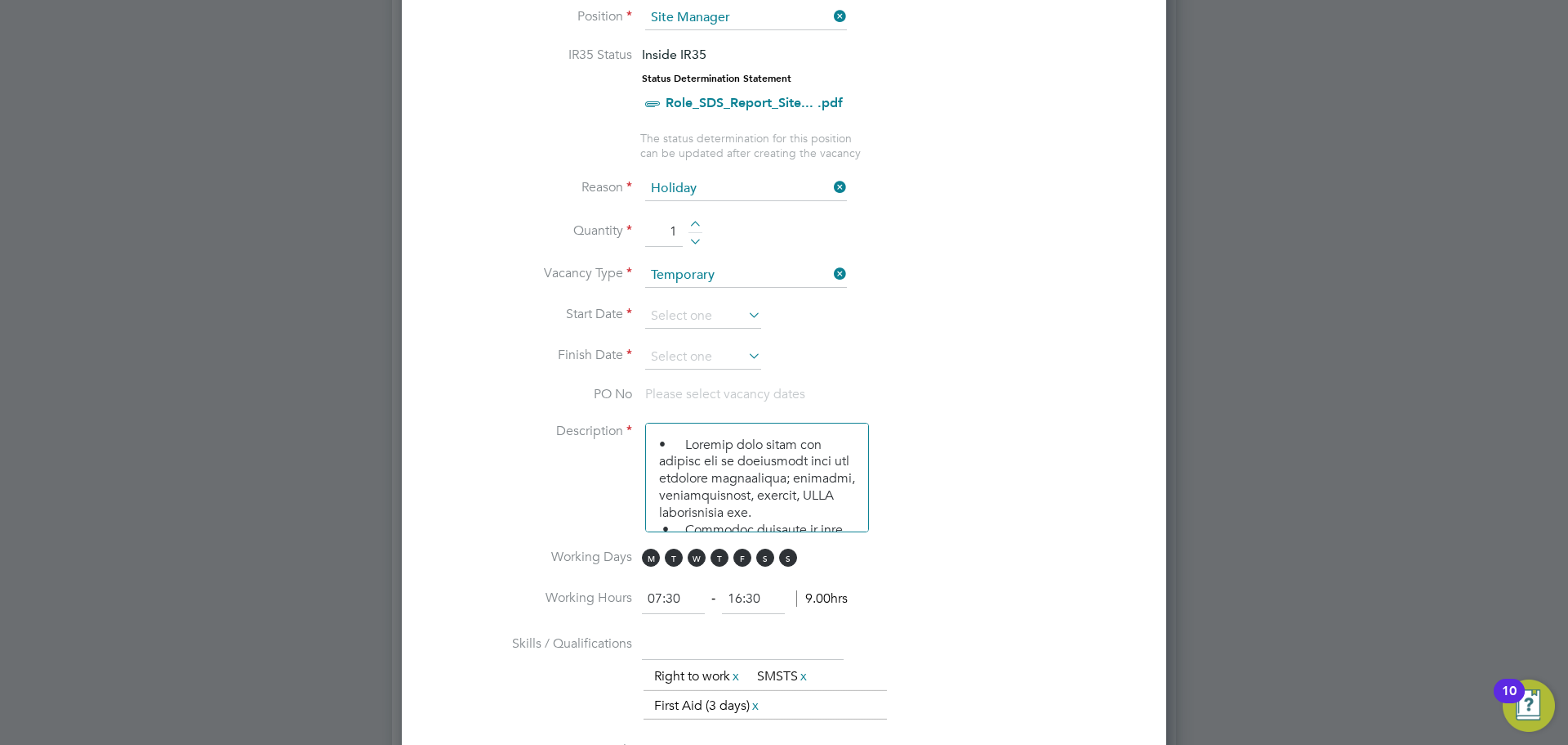
scroll to position [736, 0]
click at [745, 318] on icon at bounding box center [745, 314] width 0 height 23
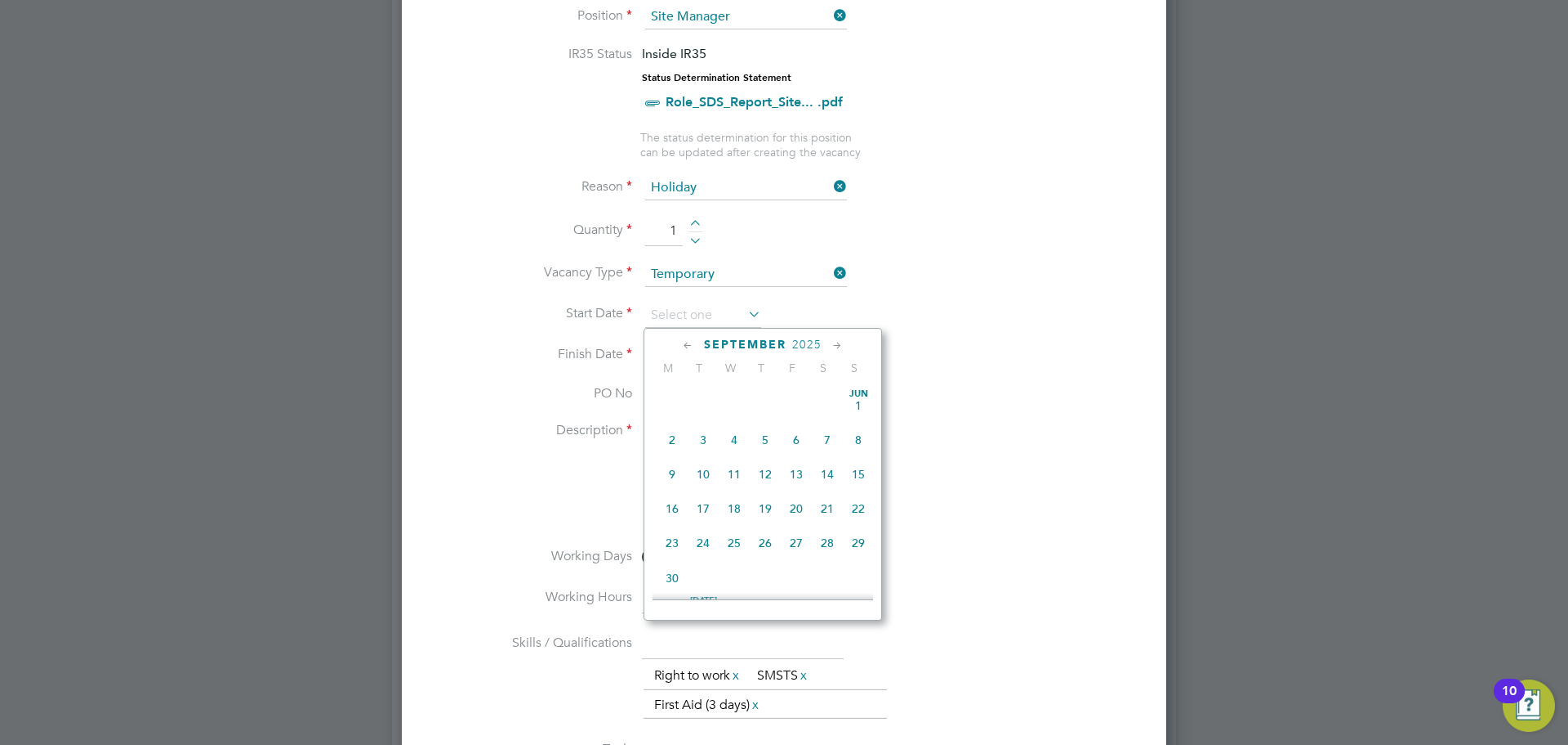
scroll to position [495, 0]
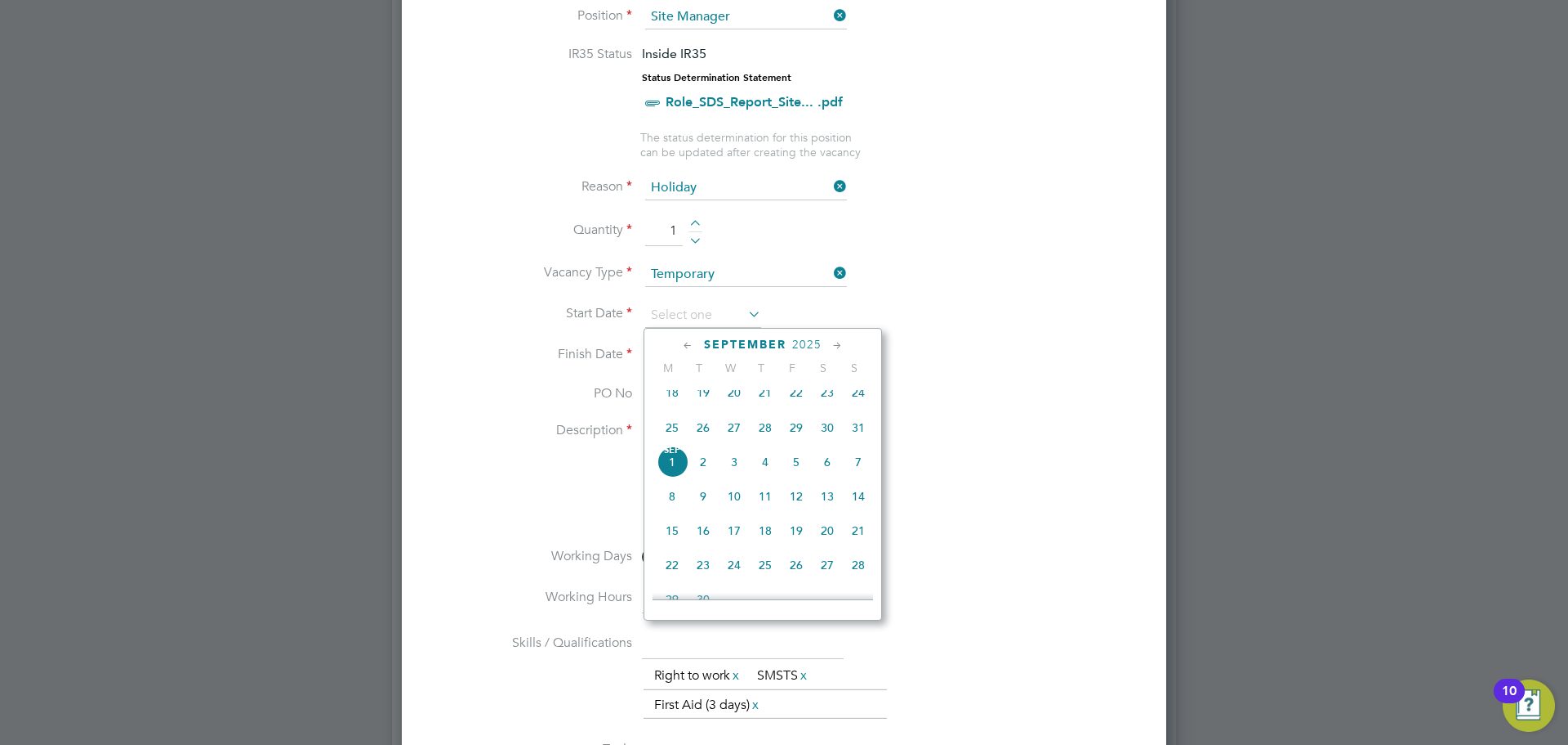
click at [835, 346] on icon at bounding box center [838, 346] width 15 height 18
click at [800, 473] on span "17" at bounding box center [796, 457] width 31 height 31
type input "[DATE]"
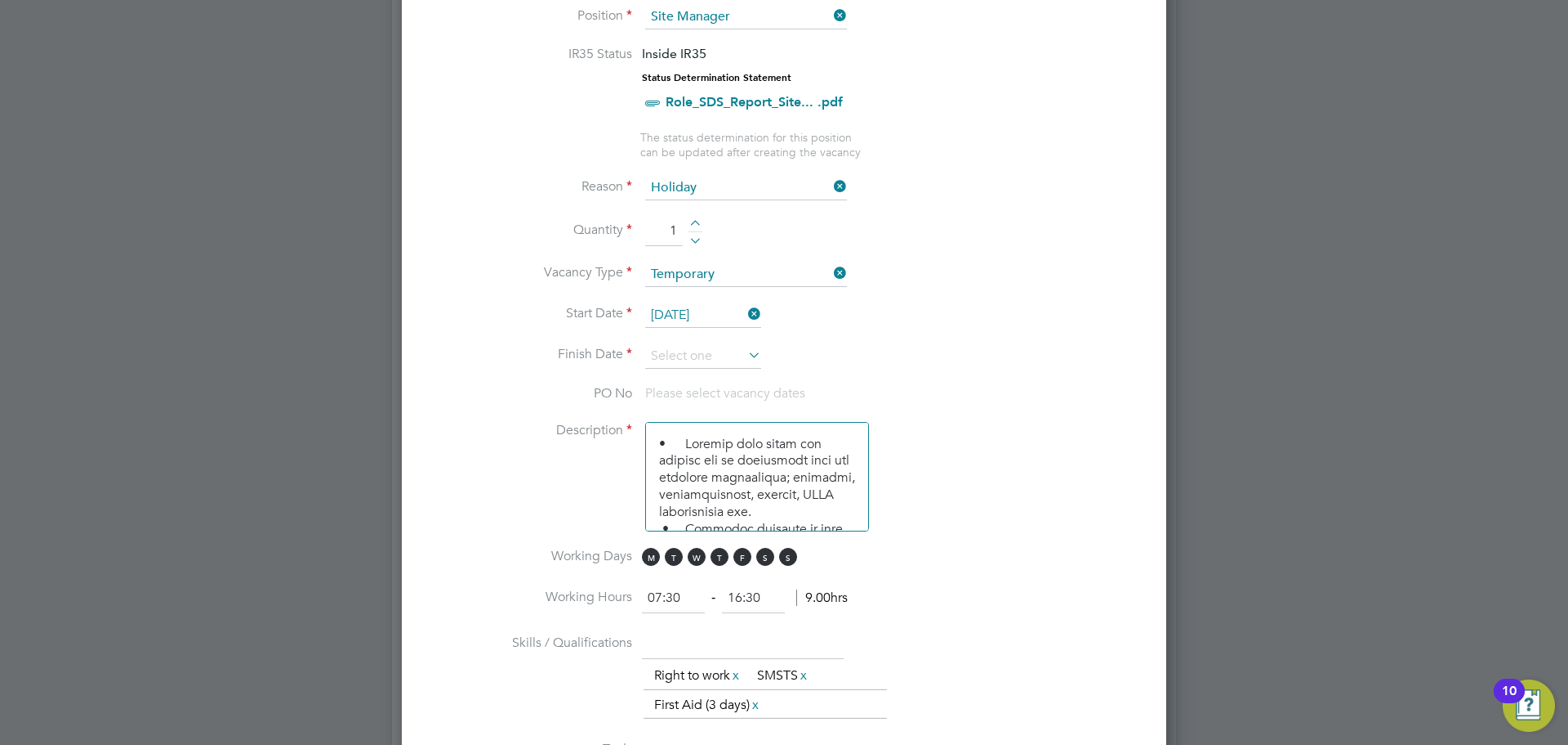
click at [745, 353] on icon at bounding box center [745, 354] width 0 height 23
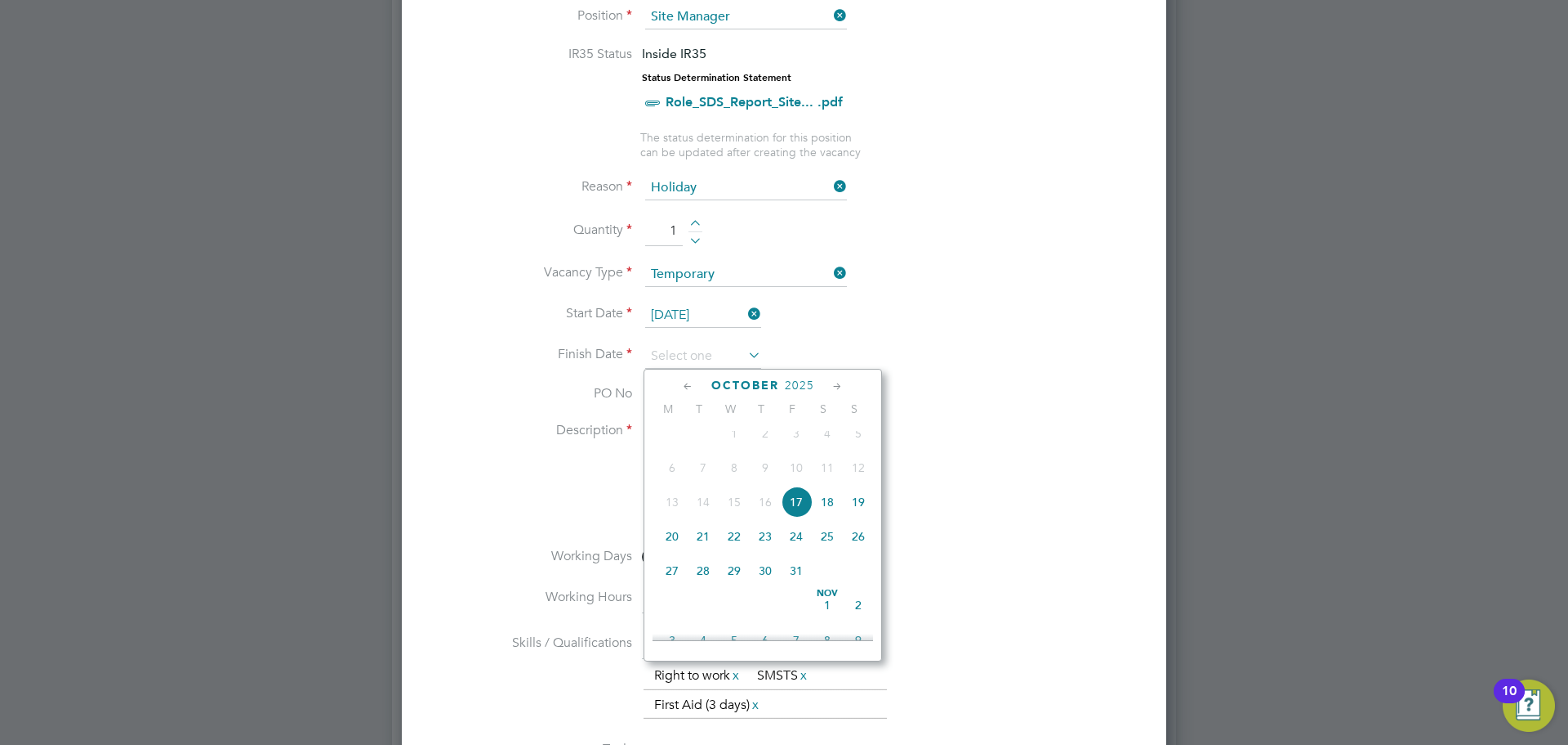
click at [671, 586] on span "27" at bounding box center [672, 570] width 31 height 31
type input "[DATE]"
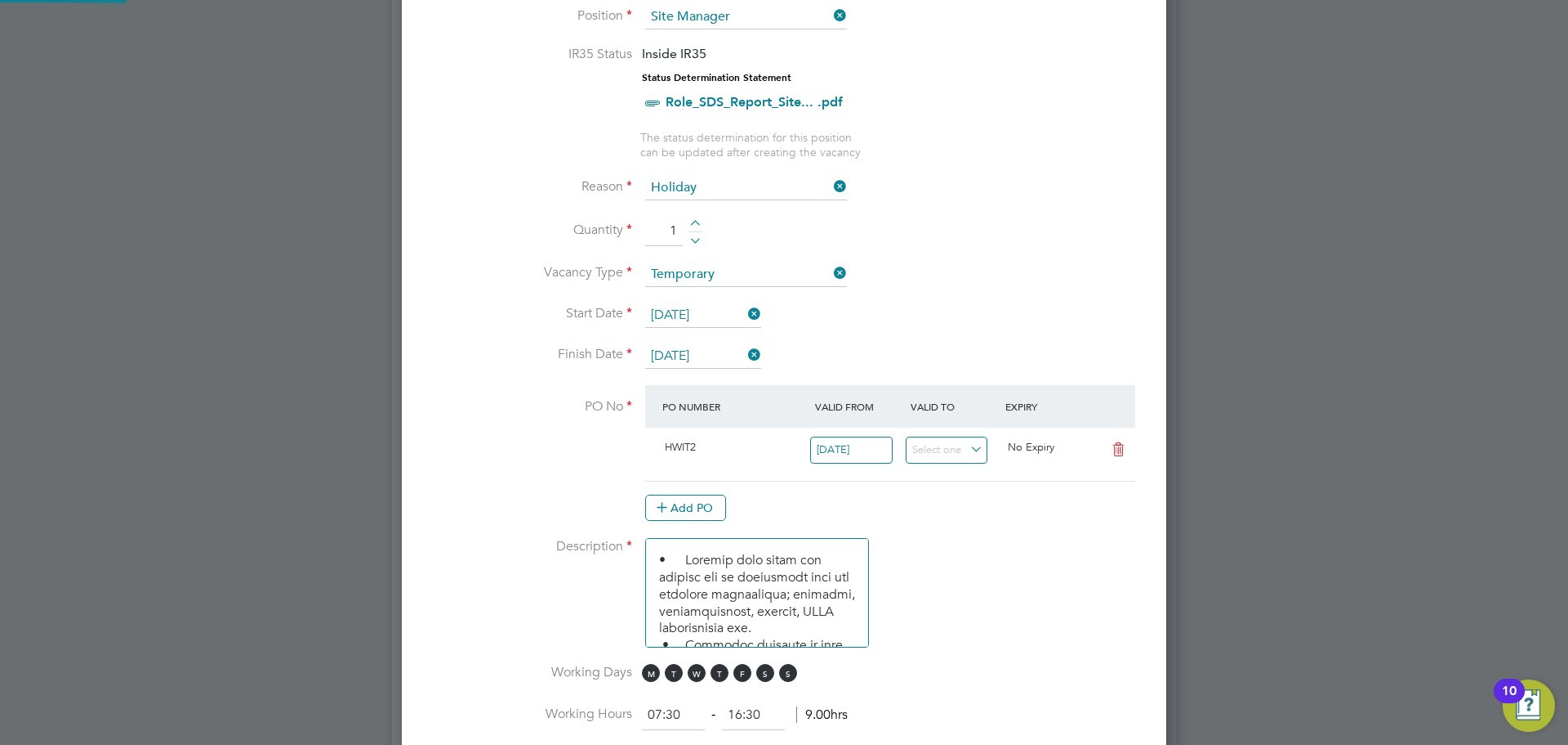
scroll to position [28, 154]
click at [946, 558] on li "Description" at bounding box center [784, 601] width 713 height 126
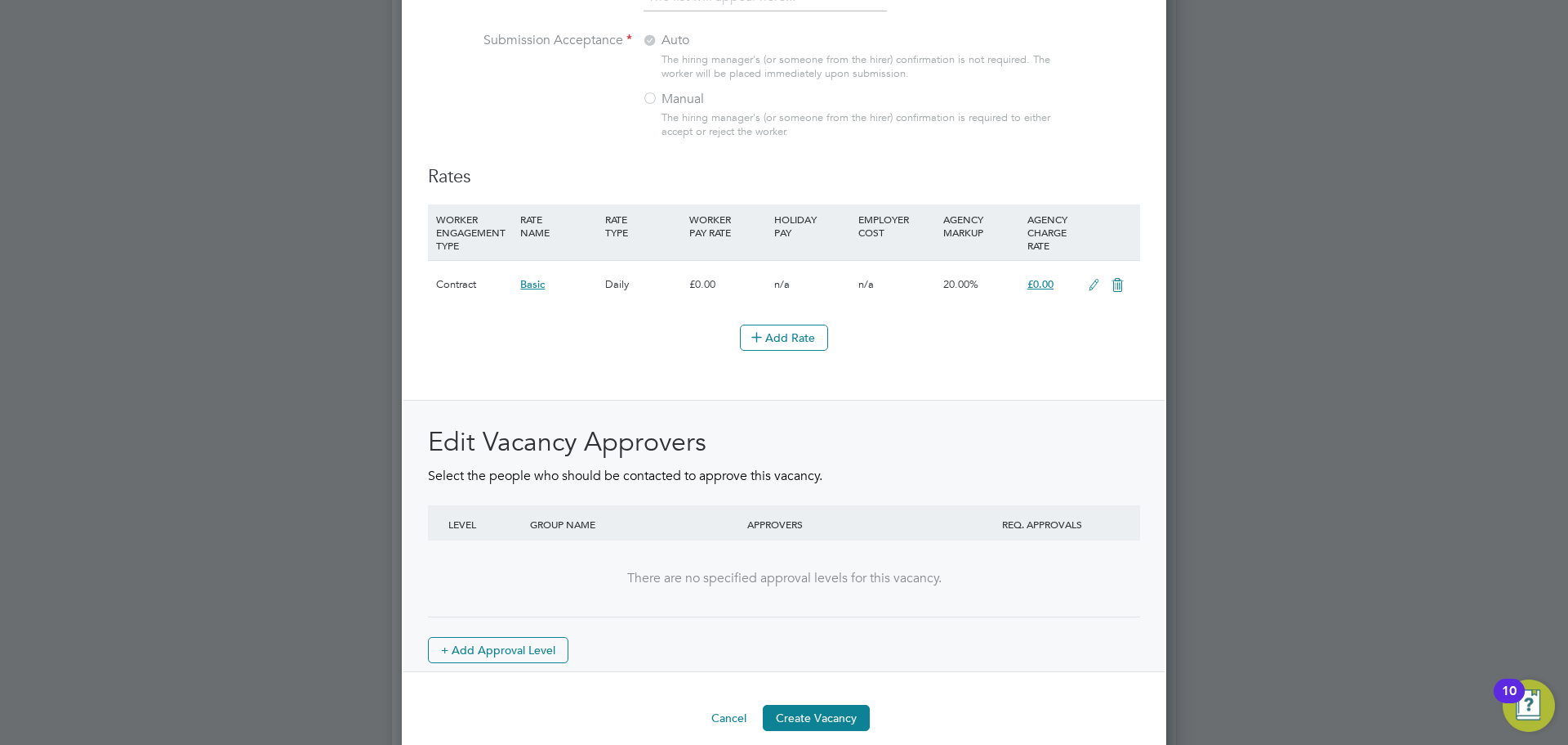
scroll to position [1817, 0]
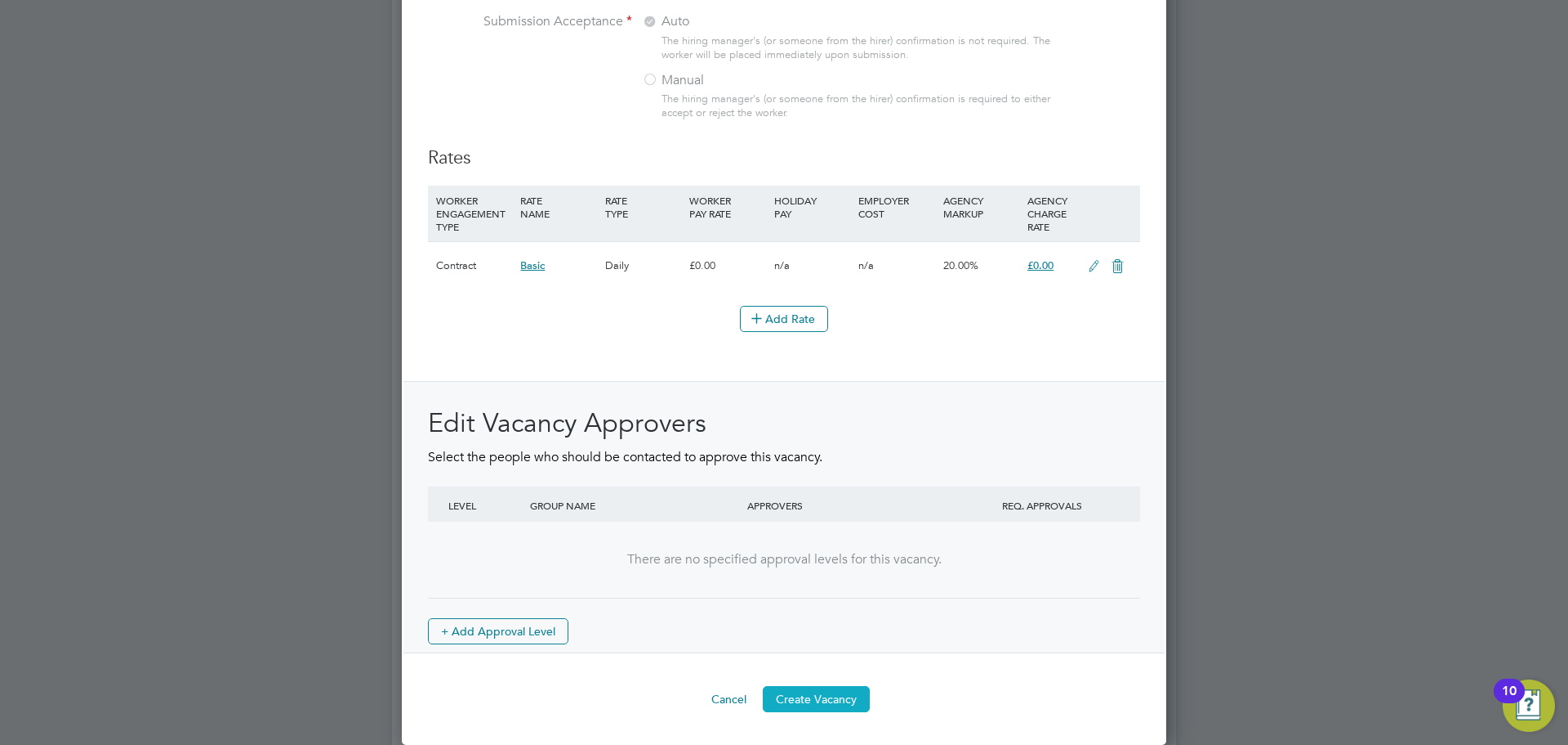
click at [820, 691] on button "Create Vacancy" at bounding box center [816, 699] width 107 height 26
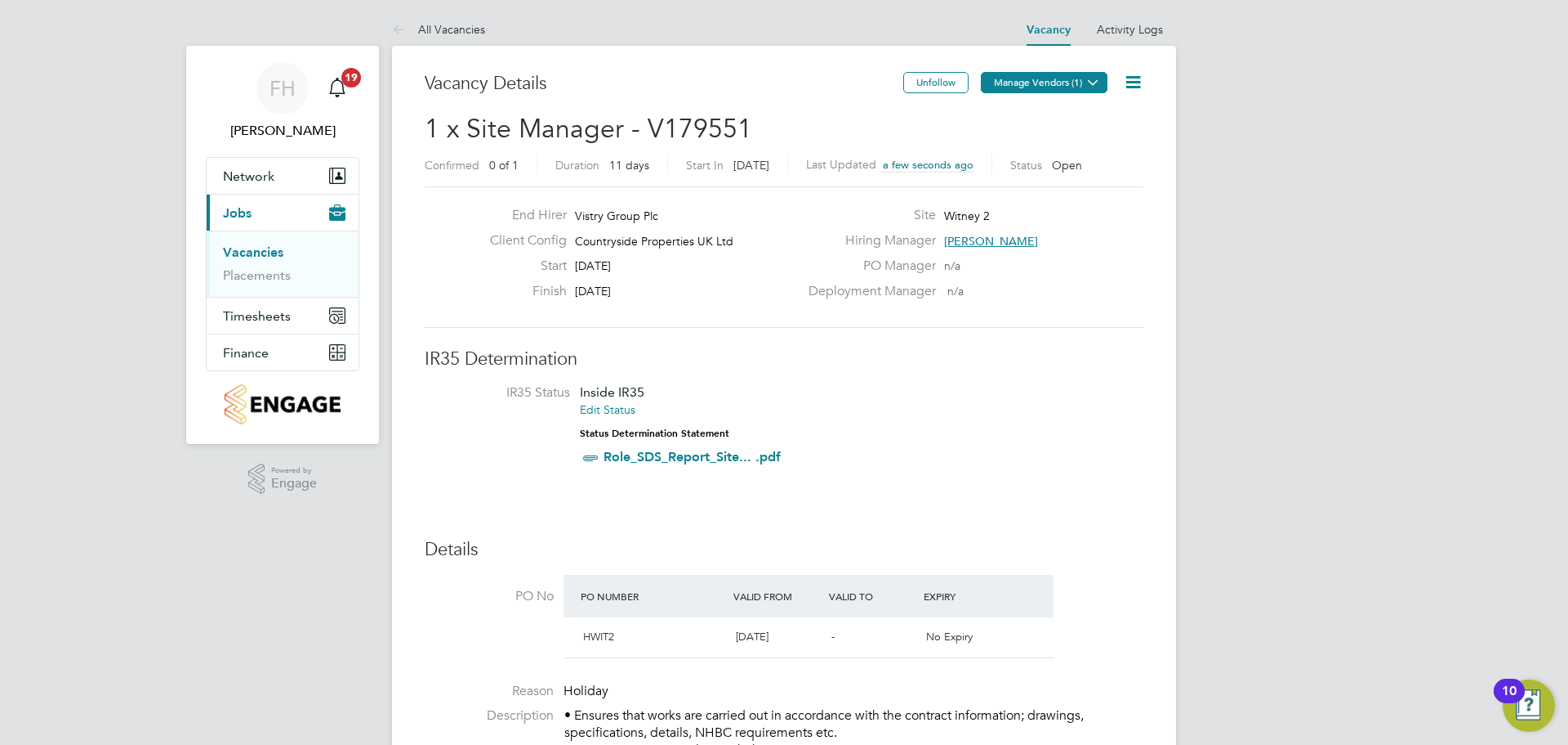
click at [1026, 83] on button "Manage Vendors (1)" at bounding box center [1044, 82] width 127 height 21
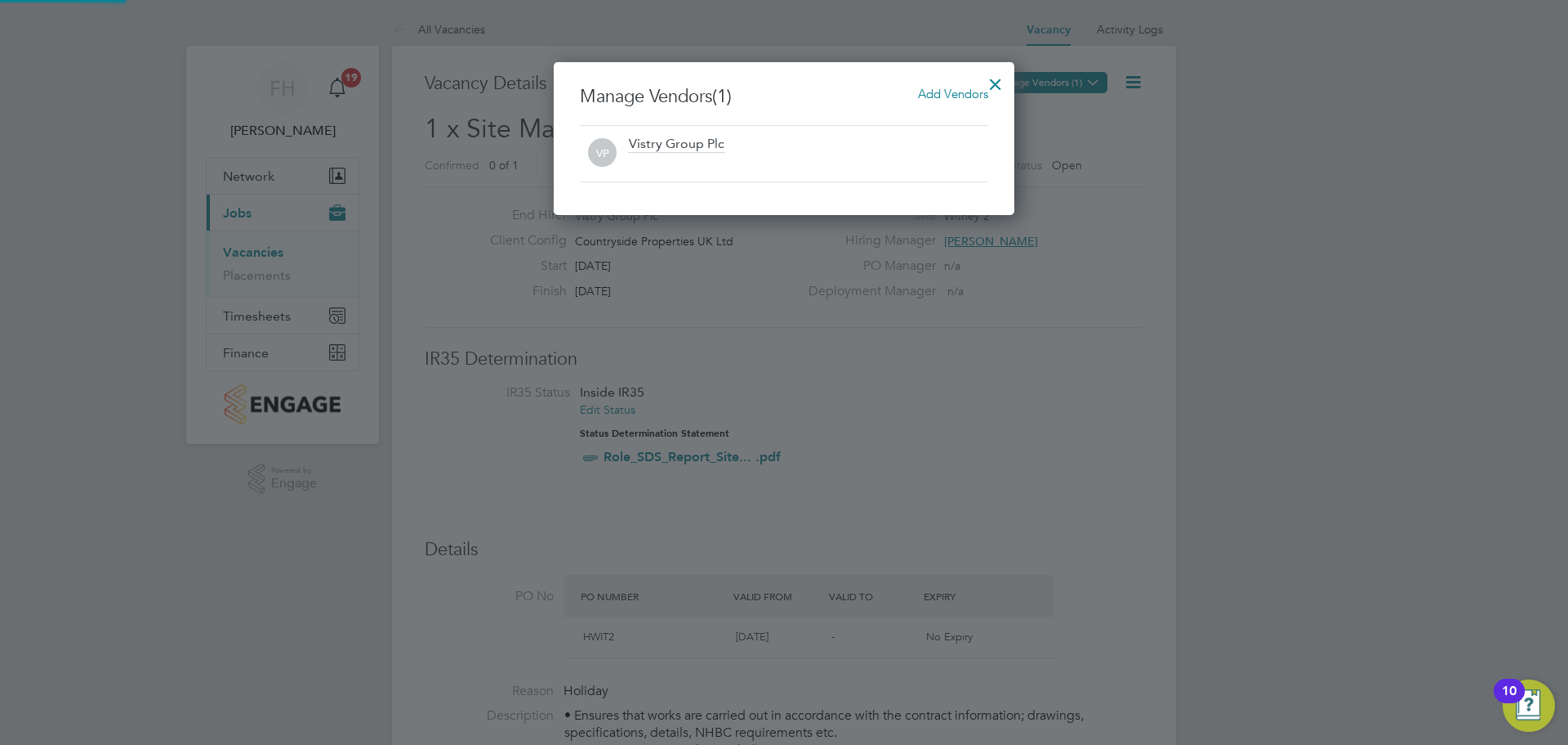
scroll to position [8, 8]
click at [929, 94] on span "Add Vendors" at bounding box center [954, 93] width 71 height 15
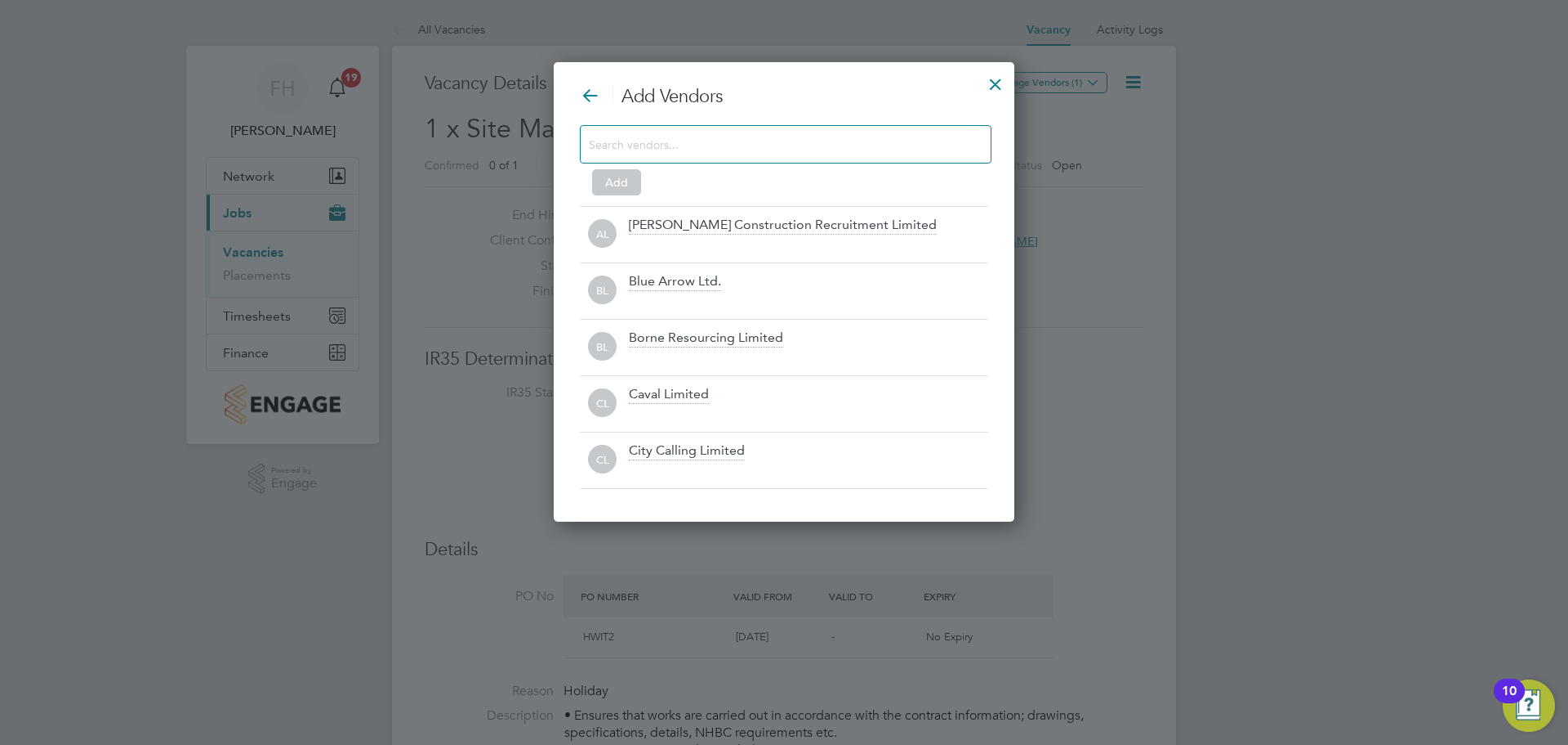
click at [774, 160] on div at bounding box center [786, 145] width 412 height 39
click at [774, 148] on input at bounding box center [772, 143] width 367 height 21
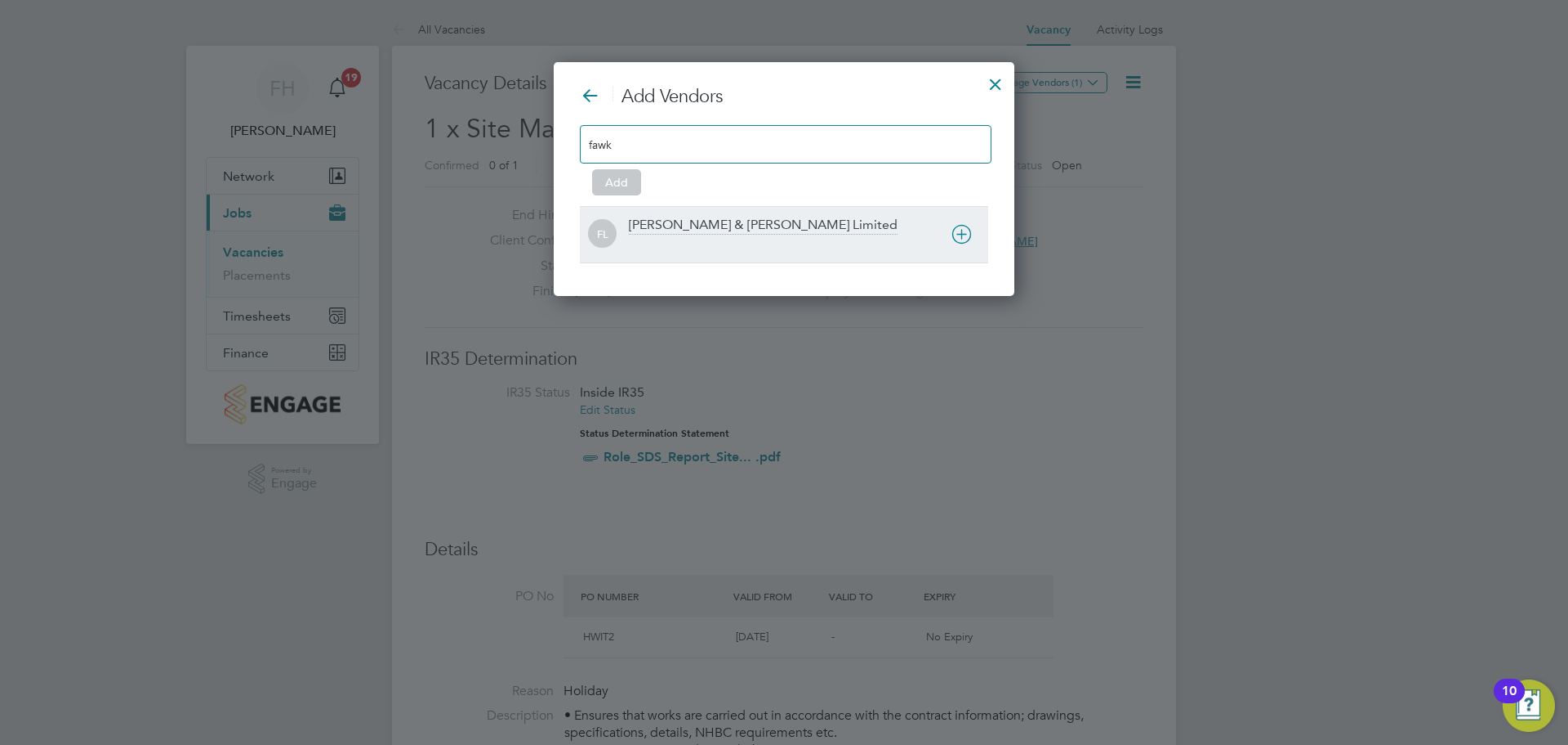
type input "fawk"
click at [720, 218] on div "[PERSON_NAME] & [PERSON_NAME] Limited" at bounding box center [764, 225] width 269 height 18
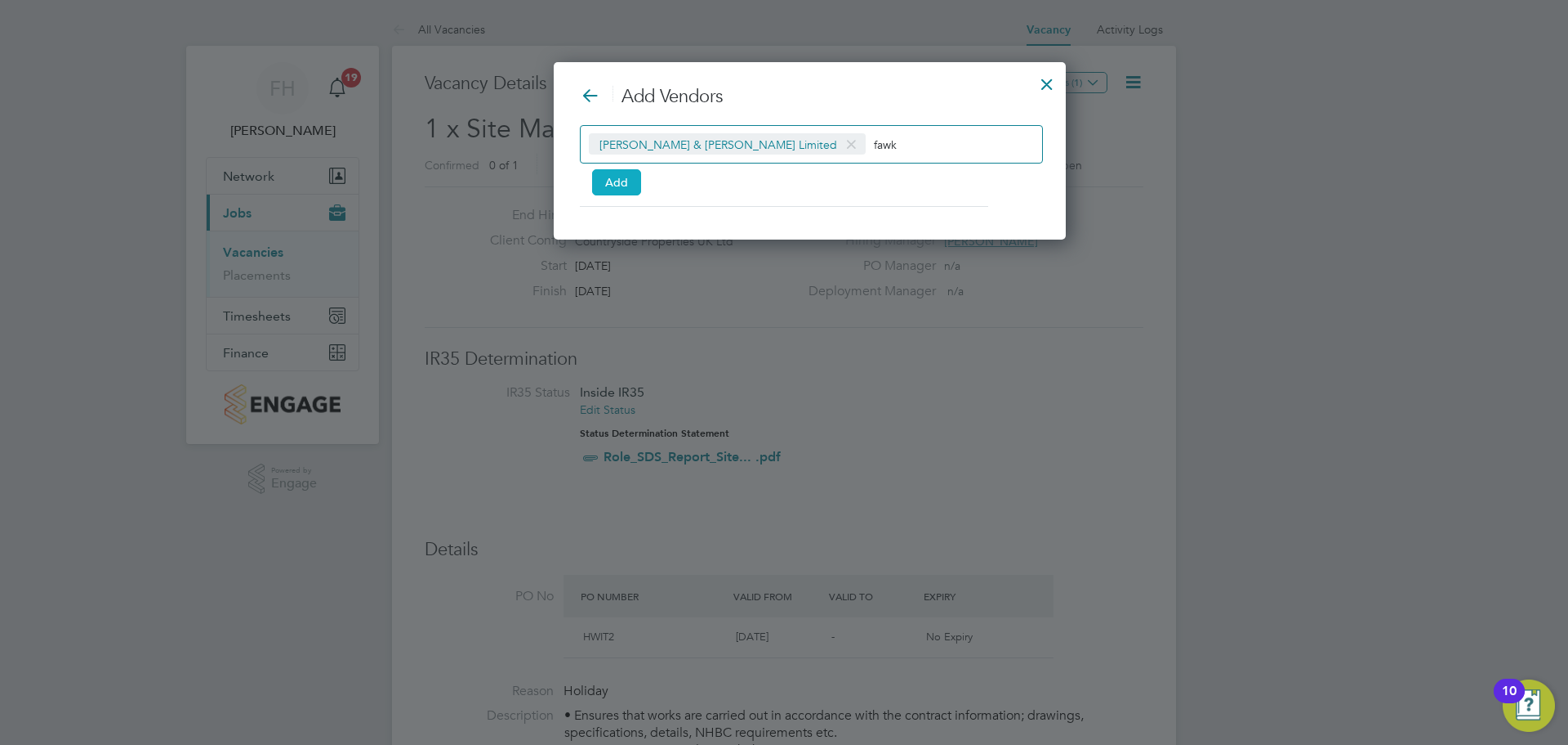
click at [619, 175] on button "Add" at bounding box center [617, 182] width 49 height 26
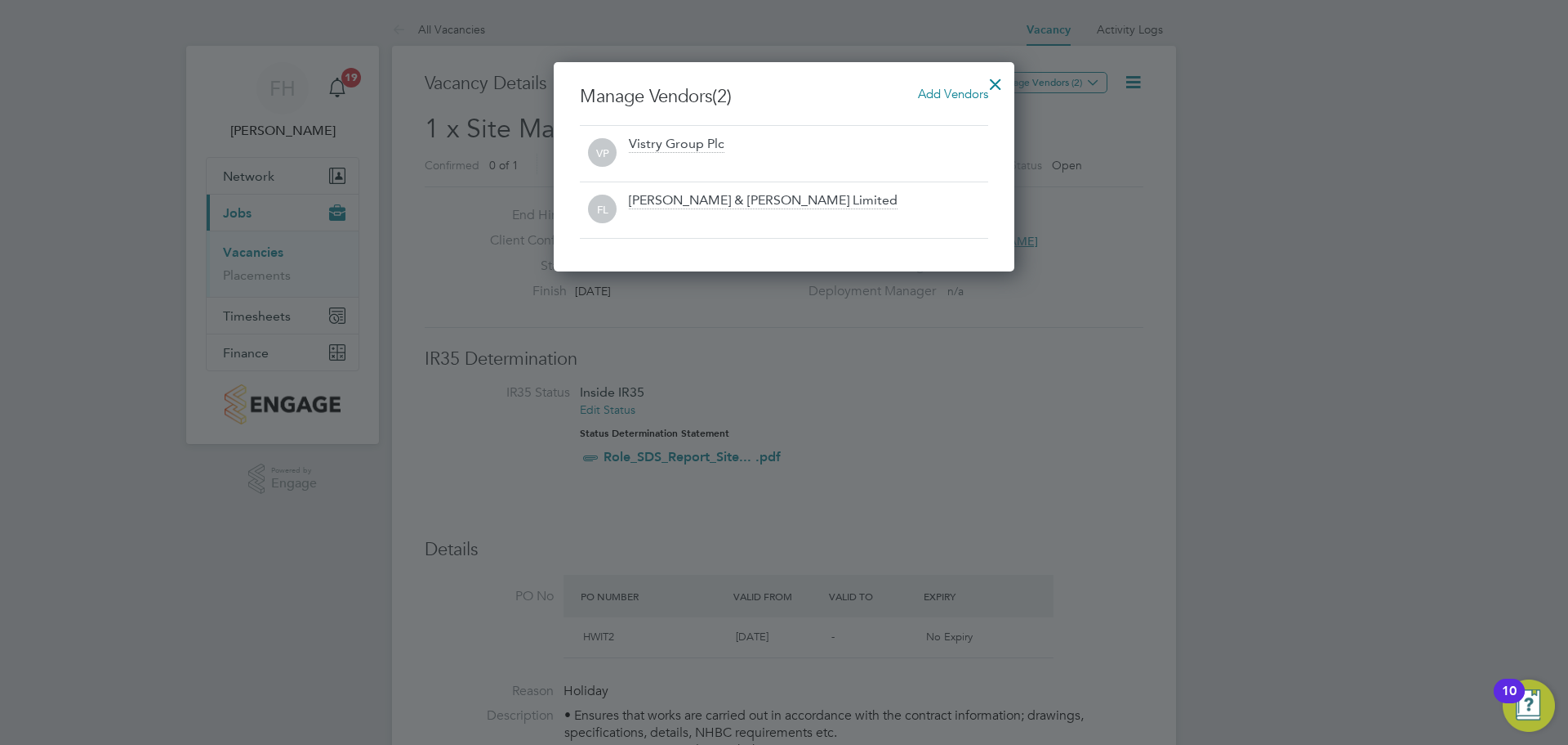
click at [938, 88] on span "Add Vendors" at bounding box center [954, 93] width 71 height 15
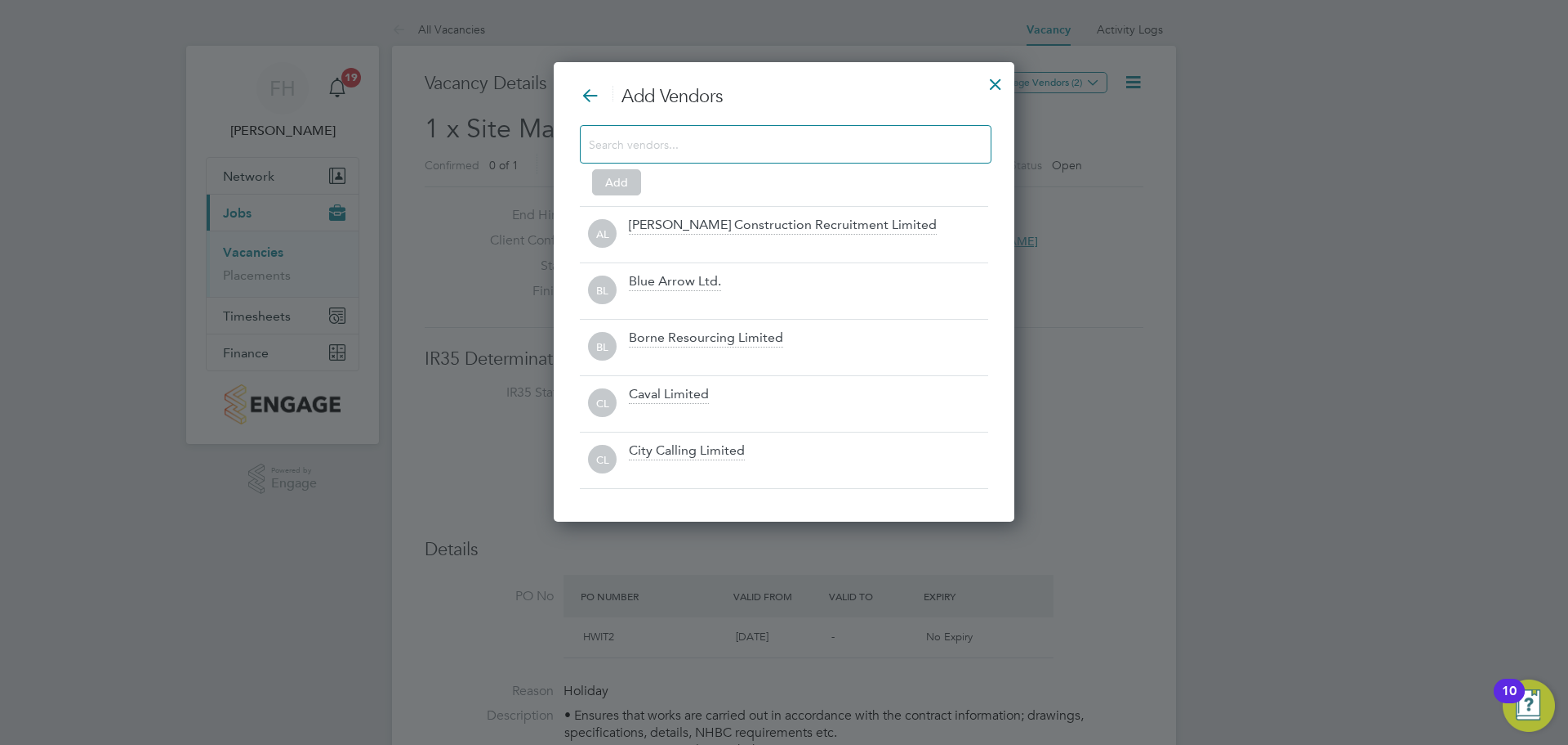
click at [713, 145] on input at bounding box center [772, 143] width 367 height 21
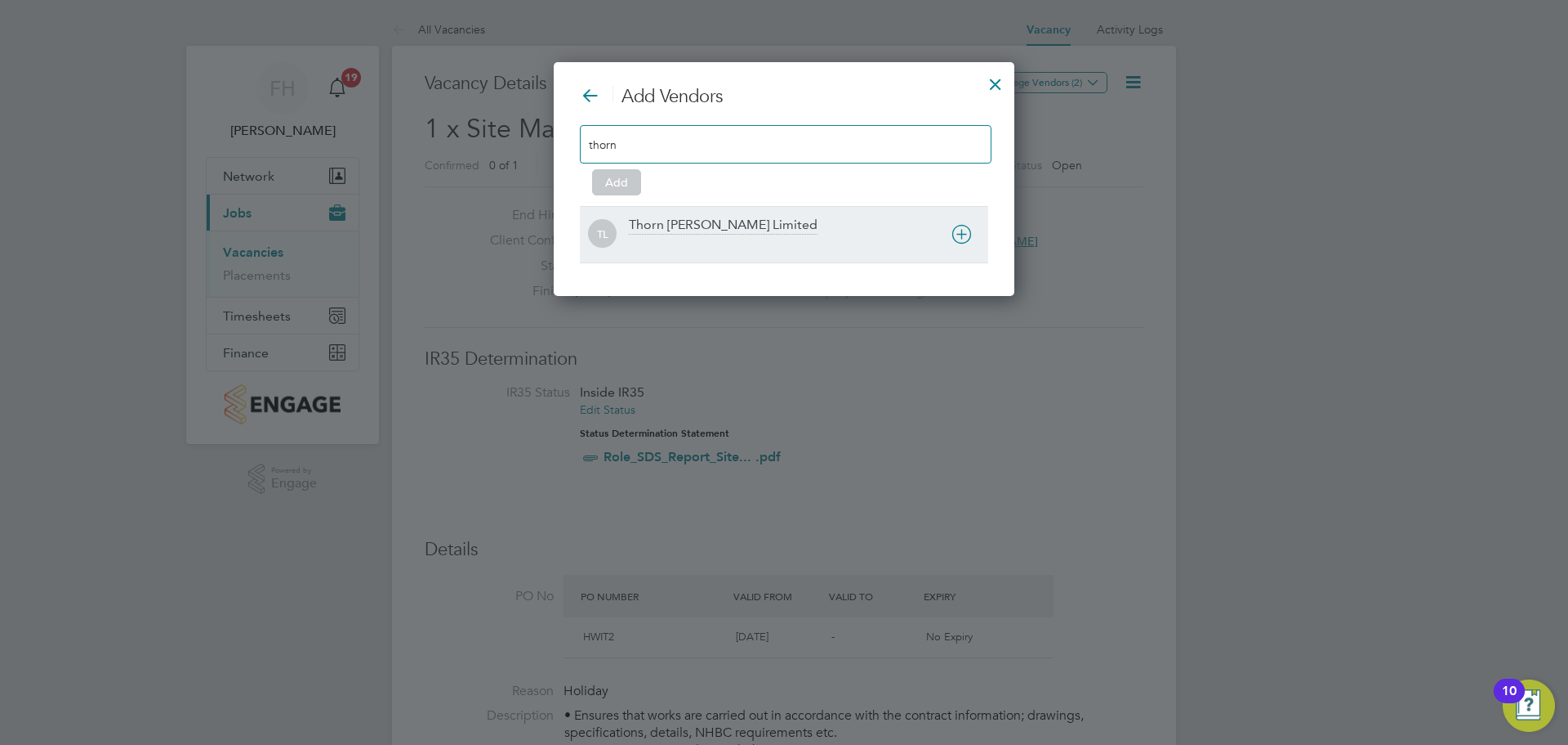
type input "thorn"
click at [696, 217] on div "Thorn [PERSON_NAME] Limited" at bounding box center [723, 225] width 189 height 18
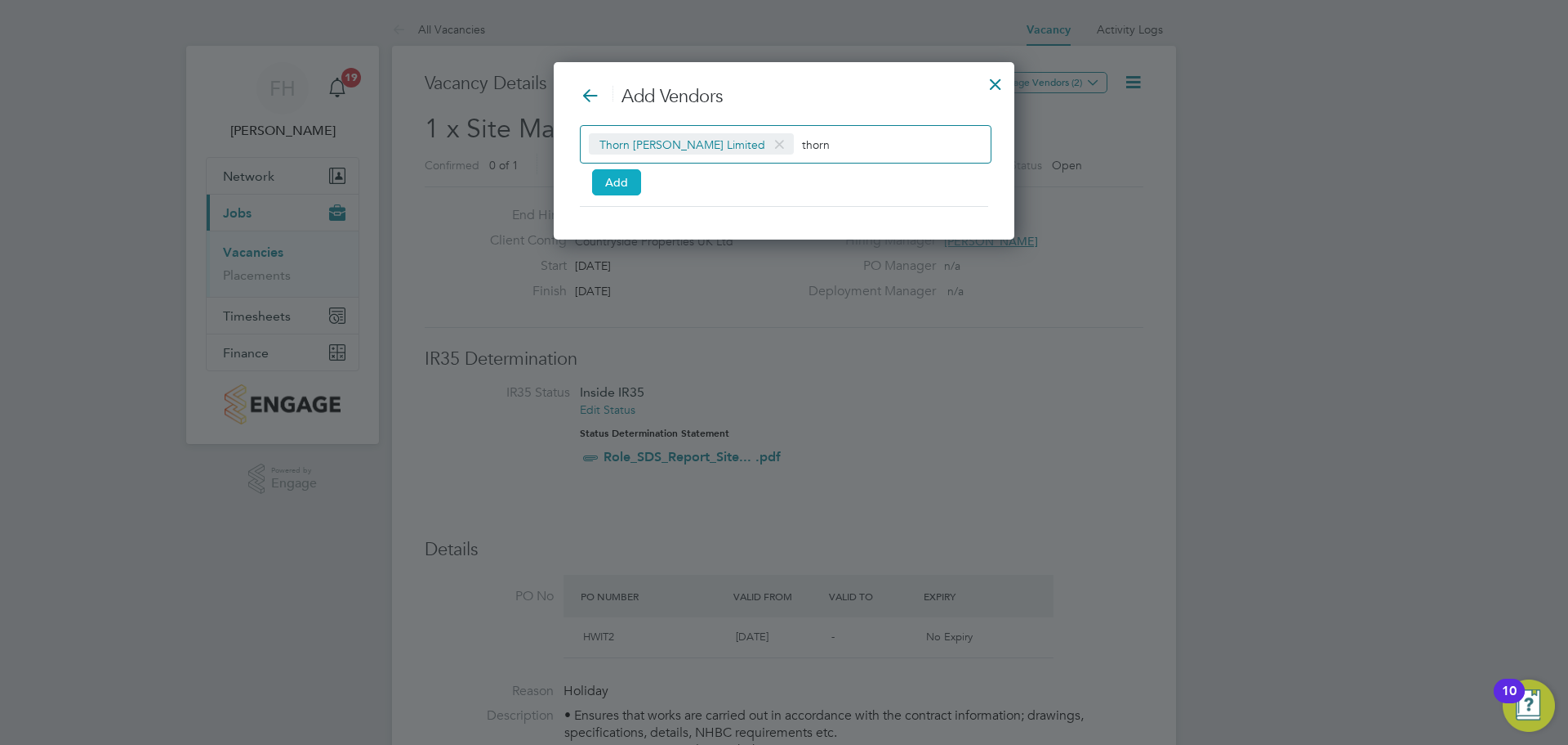
click at [612, 179] on button "Add" at bounding box center [617, 182] width 49 height 26
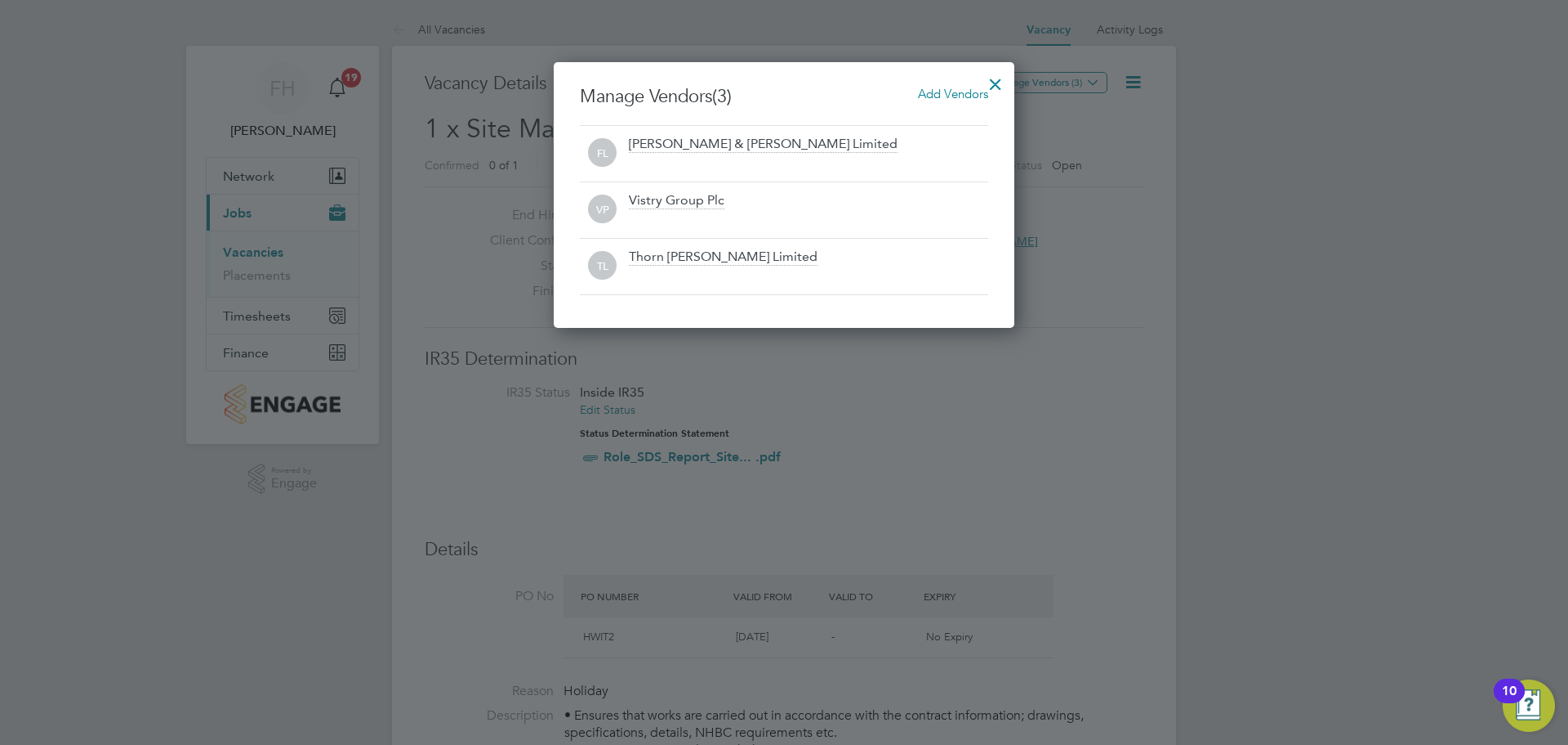
click at [929, 86] on div "Add Vendors" at bounding box center [954, 93] width 71 height 18
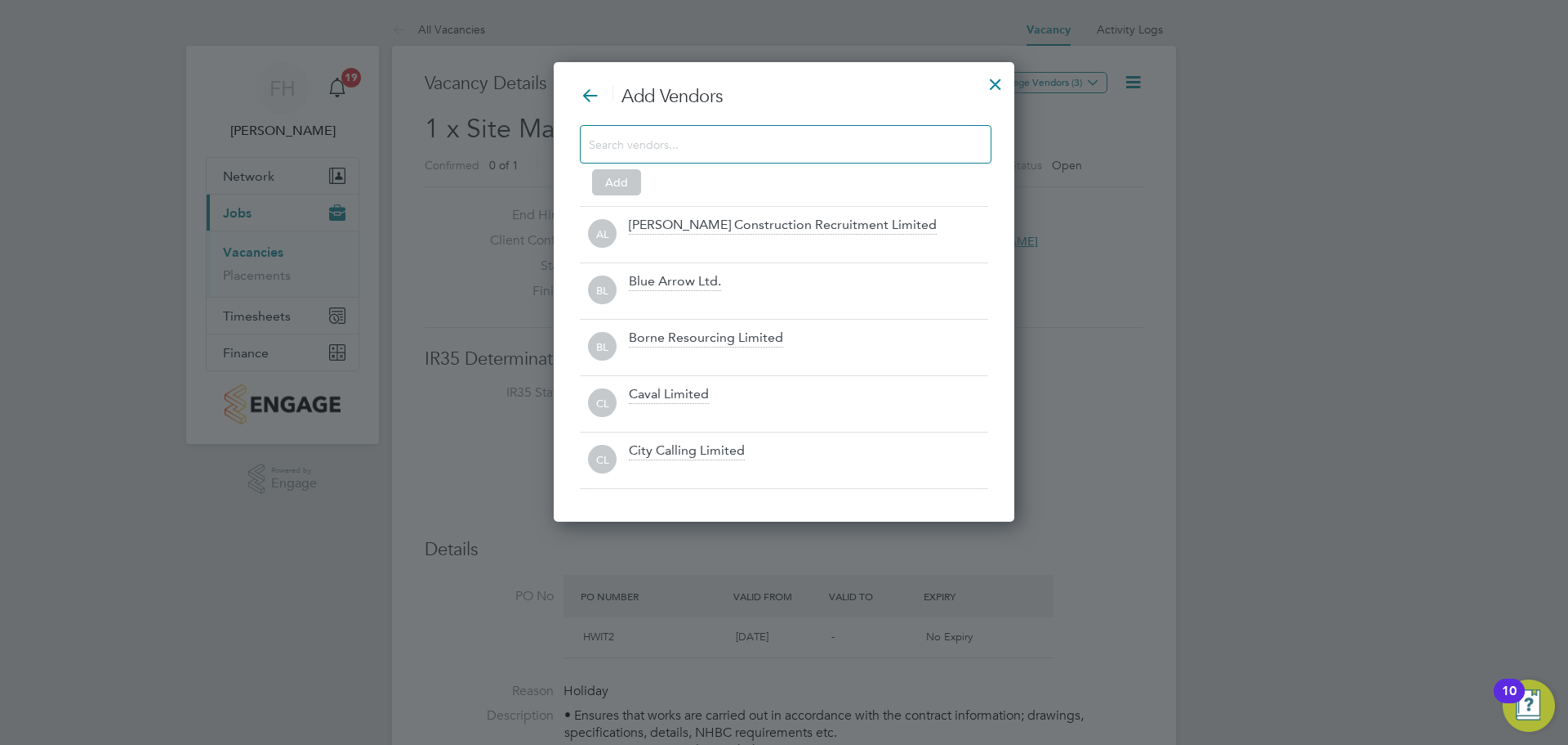
click at [727, 154] on input at bounding box center [772, 143] width 367 height 21
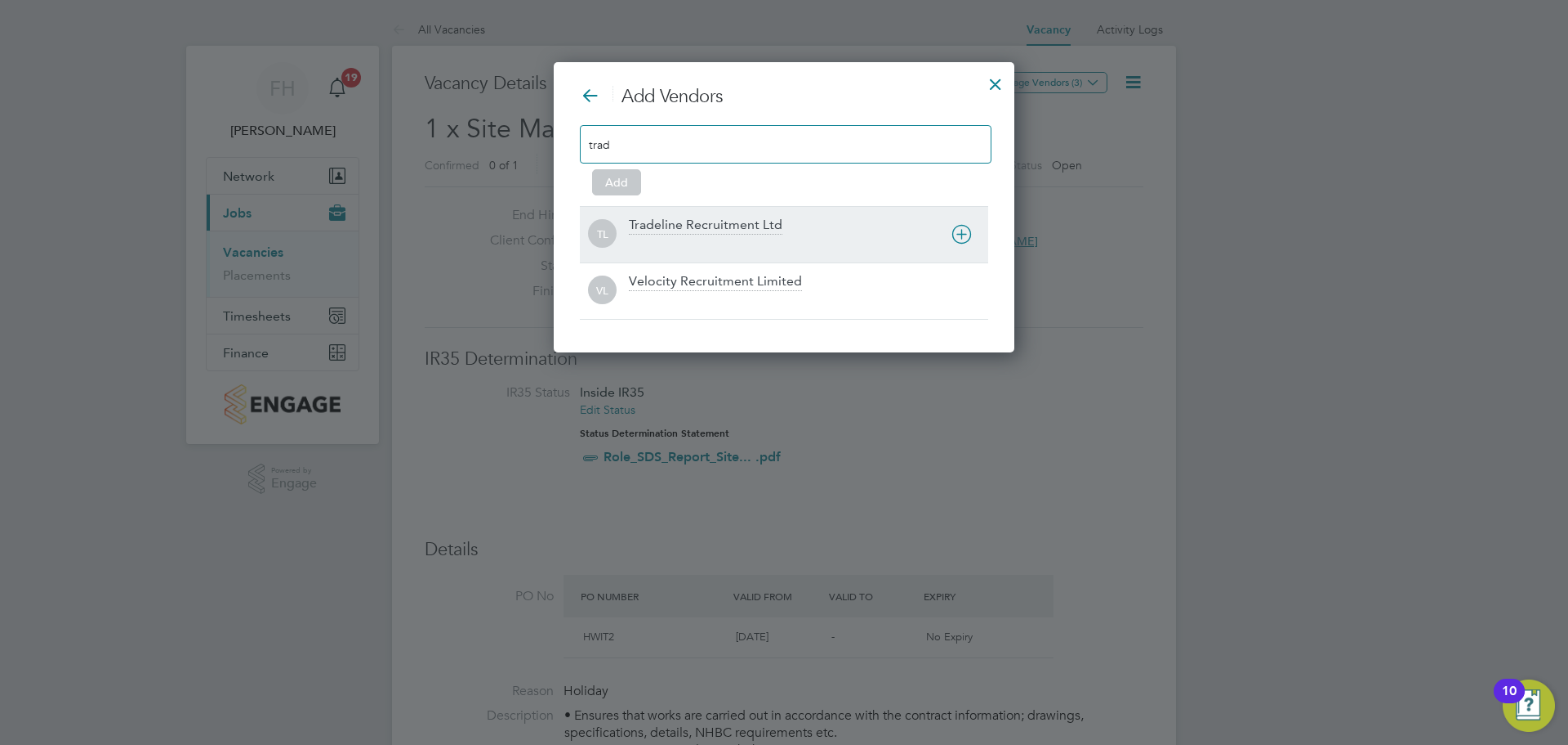
type input "trad"
click at [699, 214] on div "TL Tradeline Recruitment Ltd" at bounding box center [784, 234] width 408 height 56
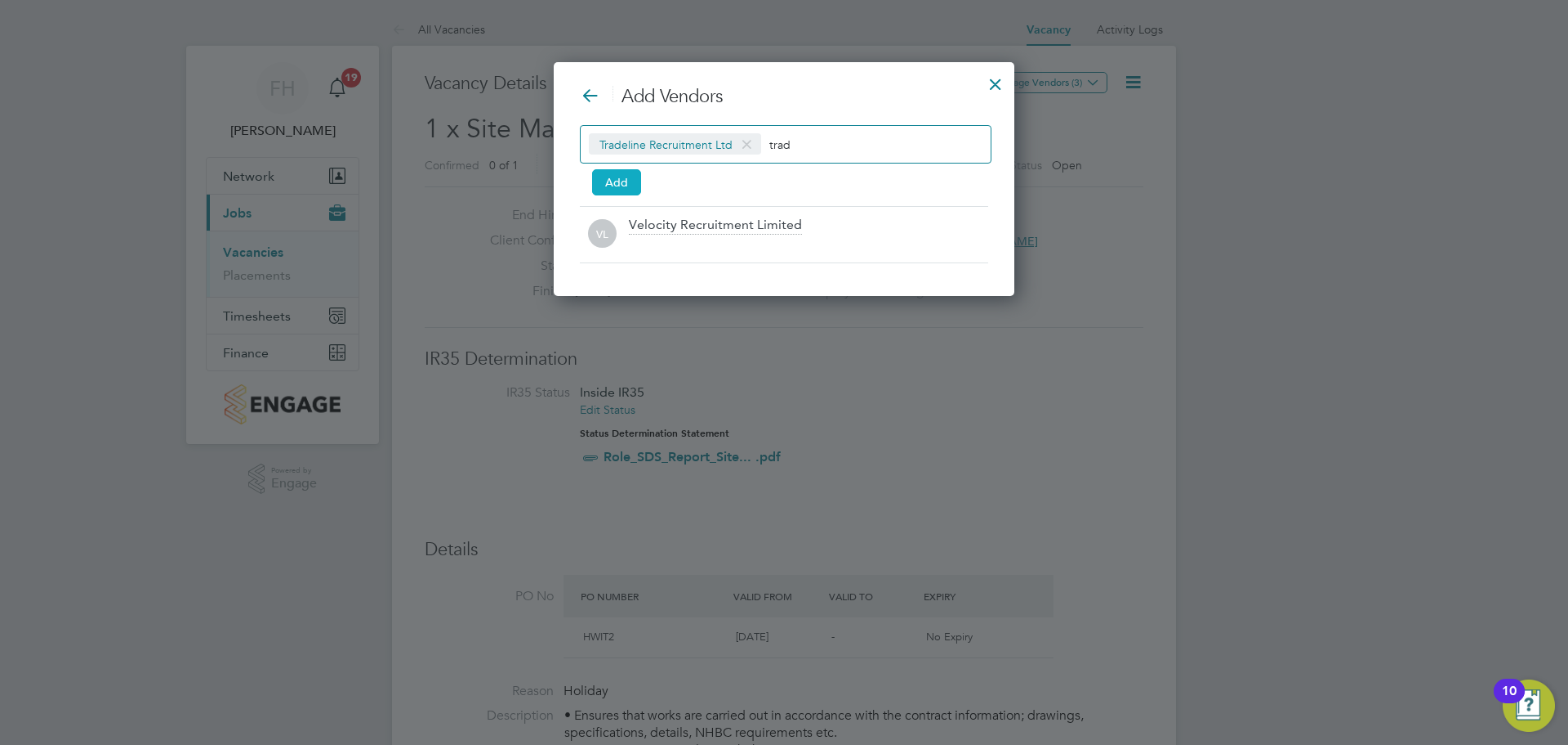
click at [617, 186] on button "Add" at bounding box center [617, 182] width 49 height 26
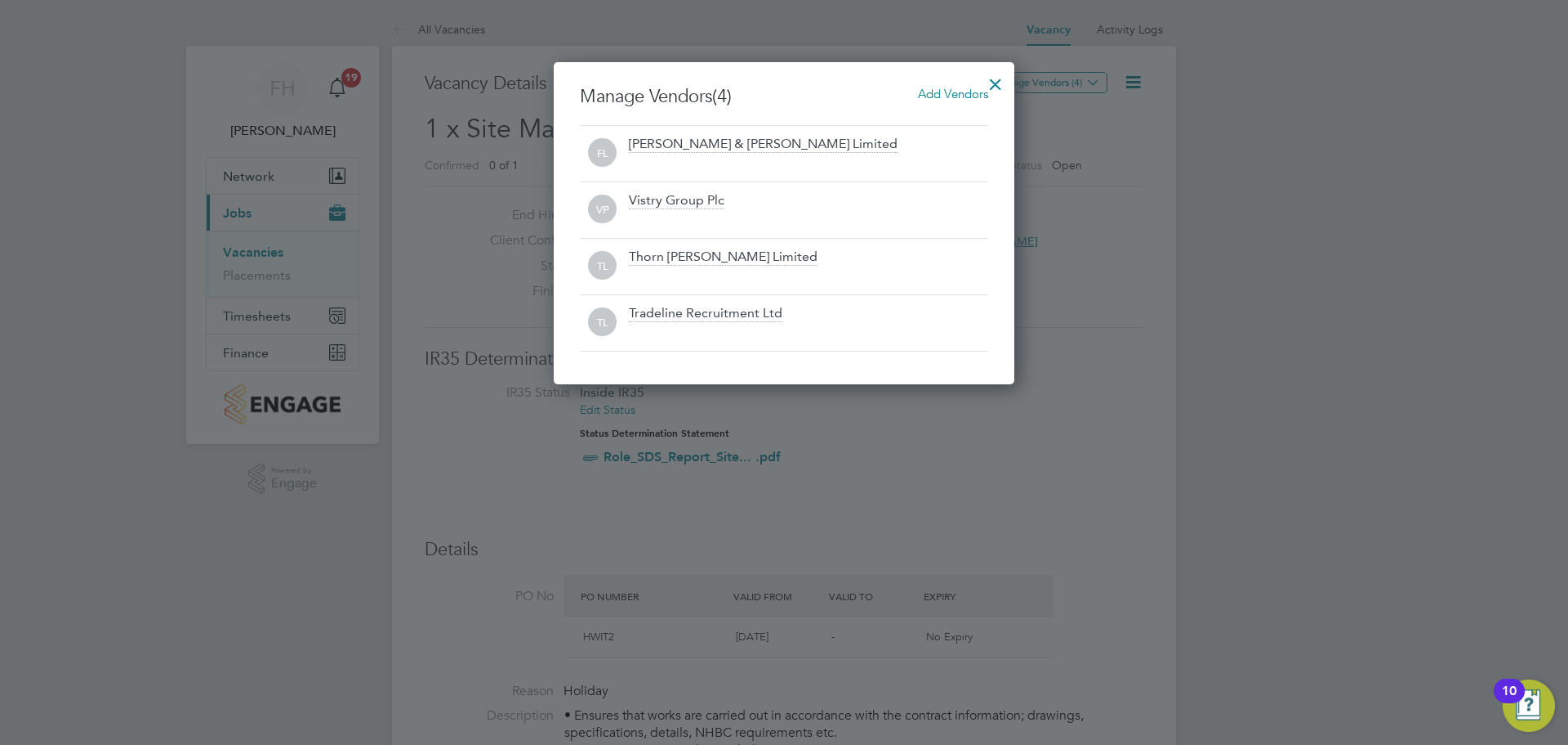
click at [991, 77] on div at bounding box center [996, 80] width 29 height 29
